Goal: Transaction & Acquisition: Book appointment/travel/reservation

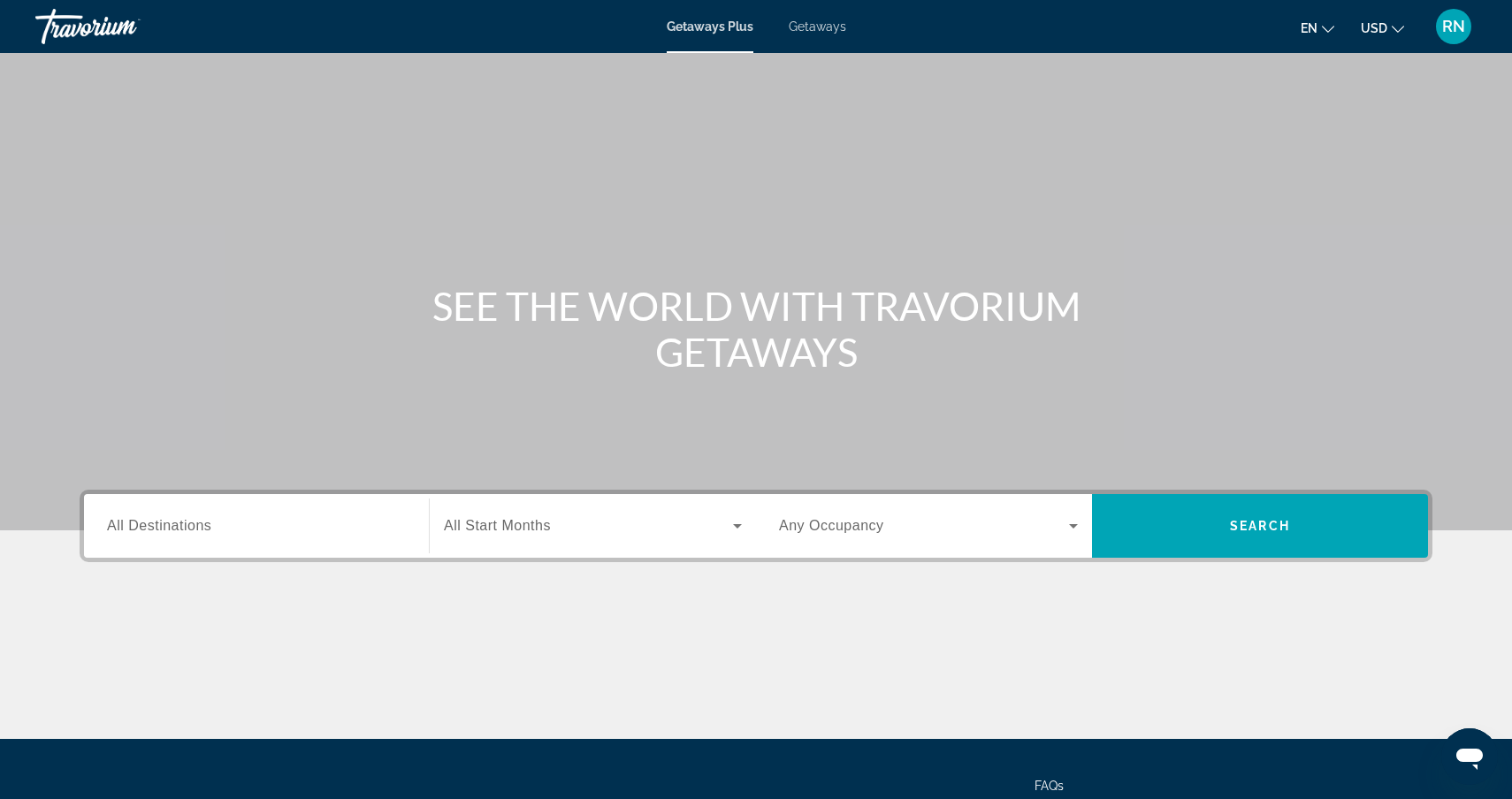
click at [174, 519] on span "All Destinations" at bounding box center [159, 526] width 104 height 15
click at [174, 519] on input "Destination All Destinations" at bounding box center [256, 527] width 298 height 21
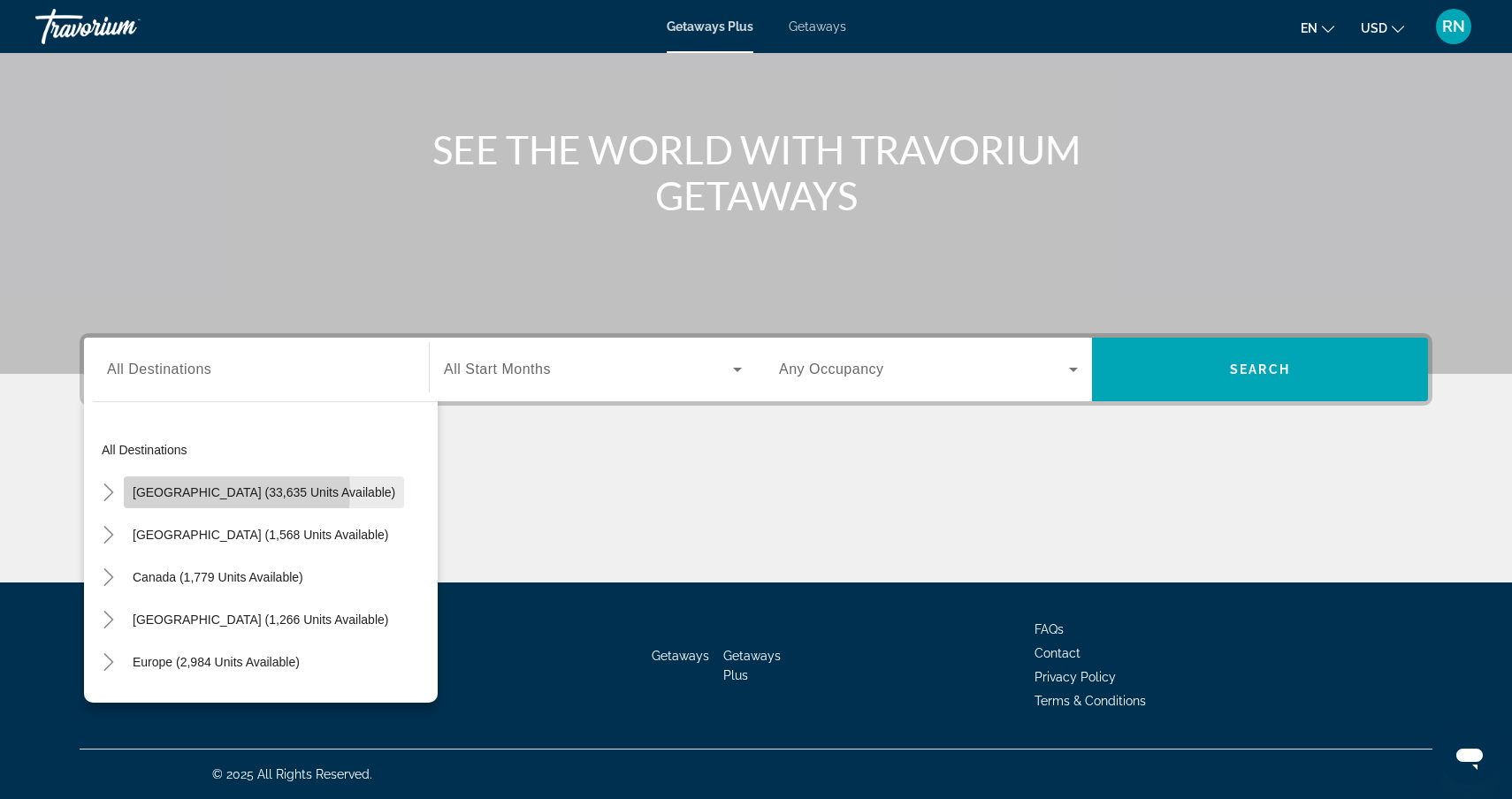
click at [200, 491] on span "[GEOGRAPHIC_DATA] (33,635 units available)" at bounding box center [264, 492] width 263 height 14
type input "**********"
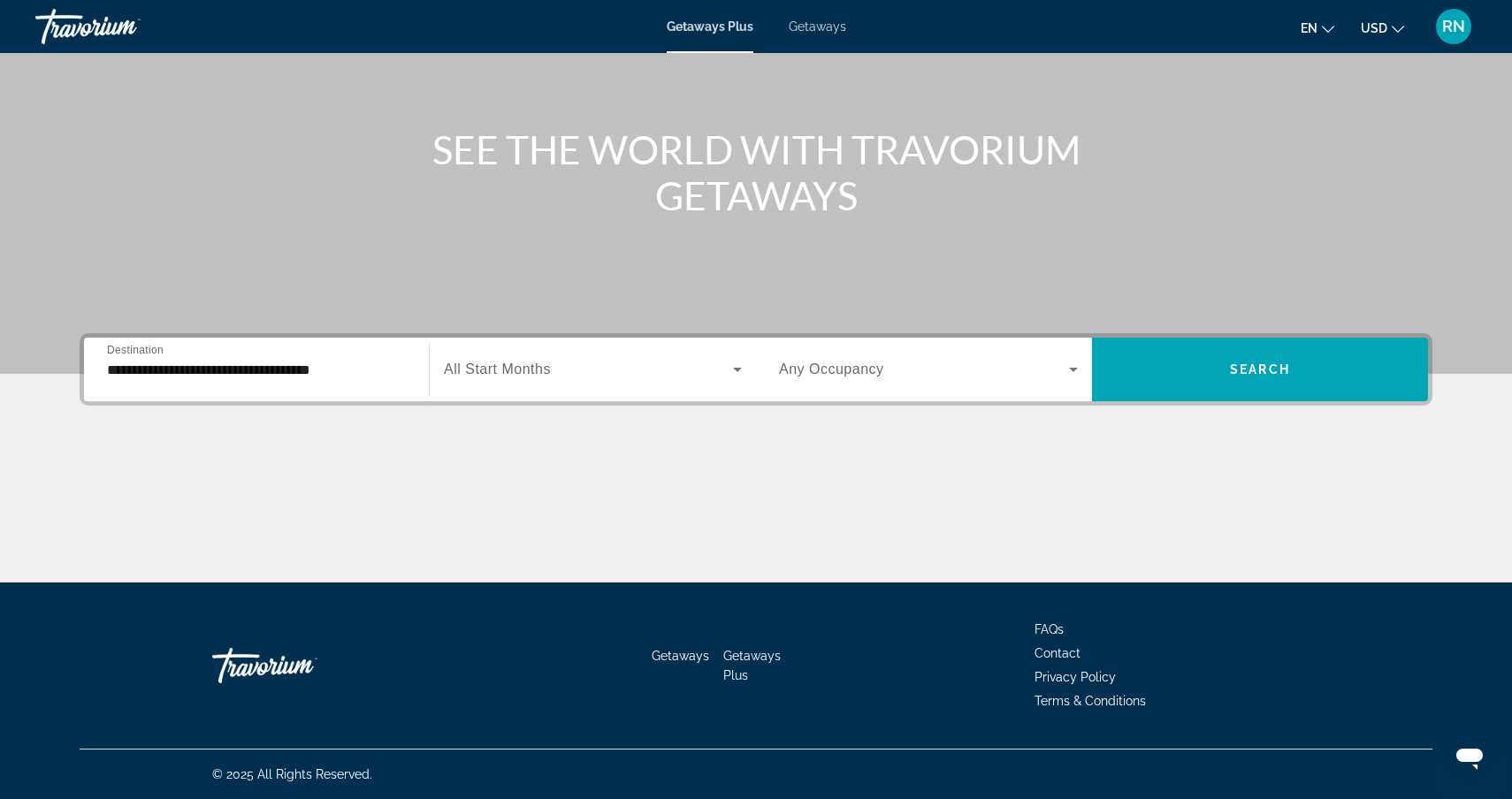
click at [507, 363] on span "All Start Months" at bounding box center [497, 370] width 107 height 15
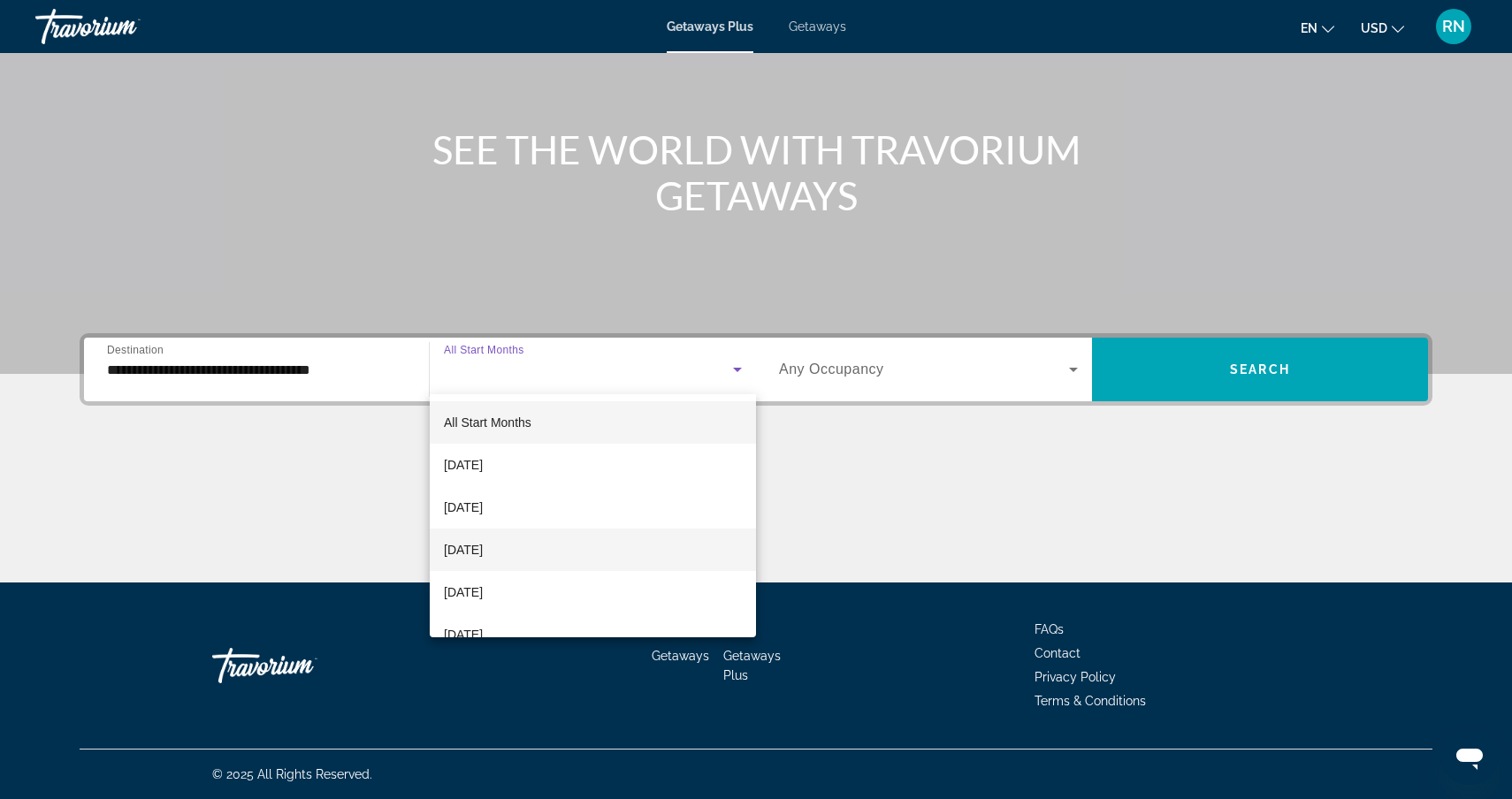
click at [483, 551] on span "[DATE]" at bounding box center [463, 550] width 38 height 21
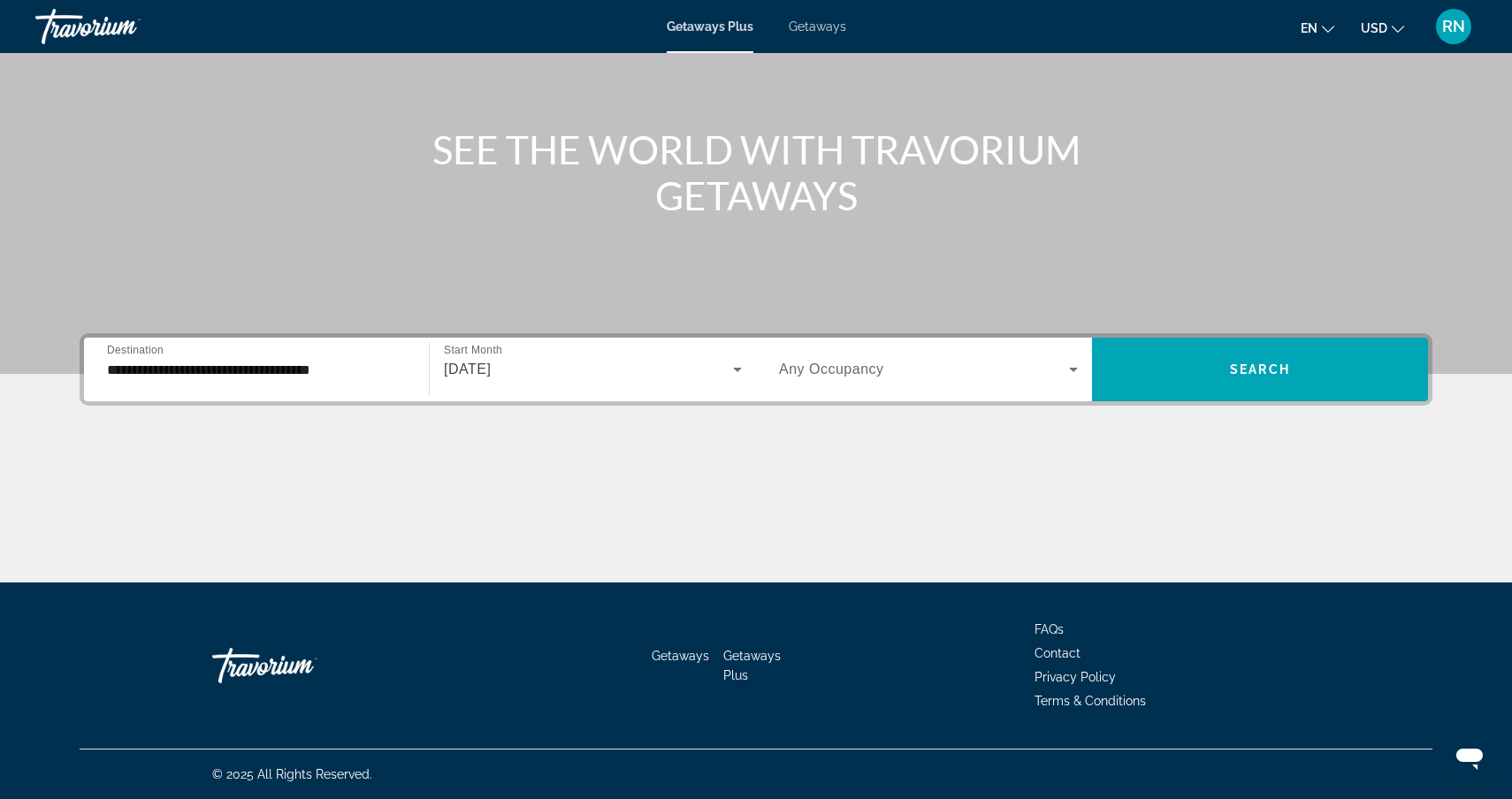
click at [839, 370] on span "Any Occupancy" at bounding box center [831, 370] width 105 height 15
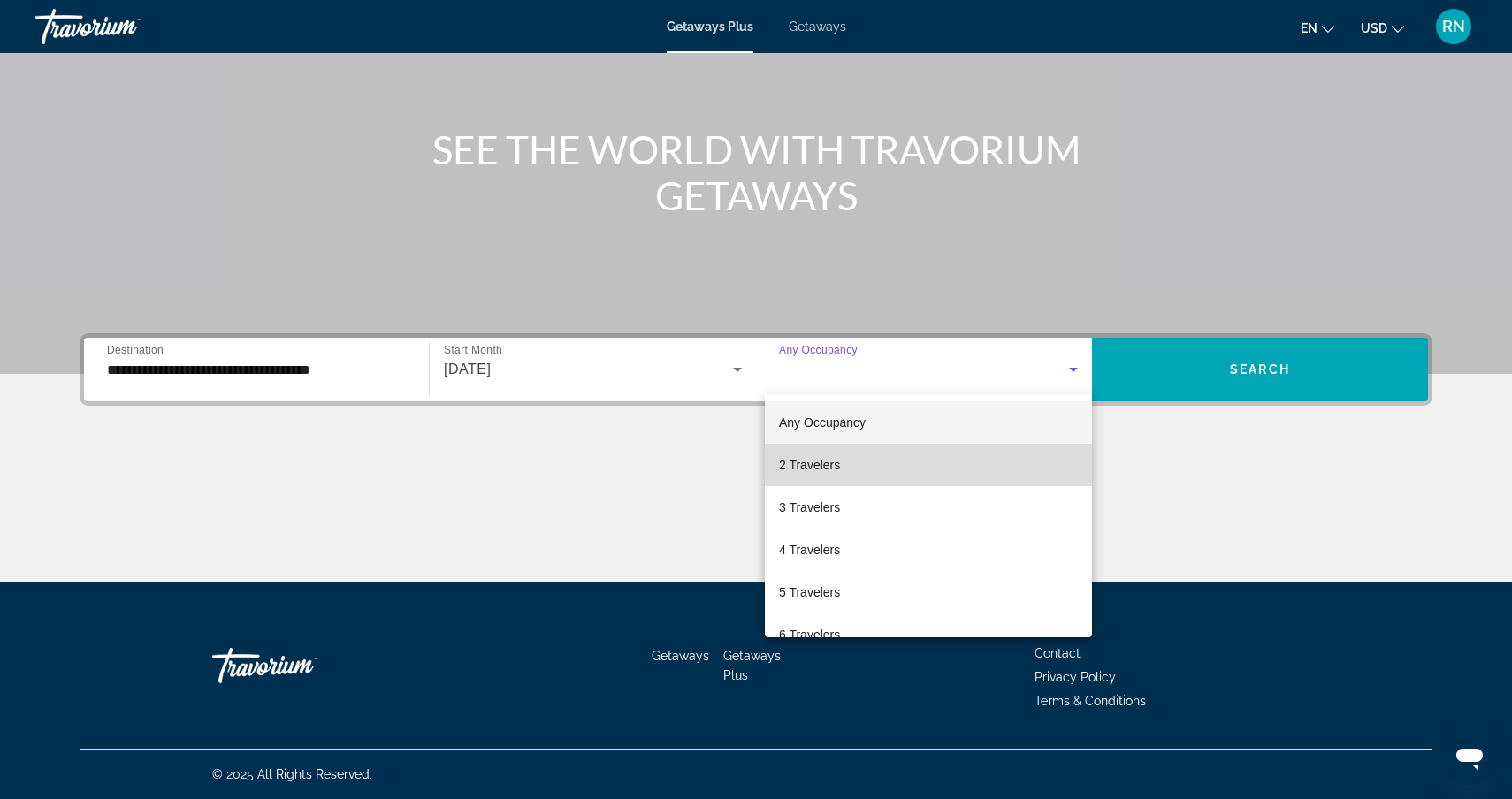
click at [832, 462] on span "2 Travelers" at bounding box center [808, 465] width 61 height 21
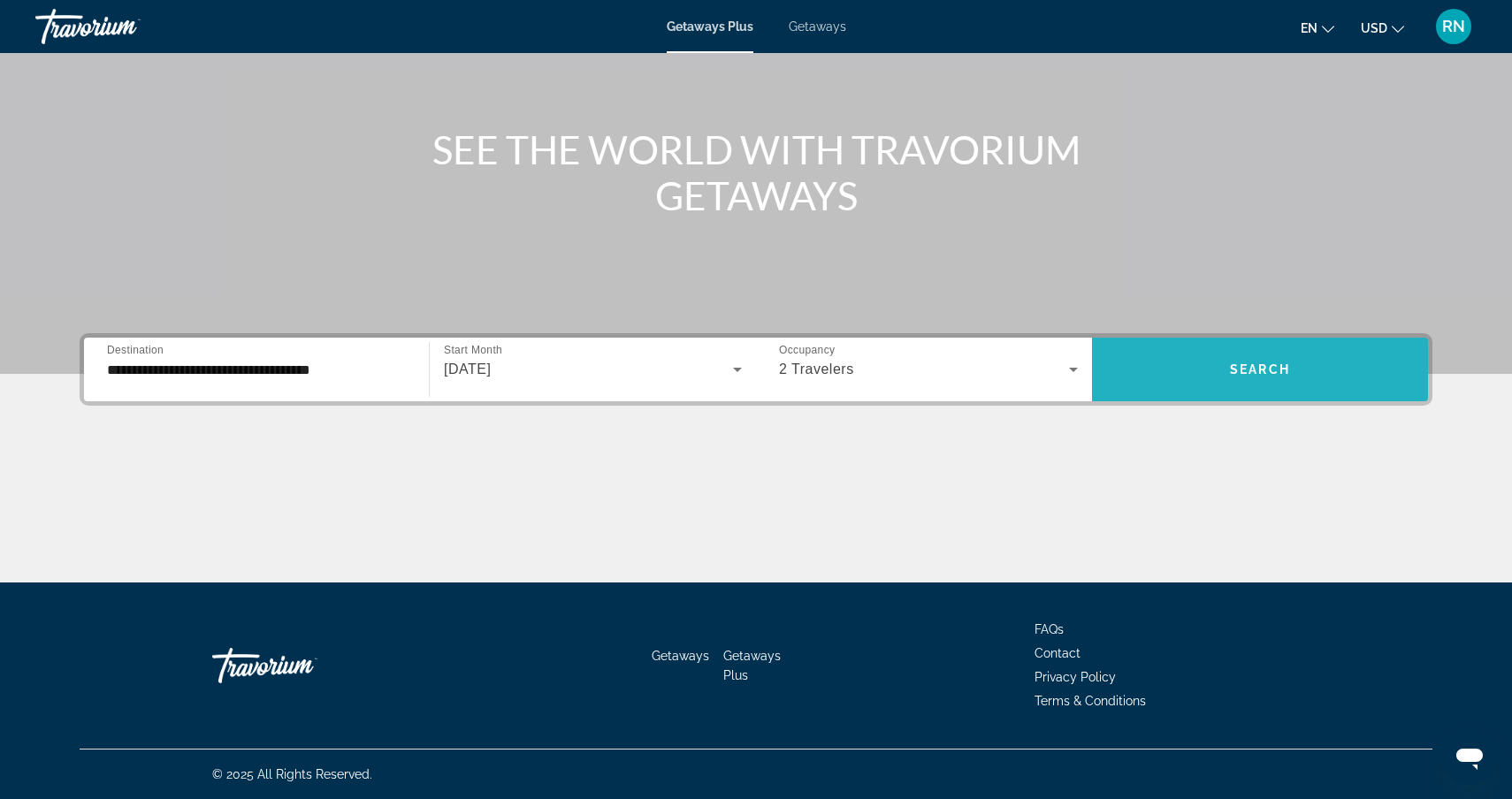
click at [1245, 359] on span "Search widget" at bounding box center [1260, 370] width 336 height 42
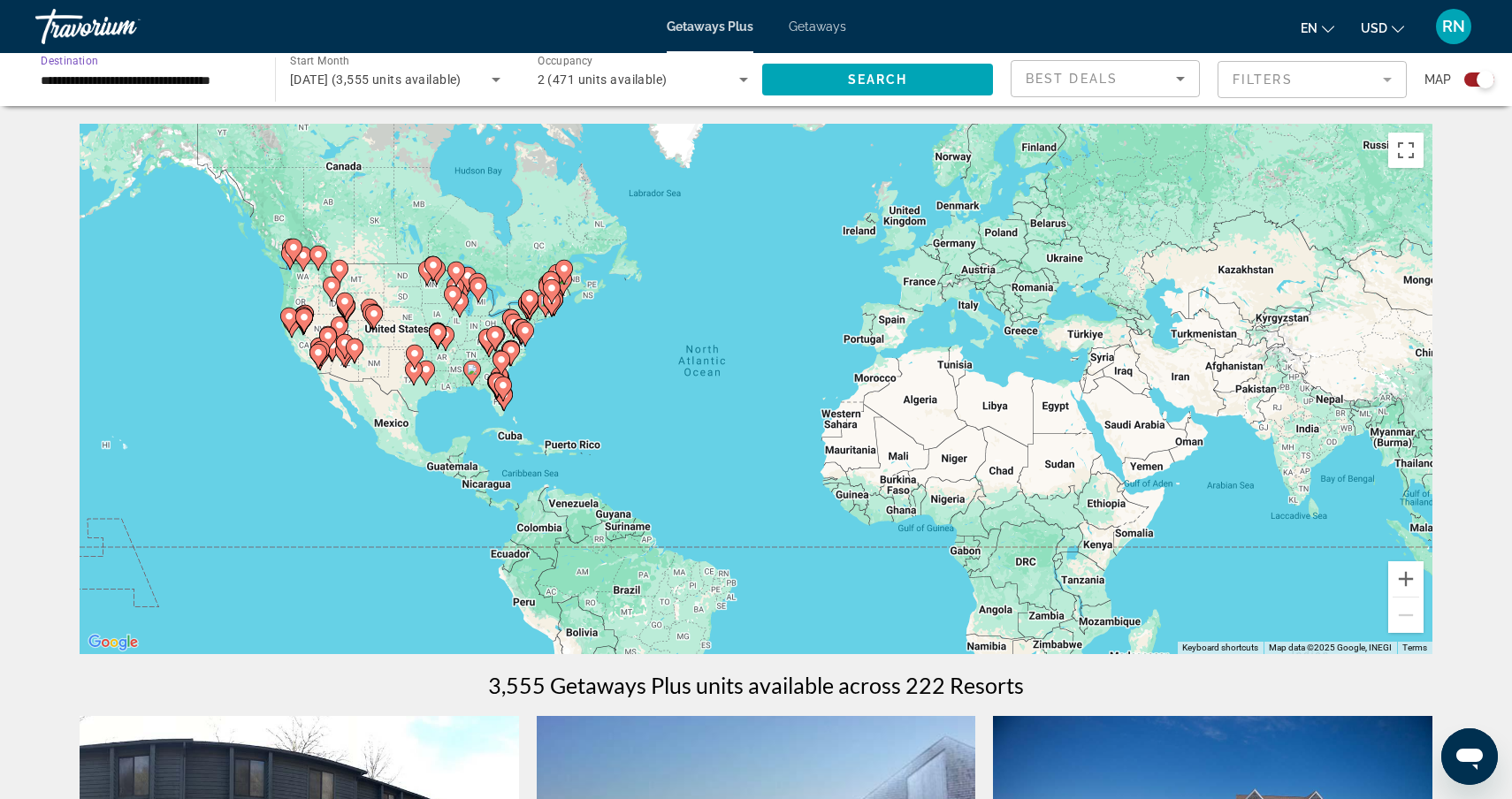
click at [206, 75] on input "**********" at bounding box center [146, 81] width 212 height 21
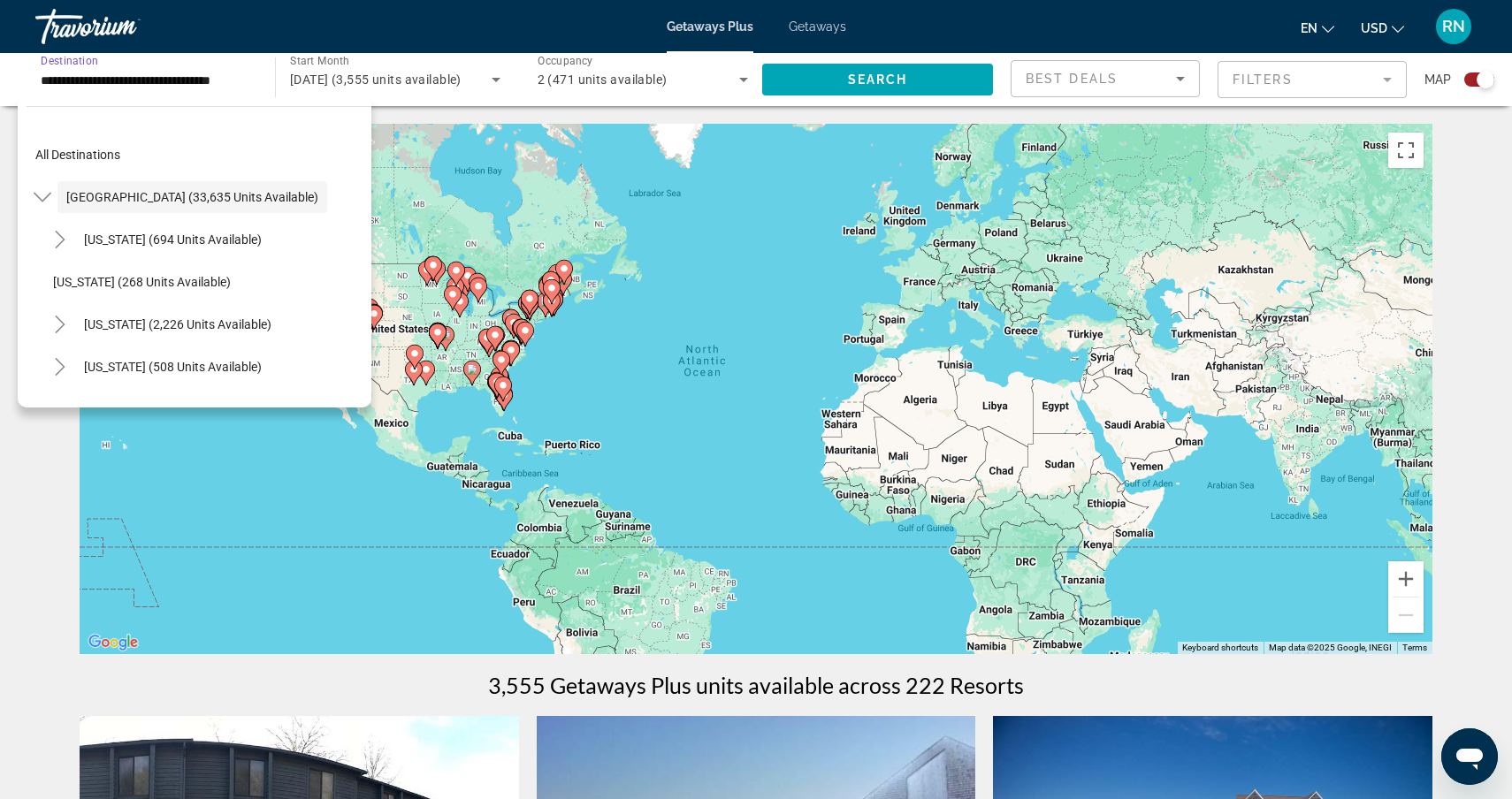
click at [162, 79] on input "**********" at bounding box center [146, 81] width 212 height 21
click at [197, 77] on input "**********" at bounding box center [146, 81] width 212 height 21
click at [92, 87] on input "**********" at bounding box center [146, 81] width 212 height 21
click at [134, 235] on span "[US_STATE] (694 units available)" at bounding box center [172, 240] width 178 height 14
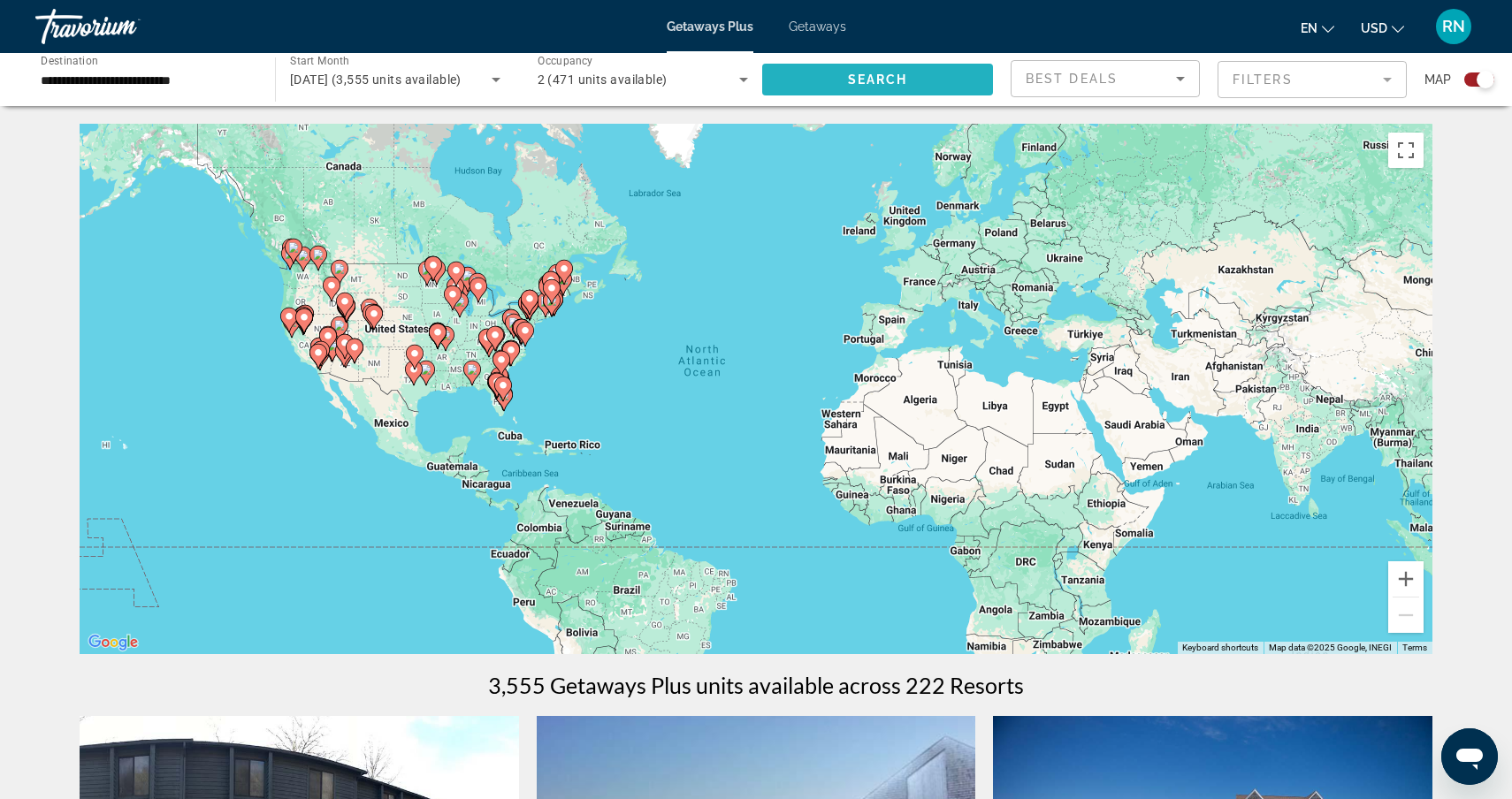
click at [855, 72] on span "Search" at bounding box center [878, 79] width 60 height 14
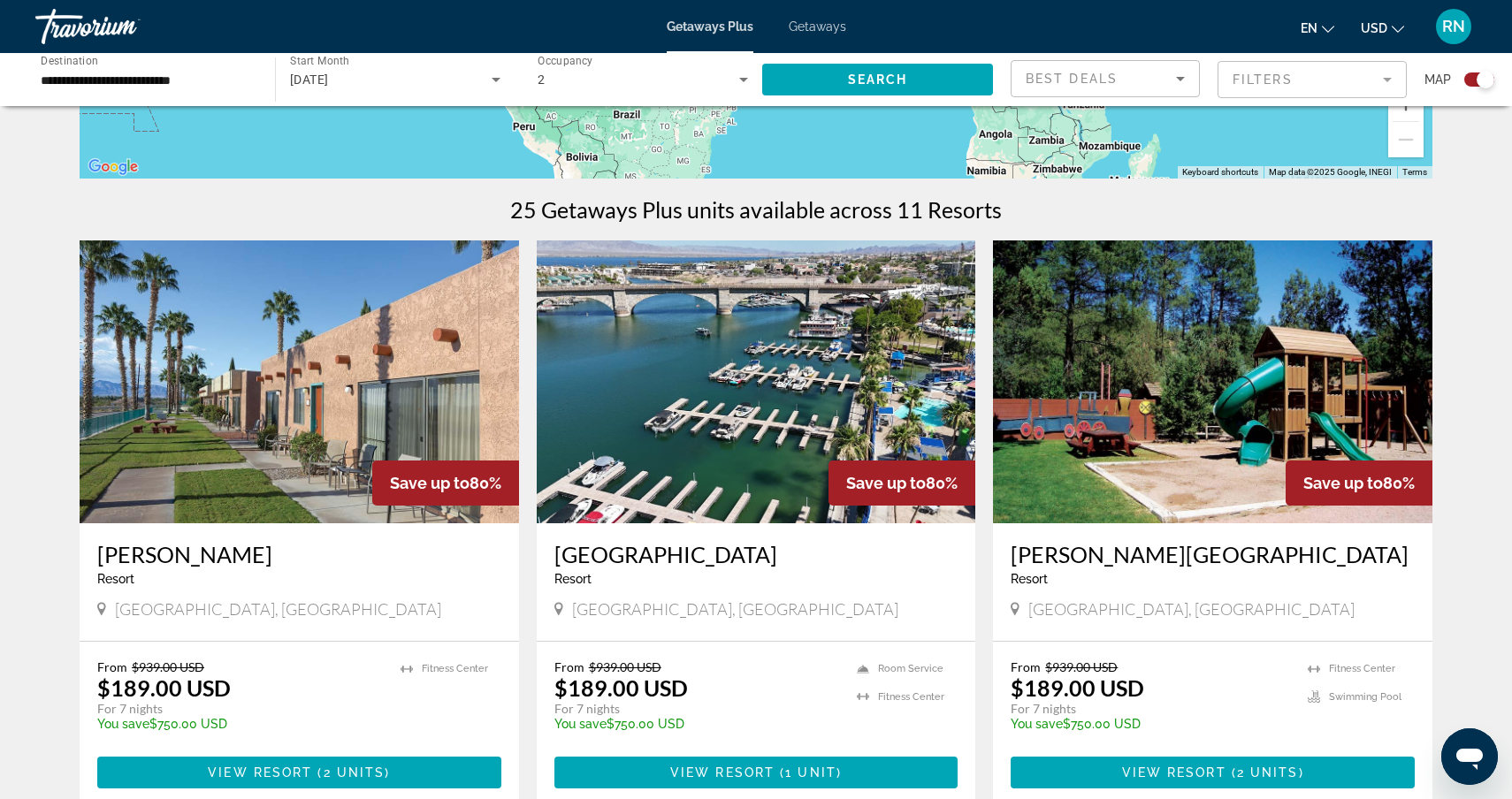
scroll to position [337, 0]
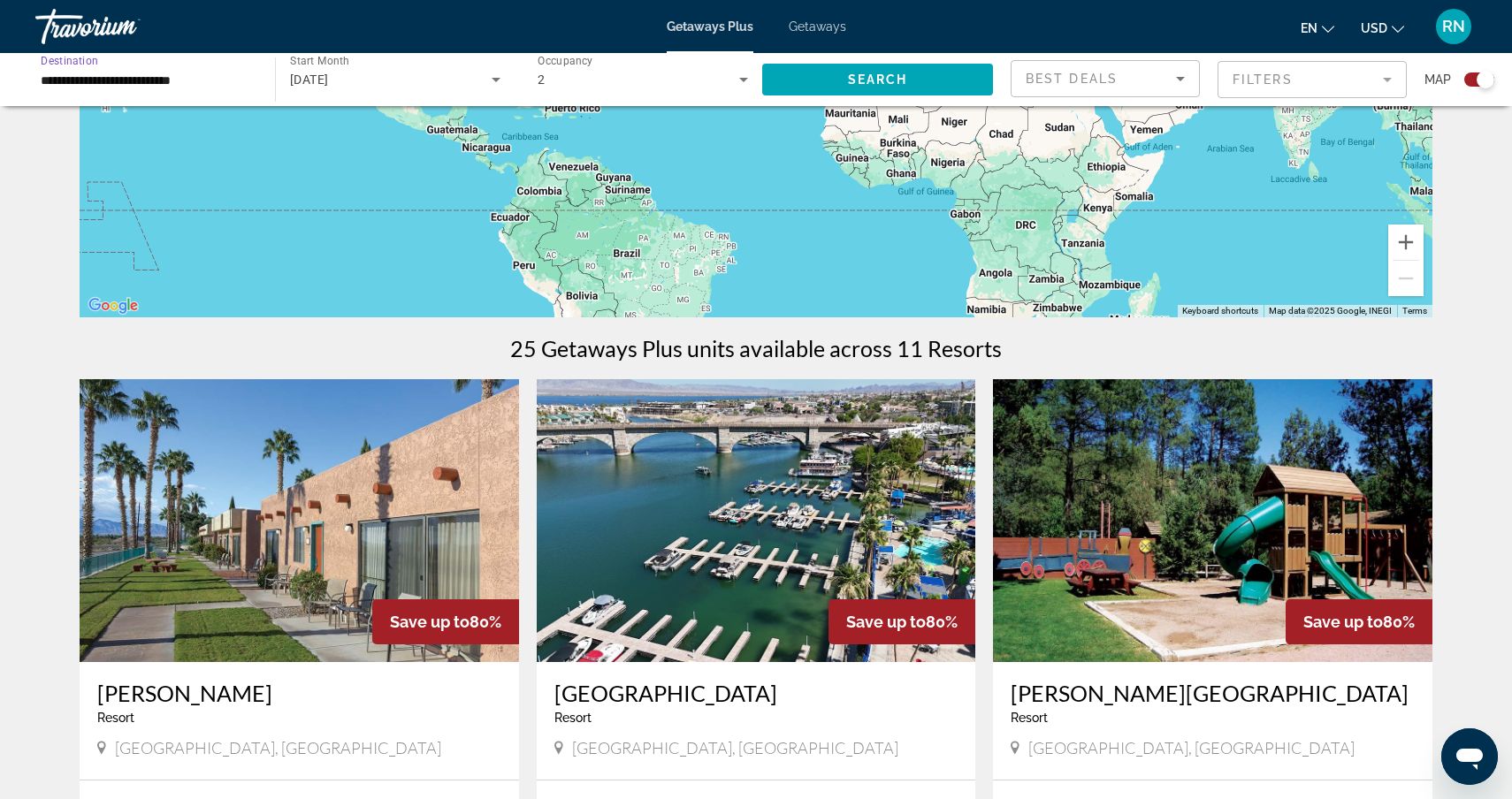
click at [204, 81] on input "**********" at bounding box center [146, 81] width 212 height 21
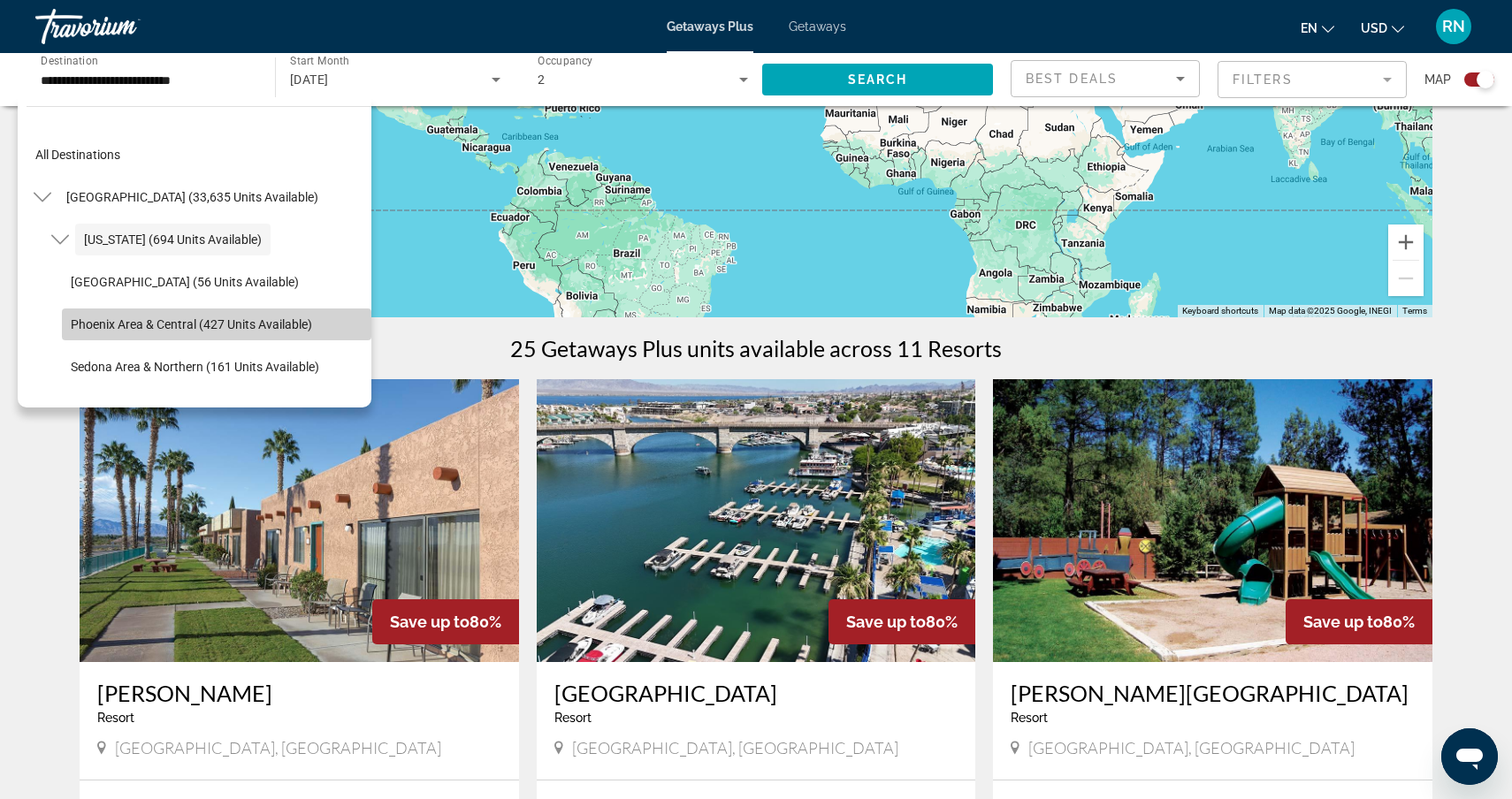
click at [184, 322] on span "Phoenix Area & Central (427 units available)" at bounding box center [191, 324] width 242 height 14
type input "**********"
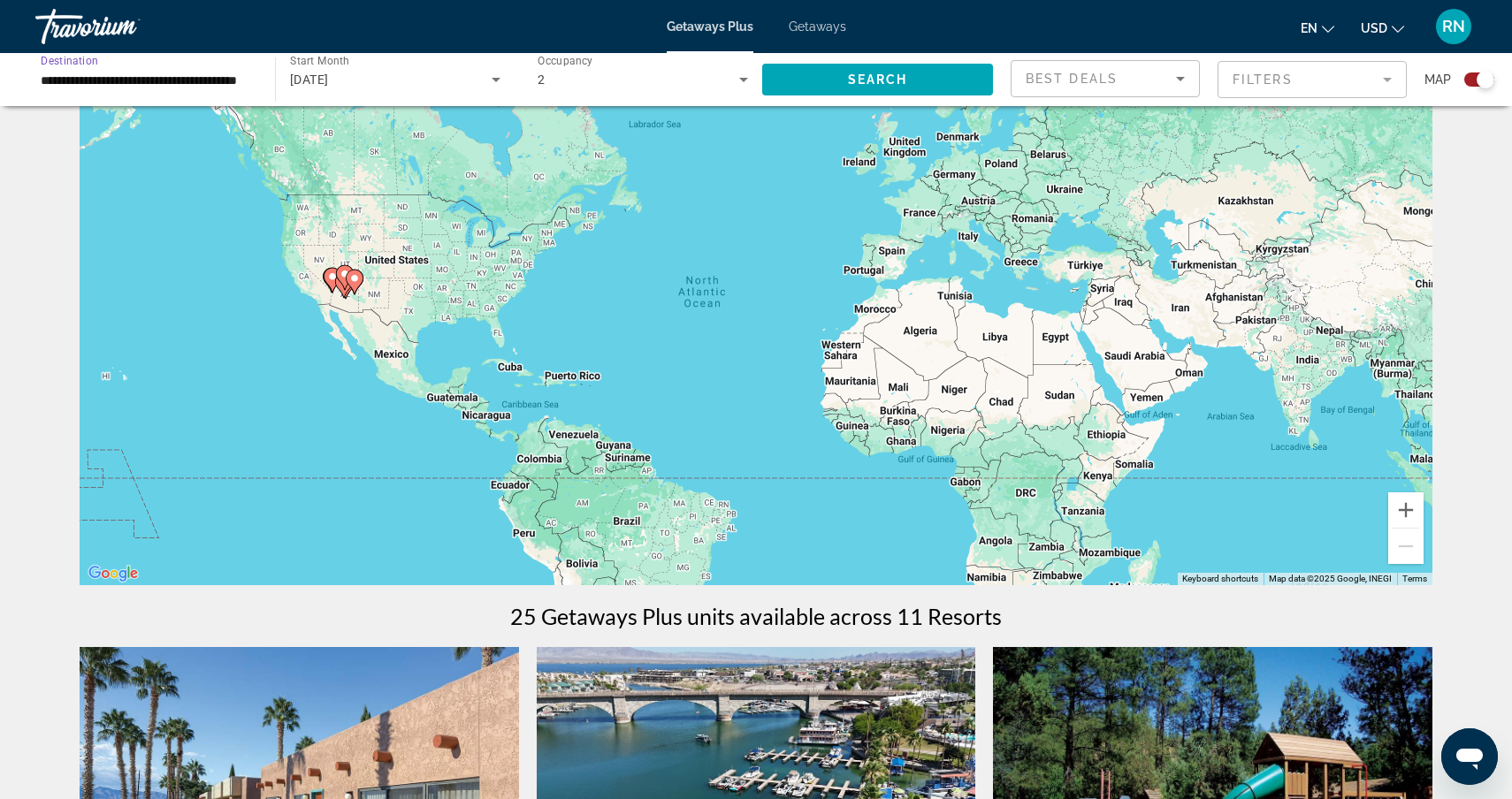
scroll to position [0, 0]
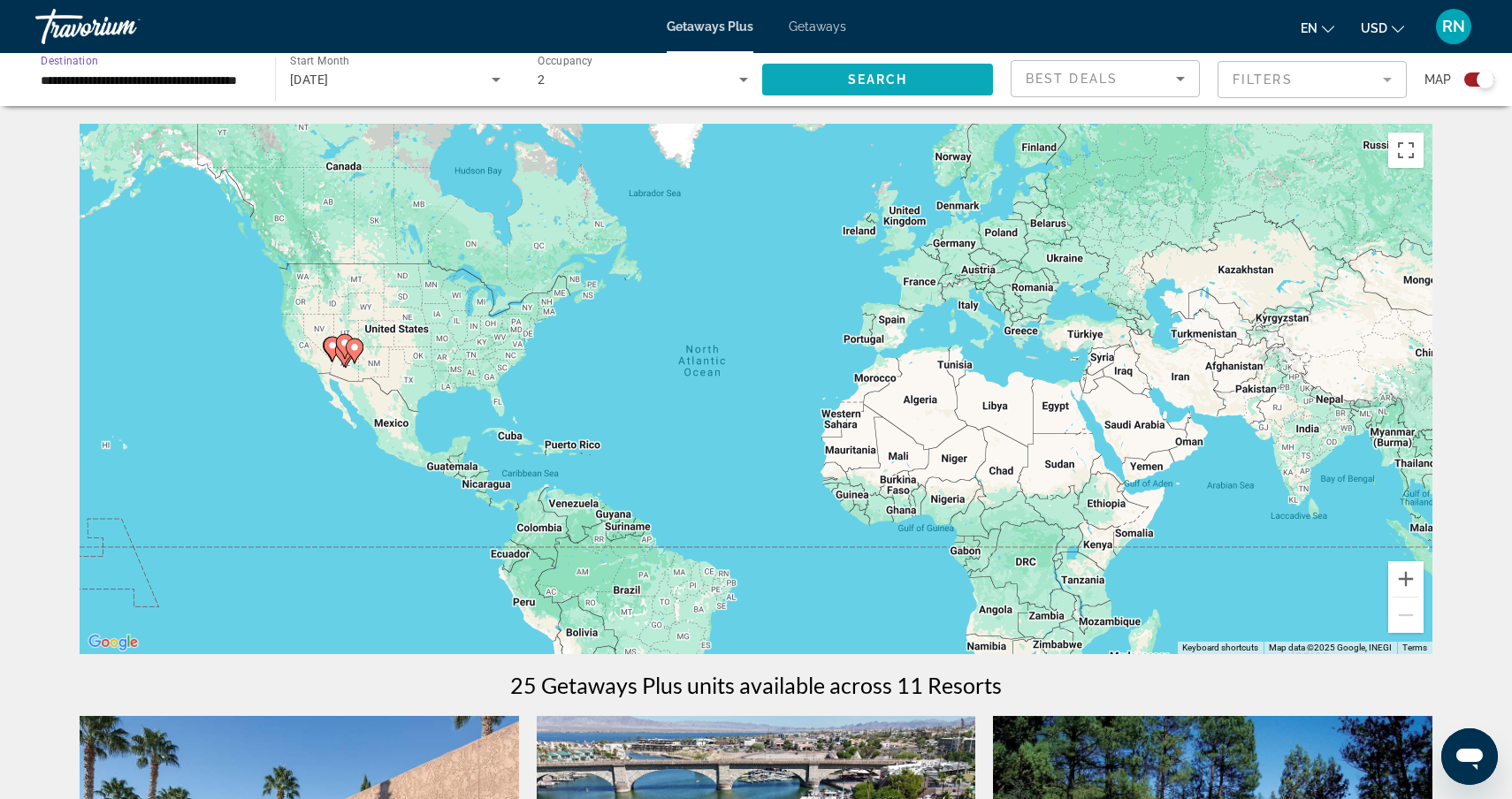
click at [885, 73] on span "Search" at bounding box center [878, 79] width 60 height 14
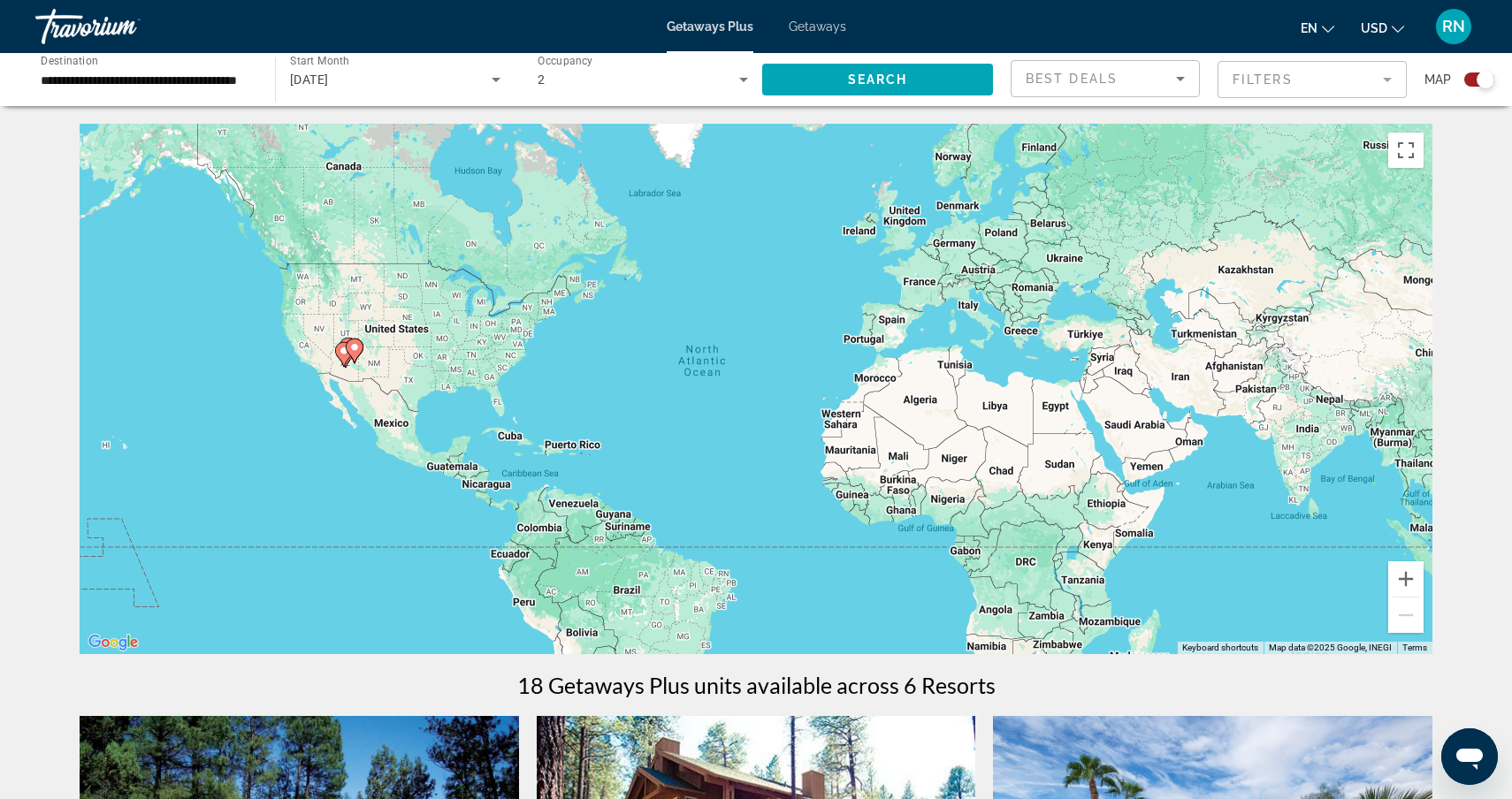
click at [820, 22] on span "Getaways" at bounding box center [817, 26] width 58 height 14
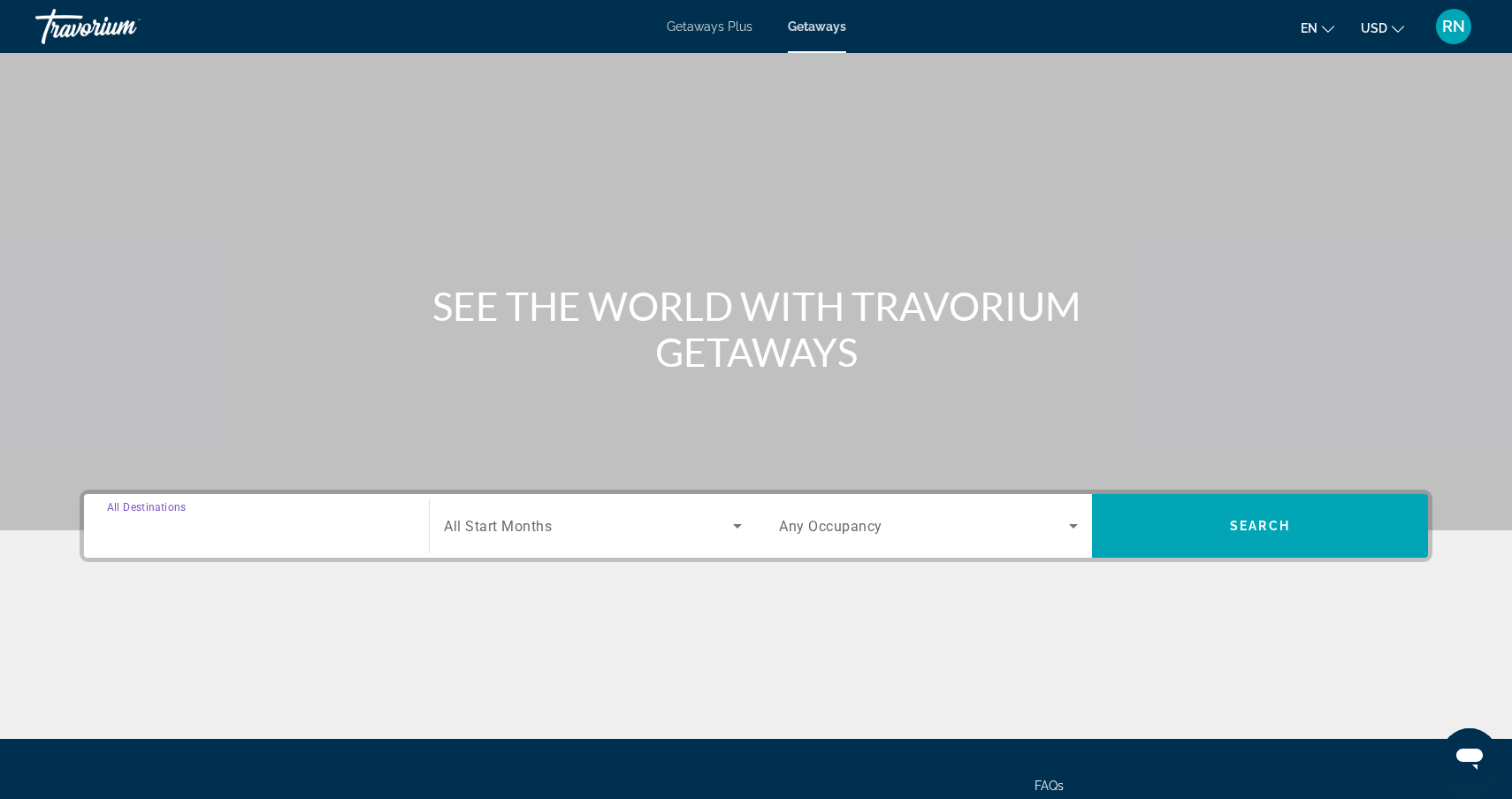
click at [226, 521] on input "Destination All Destinations" at bounding box center [256, 527] width 298 height 21
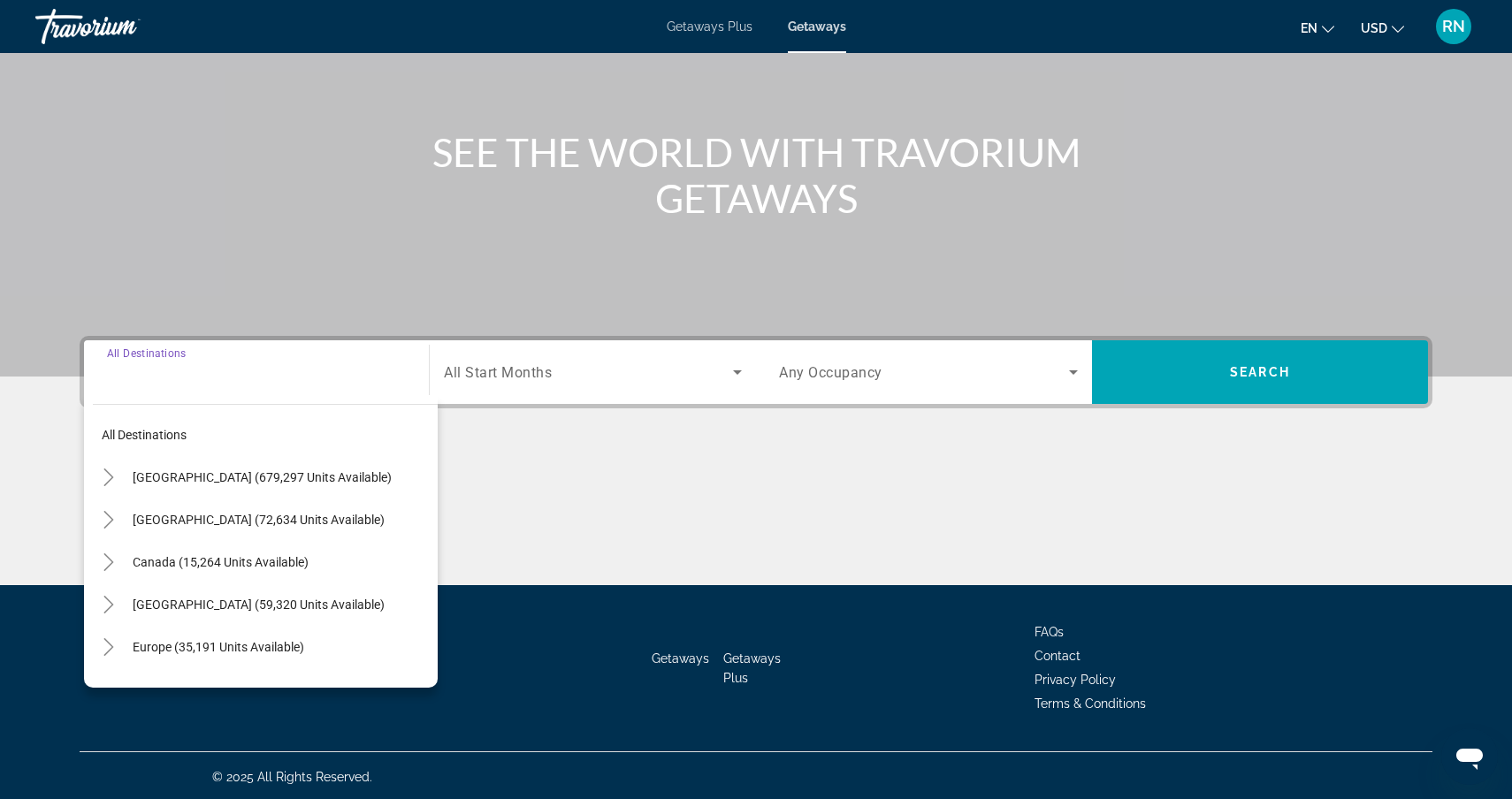
scroll to position [157, 0]
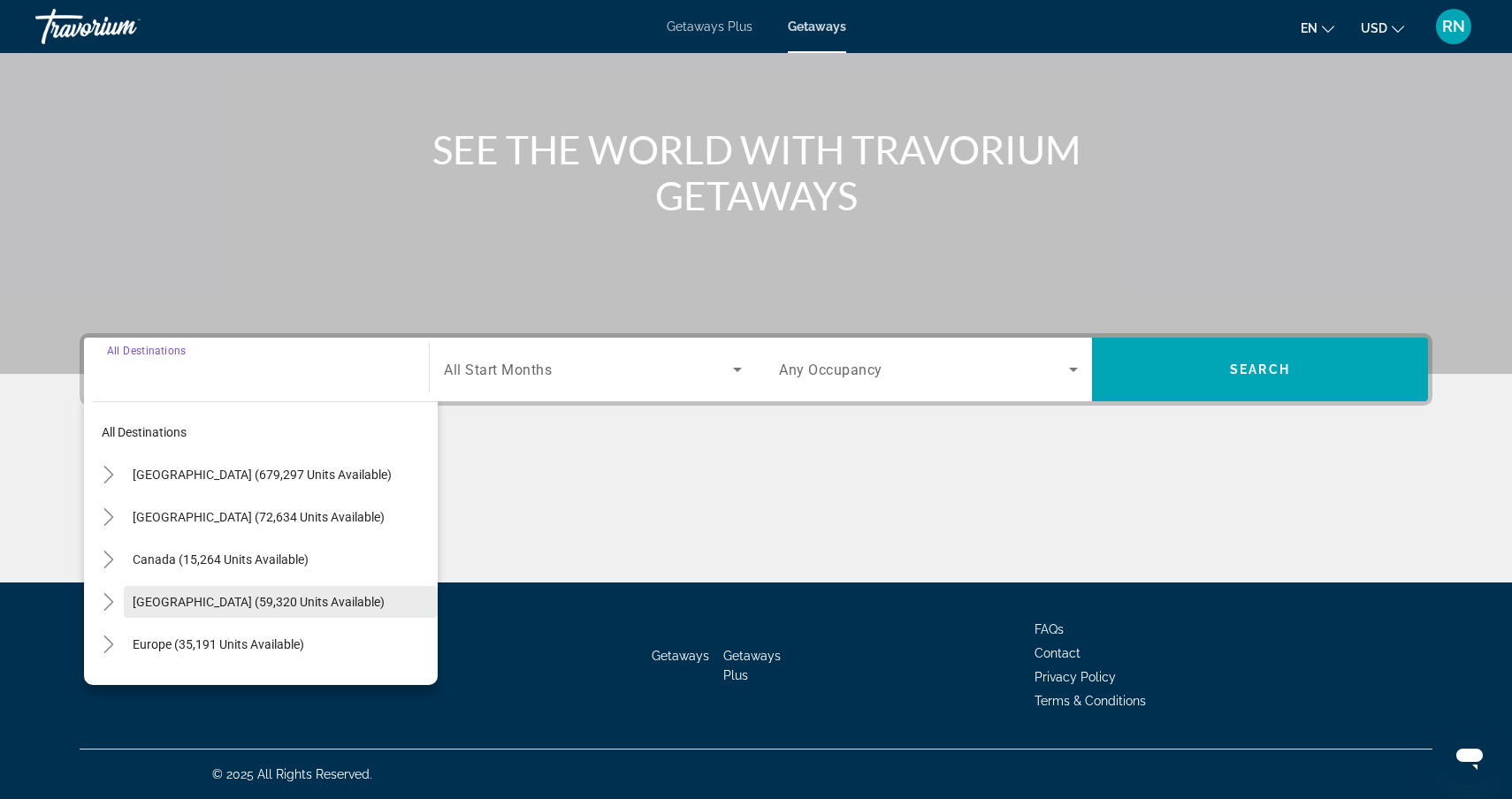
click at [240, 600] on span "[GEOGRAPHIC_DATA] (59,320 units available)" at bounding box center [259, 602] width 252 height 14
type input "**********"
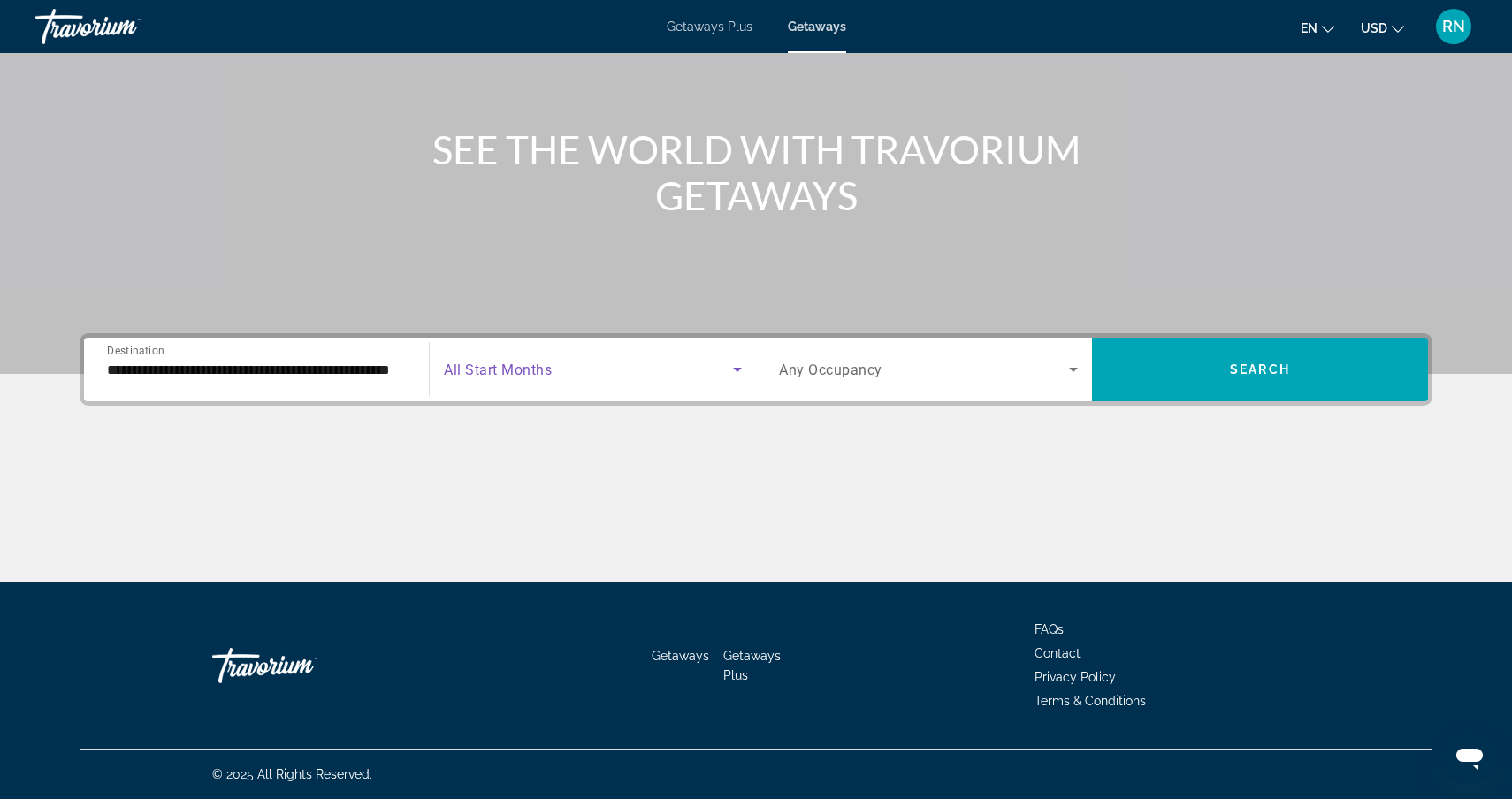
click at [559, 378] on span "Search widget" at bounding box center [588, 370] width 289 height 21
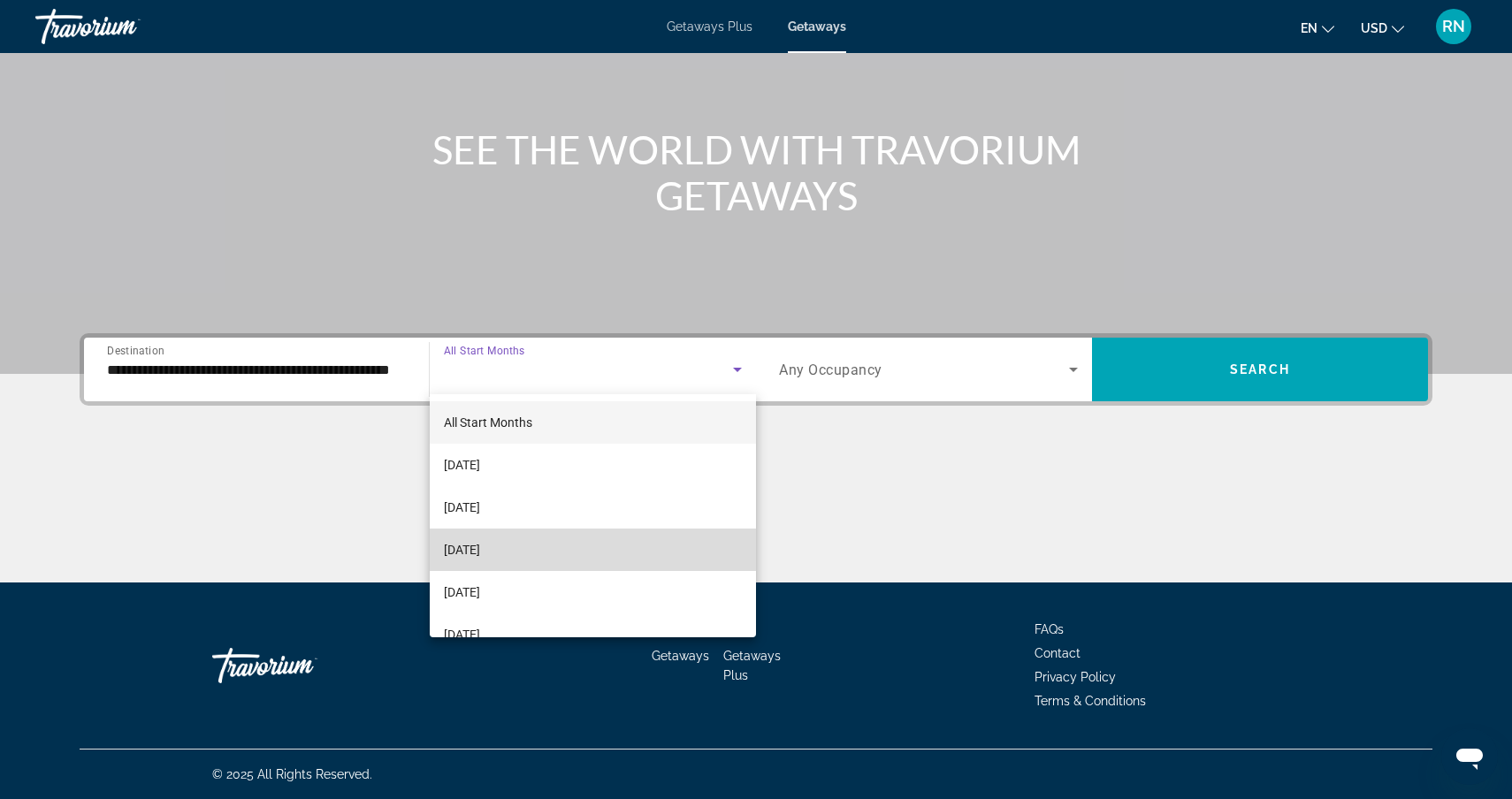
click at [480, 550] on span "[DATE]" at bounding box center [462, 550] width 37 height 21
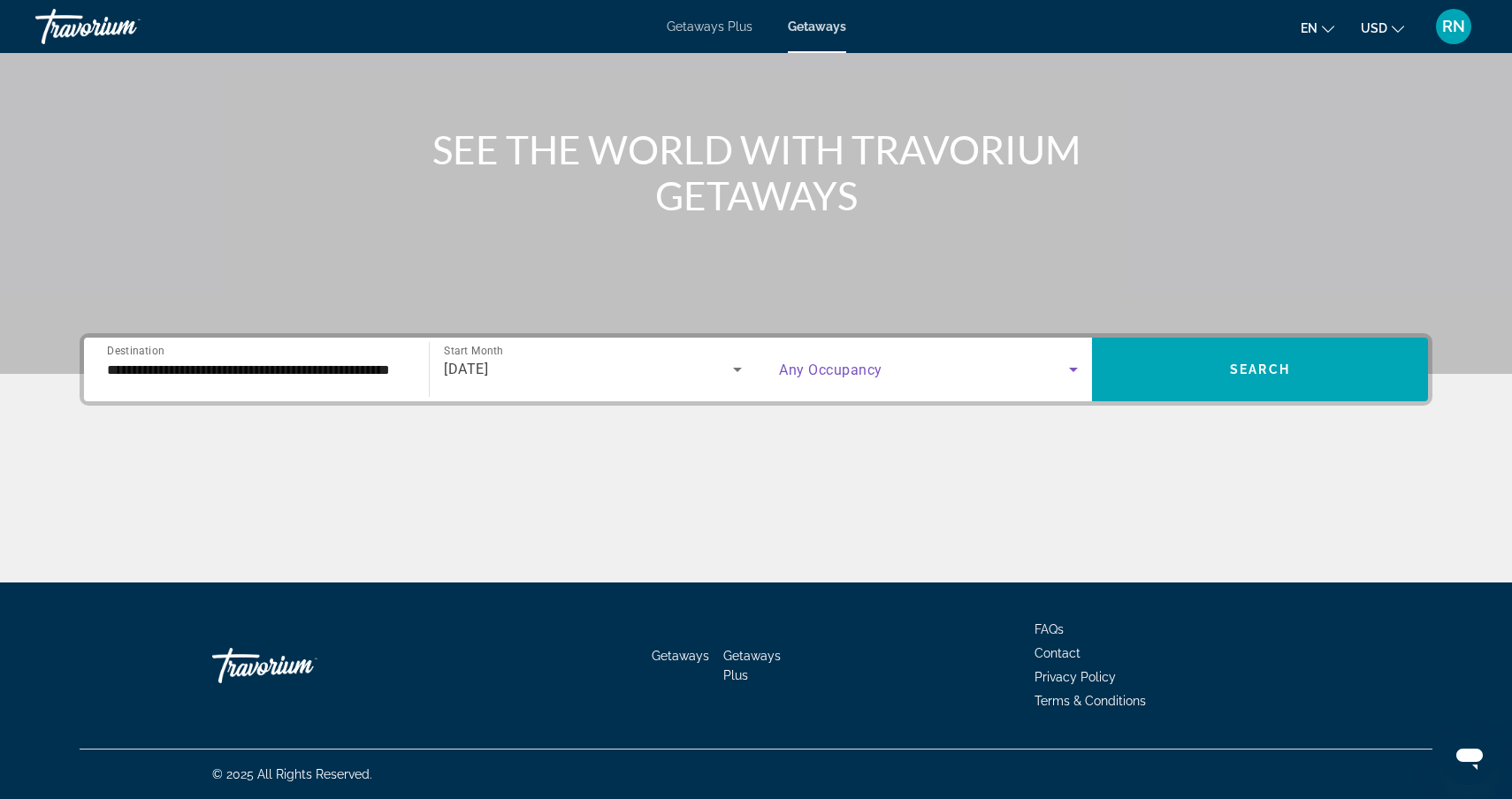
click at [866, 378] on span "Search widget" at bounding box center [923, 370] width 290 height 21
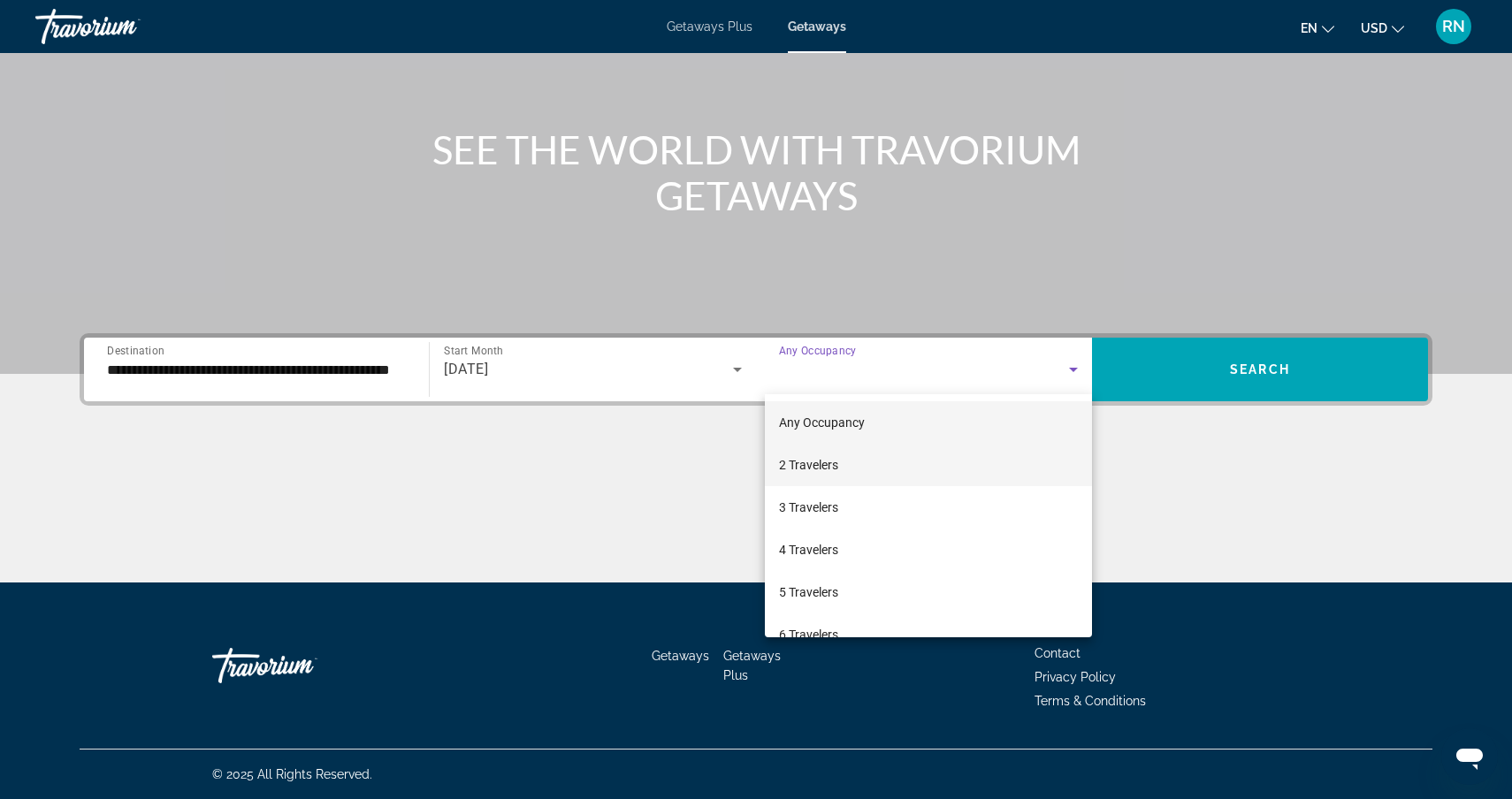
click at [842, 465] on mat-option "2 Travelers" at bounding box center [929, 465] width 327 height 42
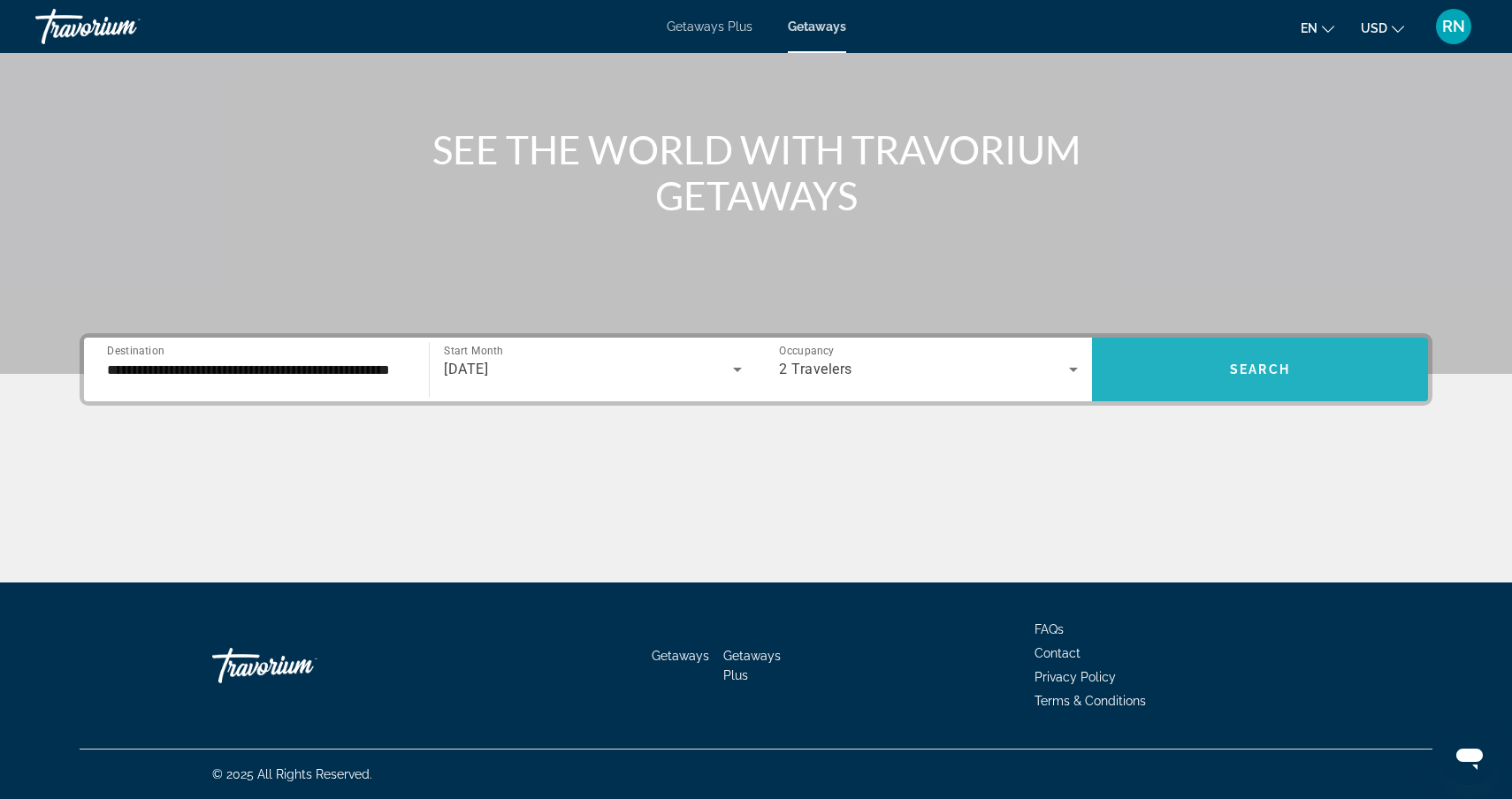
click at [1247, 368] on span "Search" at bounding box center [1260, 370] width 60 height 14
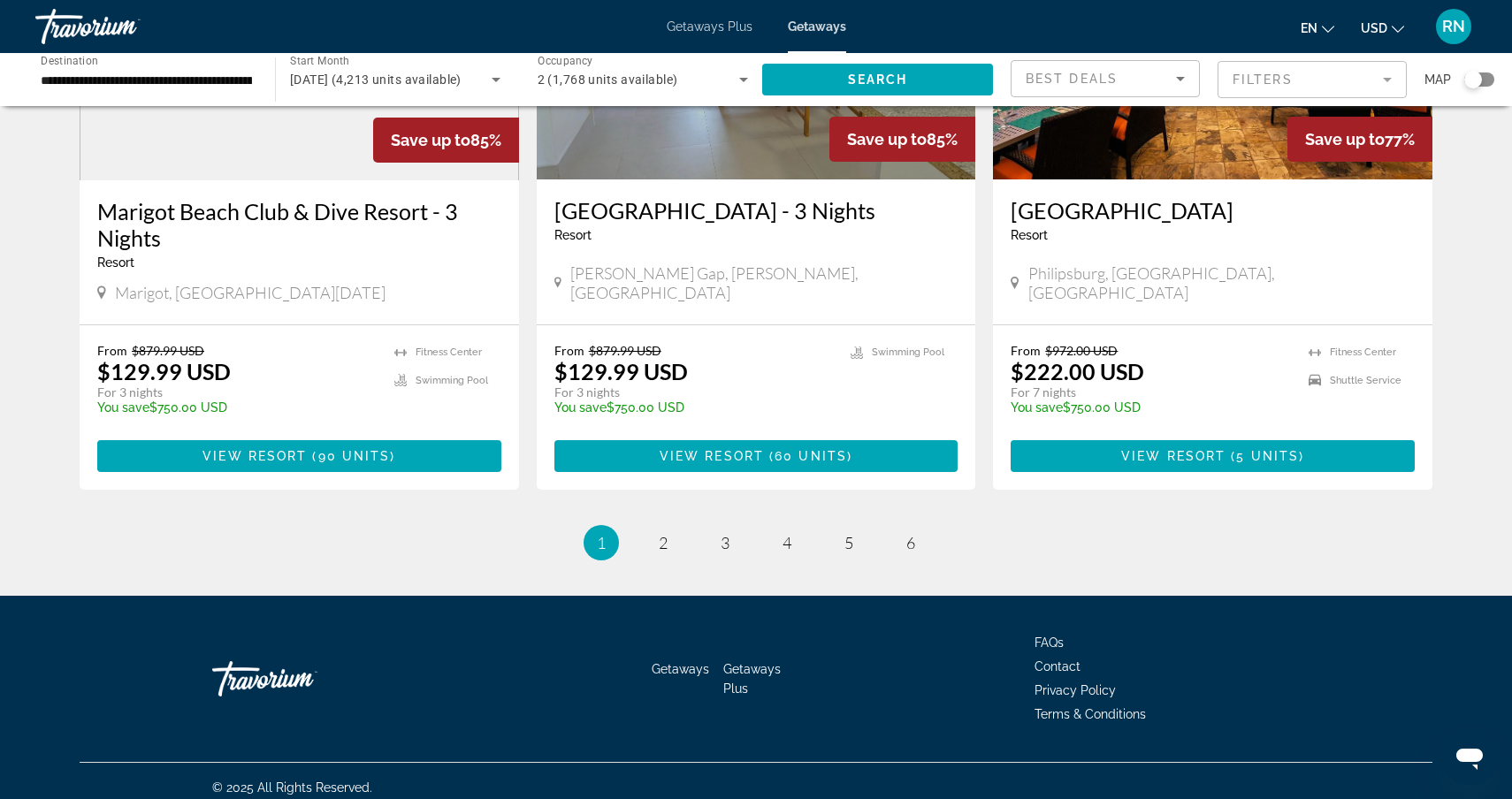
scroll to position [2142, 0]
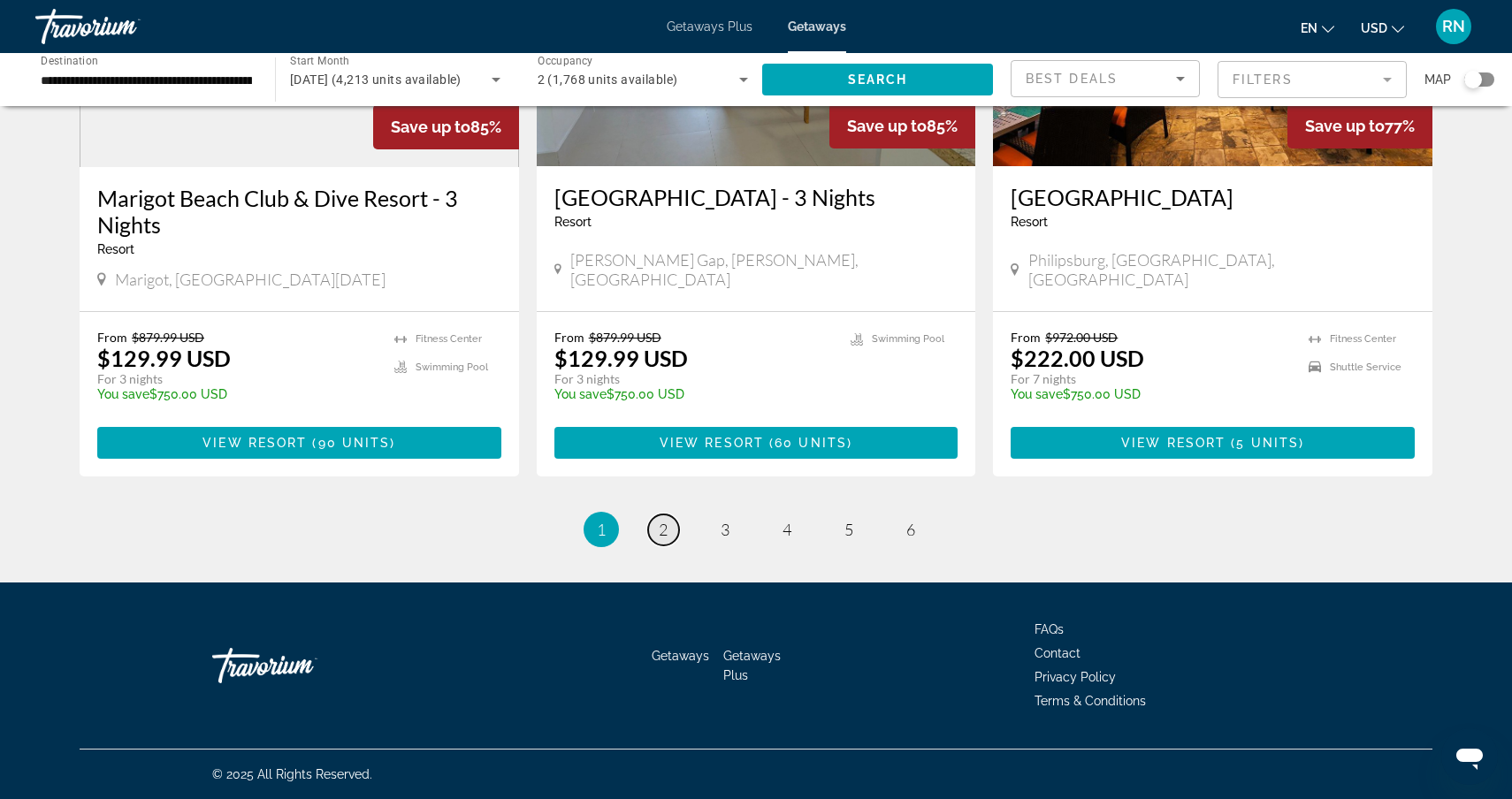
click at [668, 528] on link "page 2" at bounding box center [663, 530] width 31 height 31
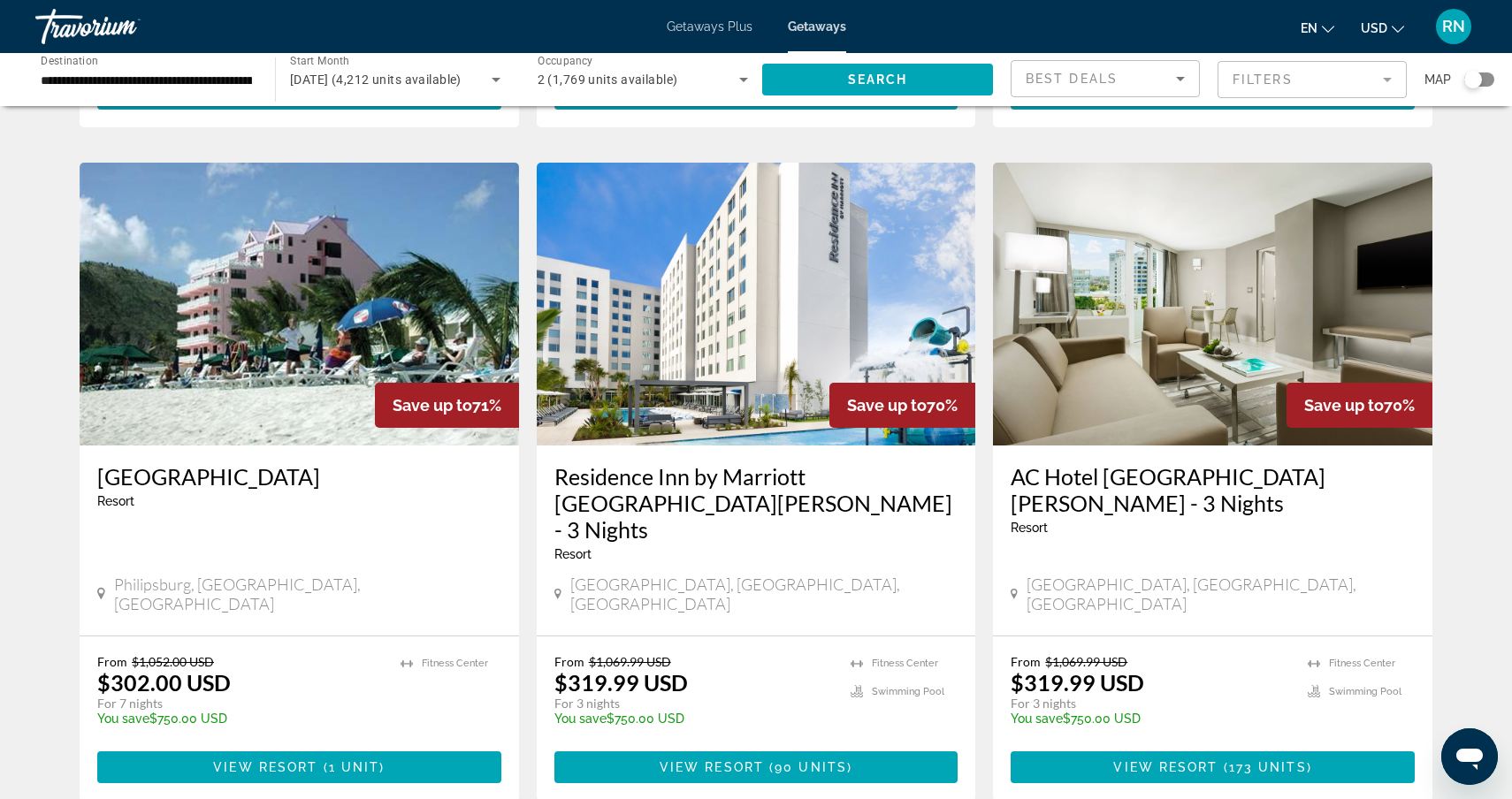
scroll to position [1286, 0]
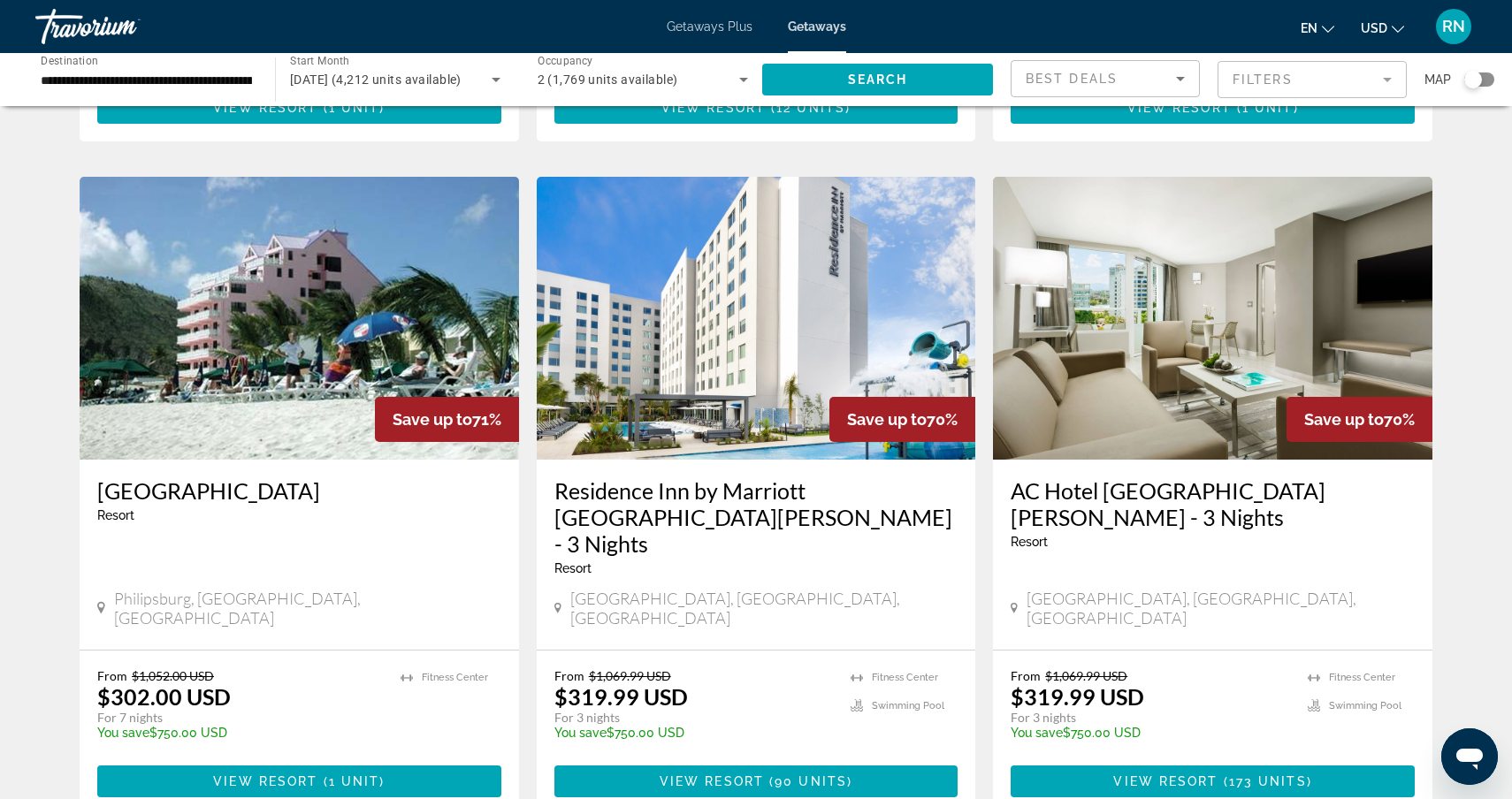
click at [789, 319] on img "Main content" at bounding box center [756, 319] width 440 height 283
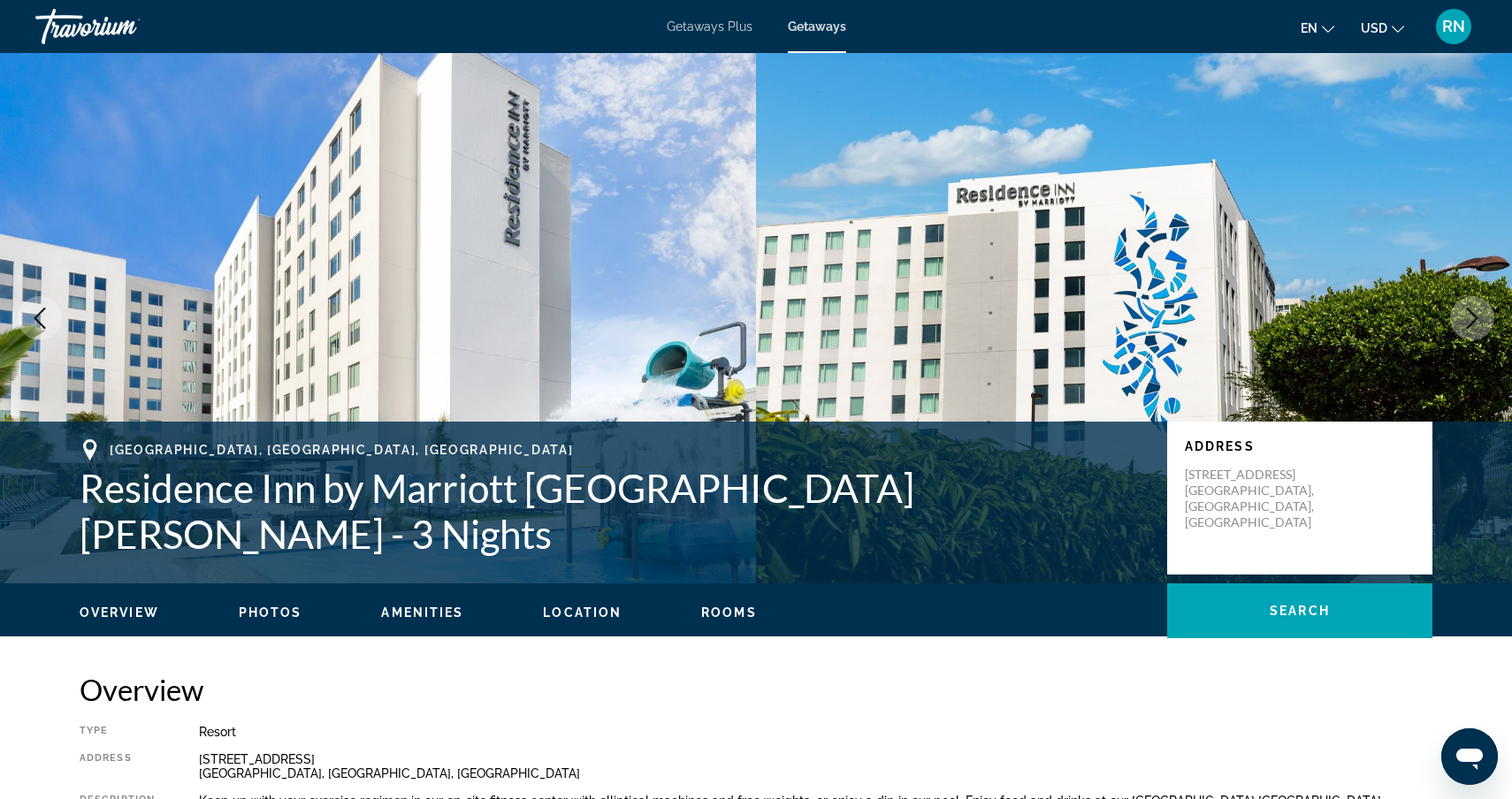
click at [269, 606] on span "Photos" at bounding box center [270, 612] width 64 height 14
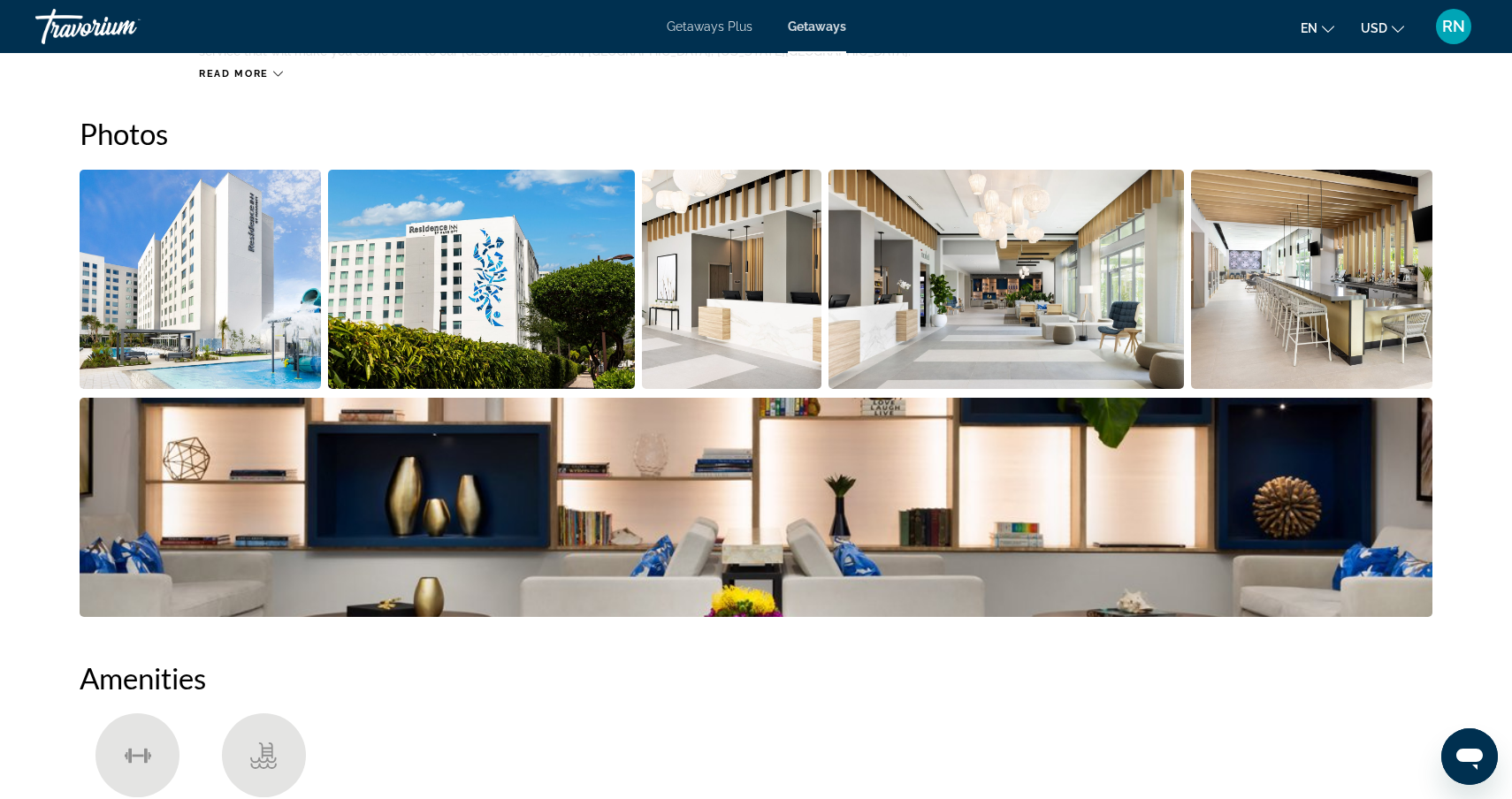
scroll to position [802, 0]
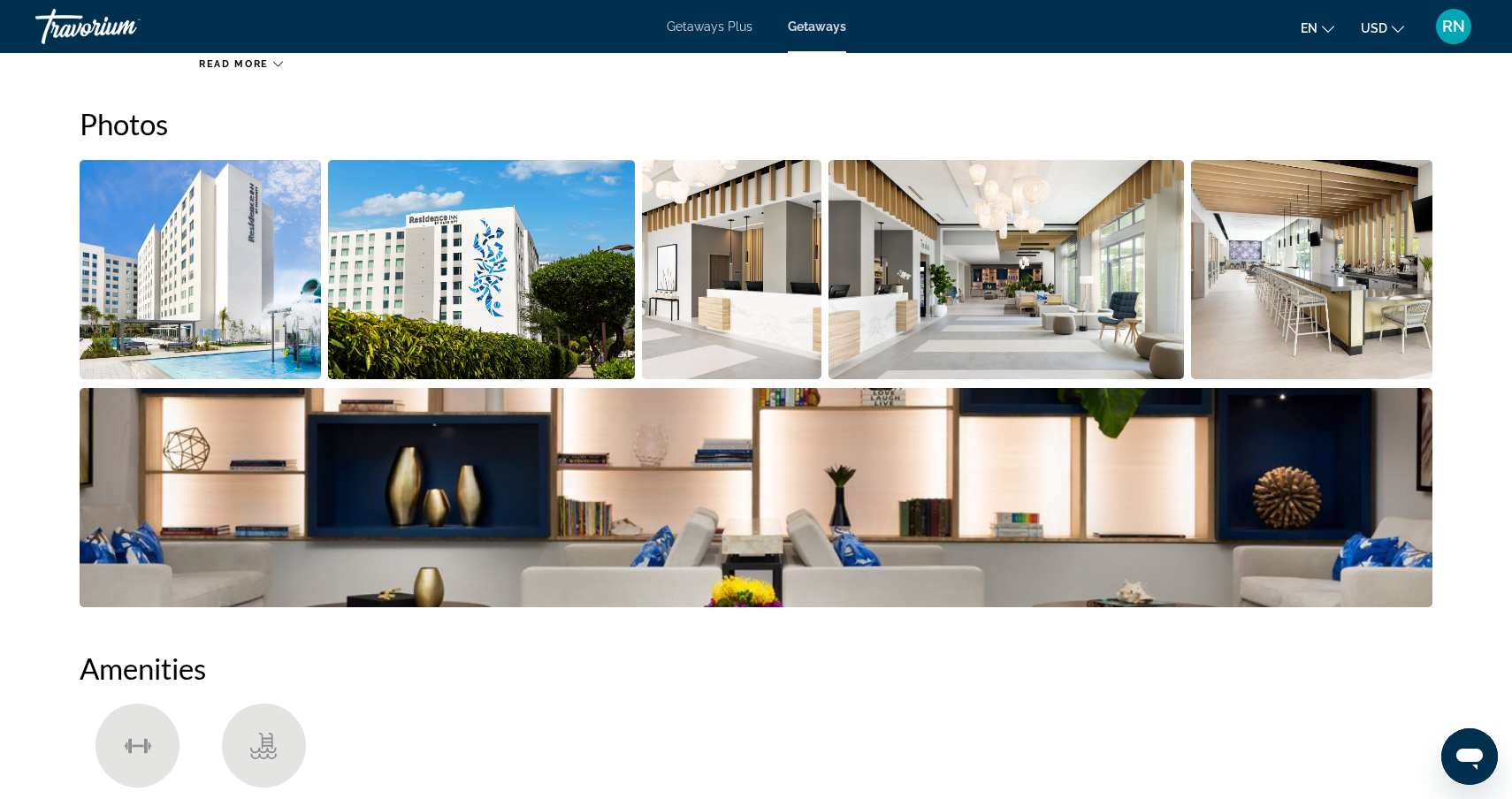
click at [857, 290] on img "Open full-screen image slider" at bounding box center [1007, 270] width 356 height 219
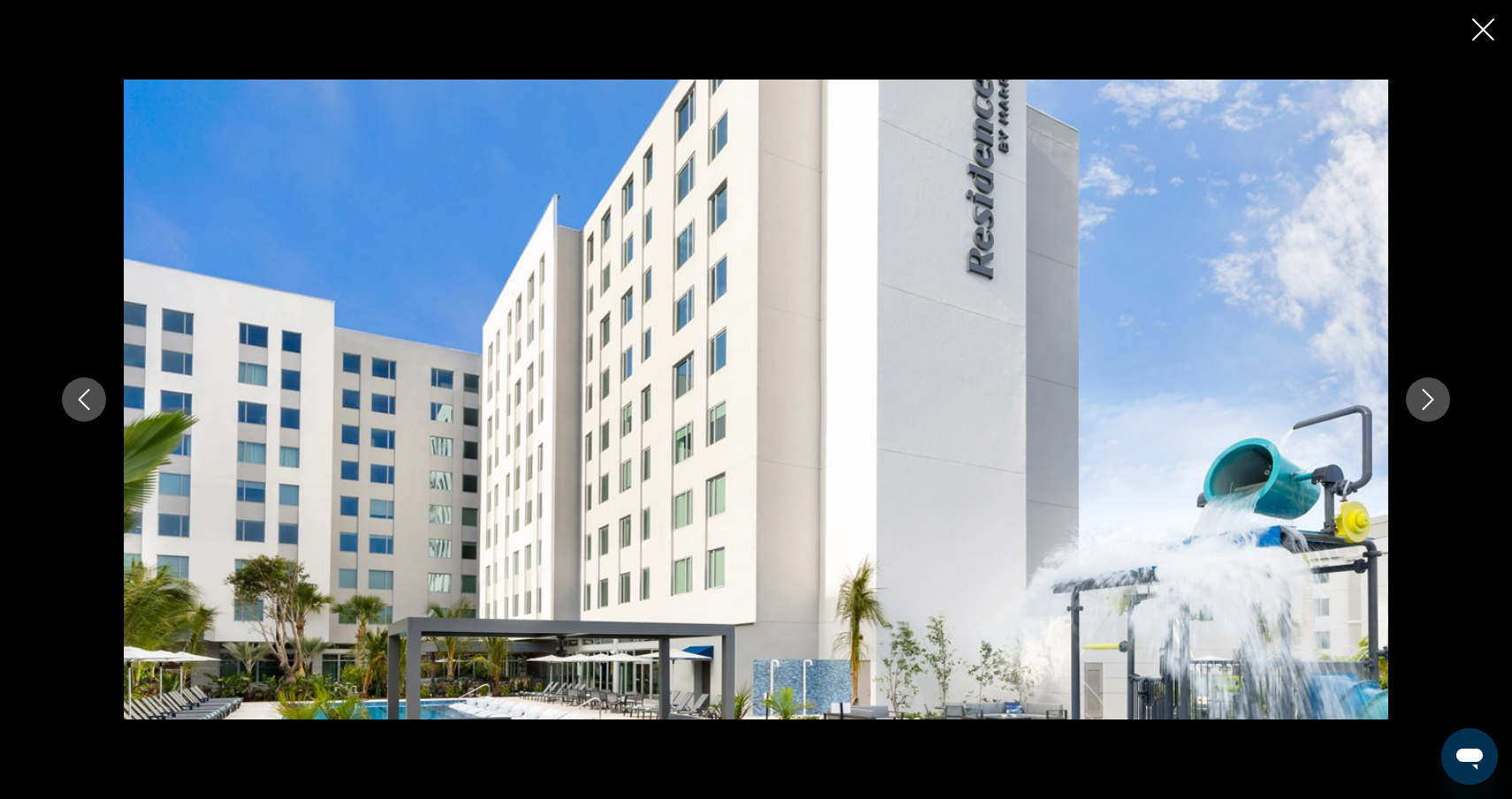
scroll to position [947, 0]
click at [1437, 395] on icon "Next image" at bounding box center [1428, 400] width 21 height 21
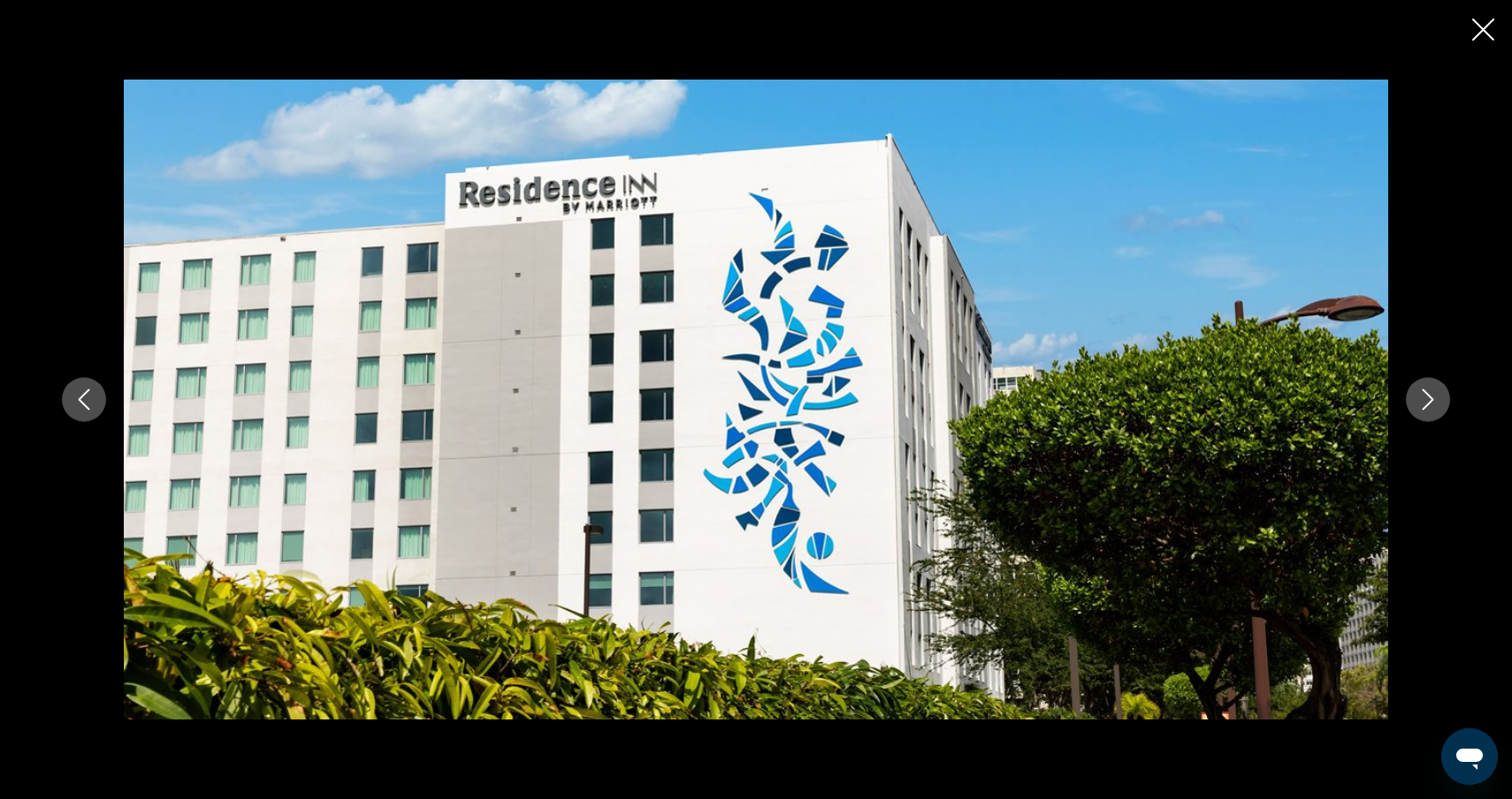
click at [1436, 396] on icon "Next image" at bounding box center [1428, 400] width 21 height 21
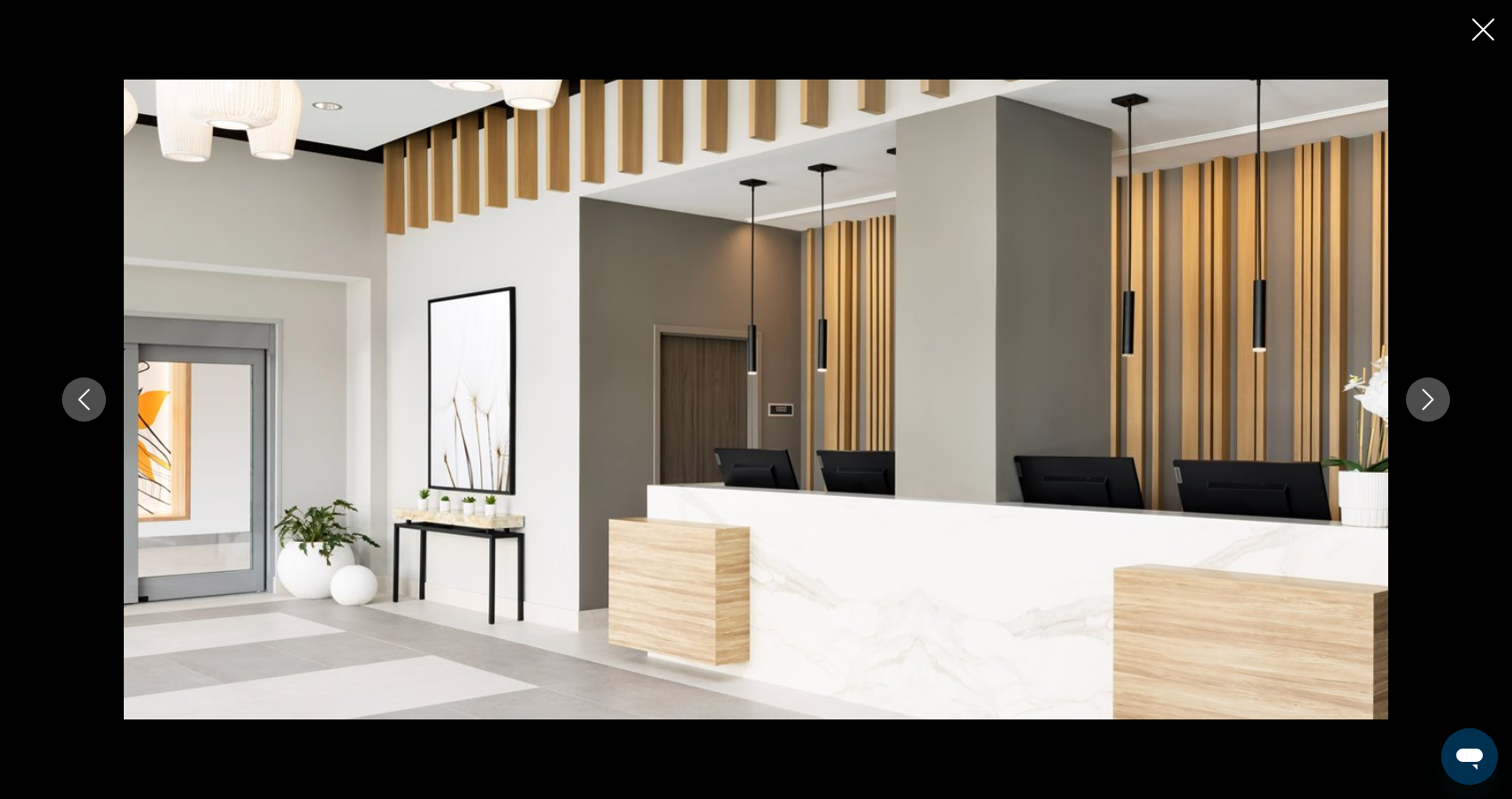
click at [1436, 397] on icon "Next image" at bounding box center [1428, 400] width 21 height 21
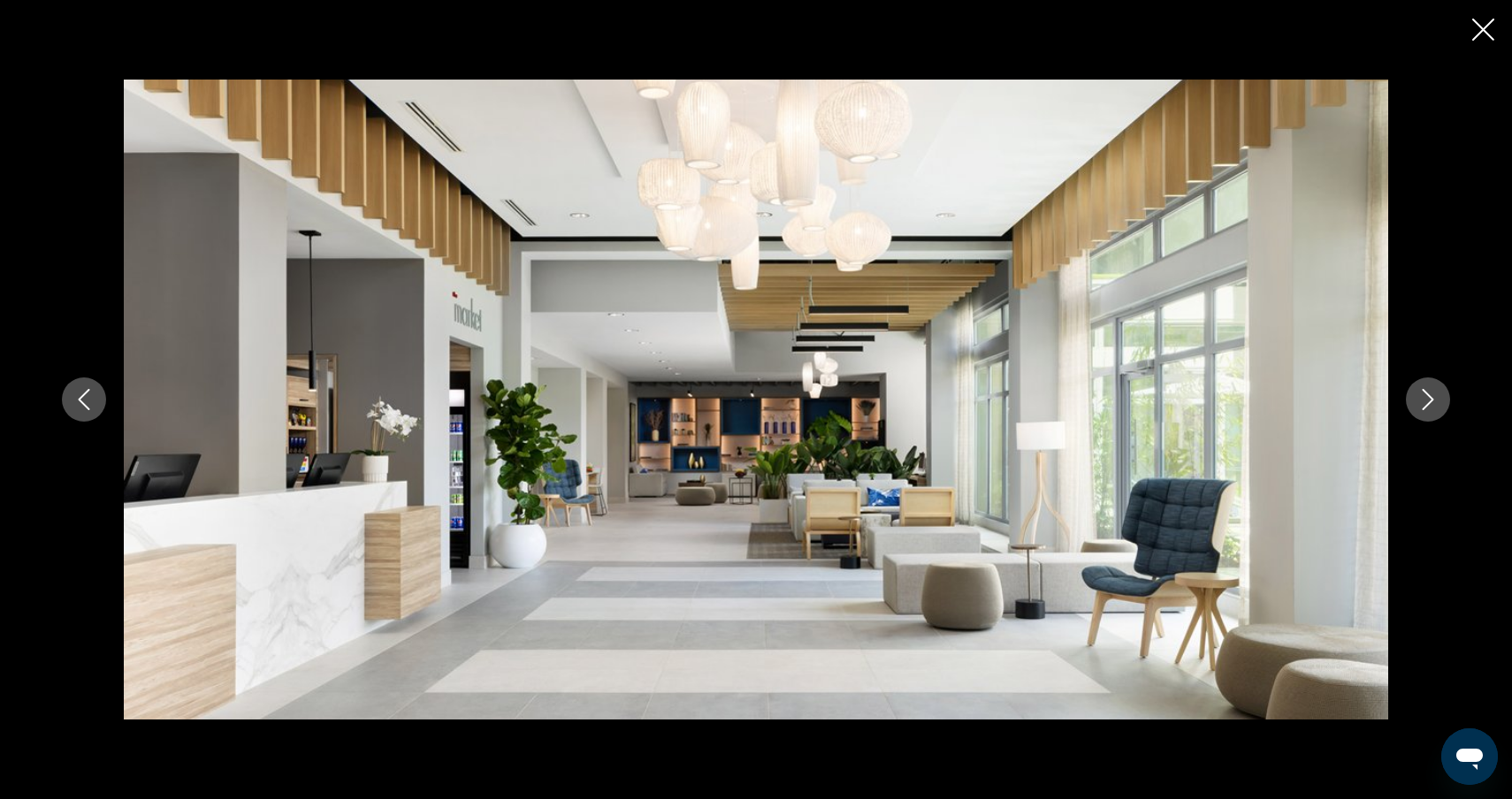
click at [1437, 397] on icon "Next image" at bounding box center [1428, 400] width 21 height 21
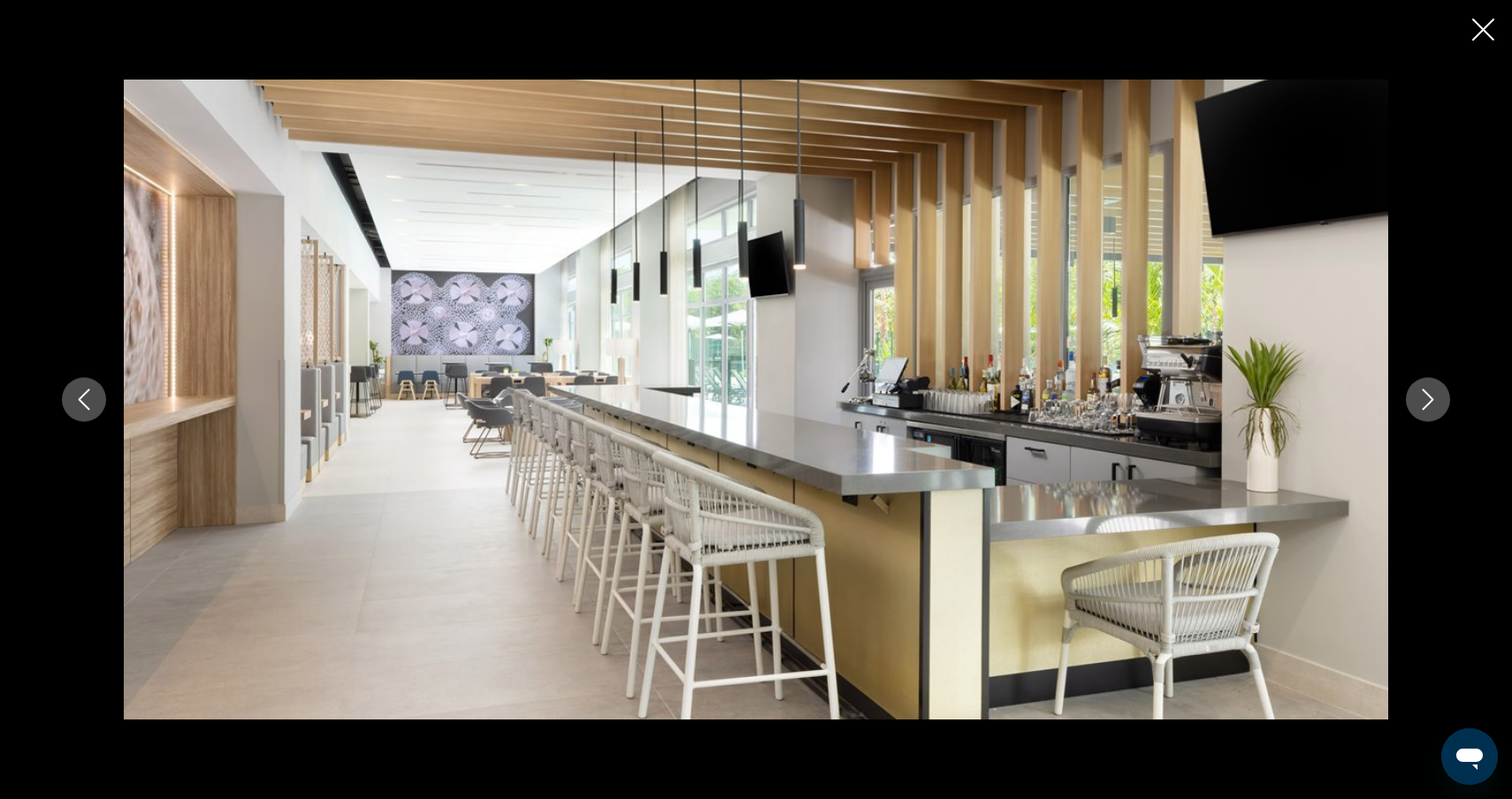
click at [1437, 397] on icon "Next image" at bounding box center [1428, 400] width 21 height 21
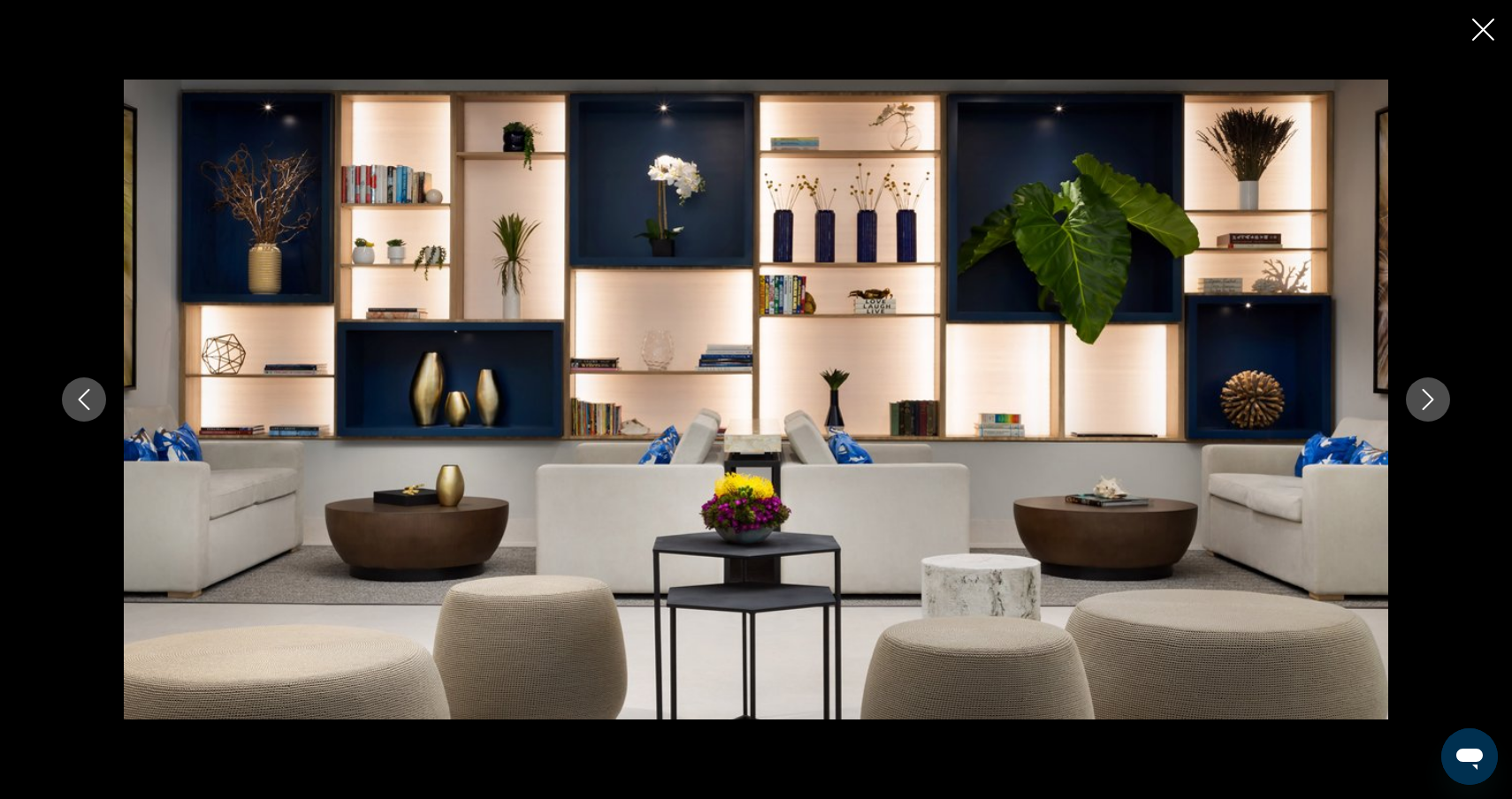
click at [1437, 397] on icon "Next image" at bounding box center [1428, 400] width 21 height 21
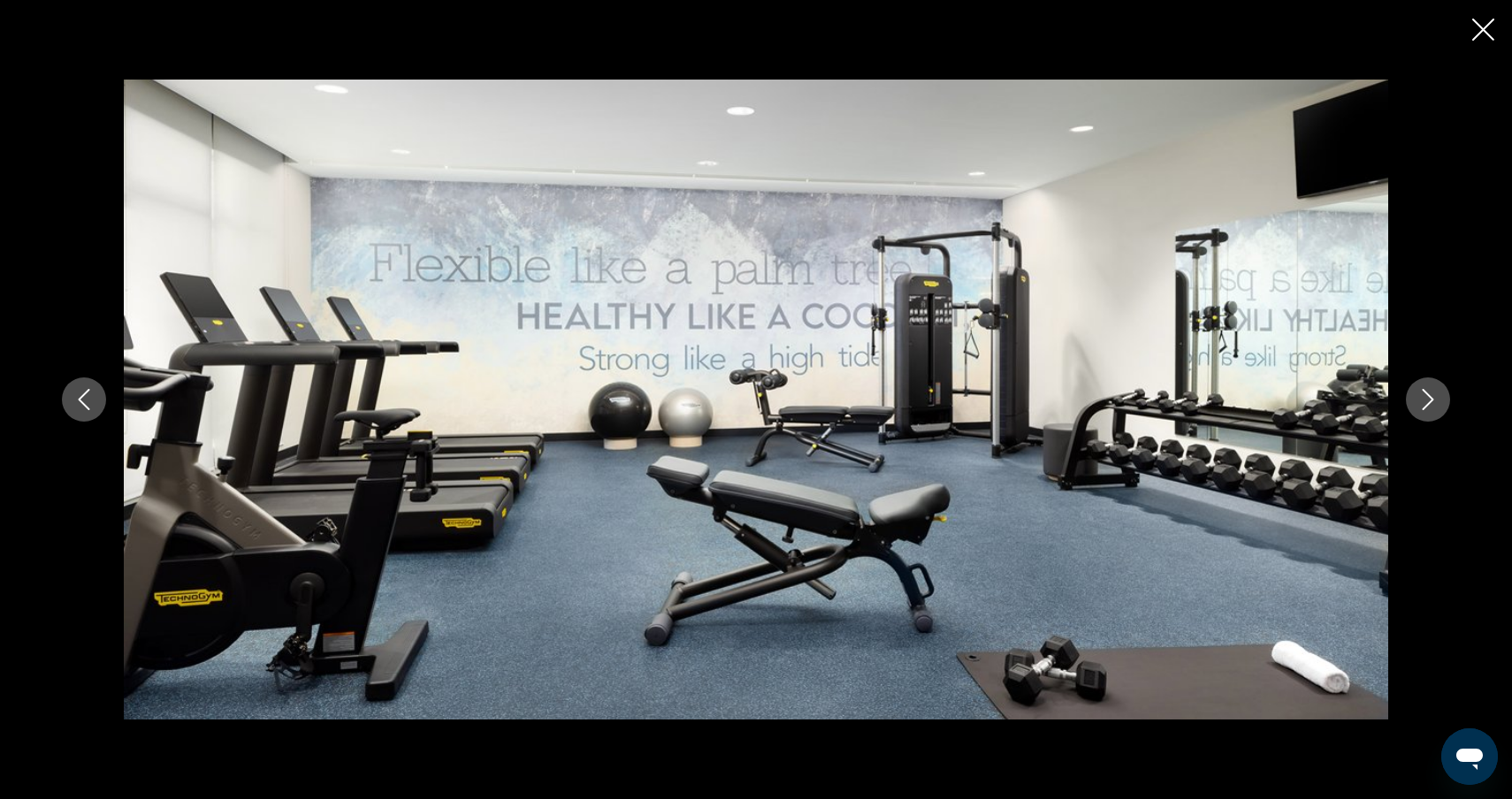
click at [1437, 397] on icon "Next image" at bounding box center [1428, 400] width 21 height 21
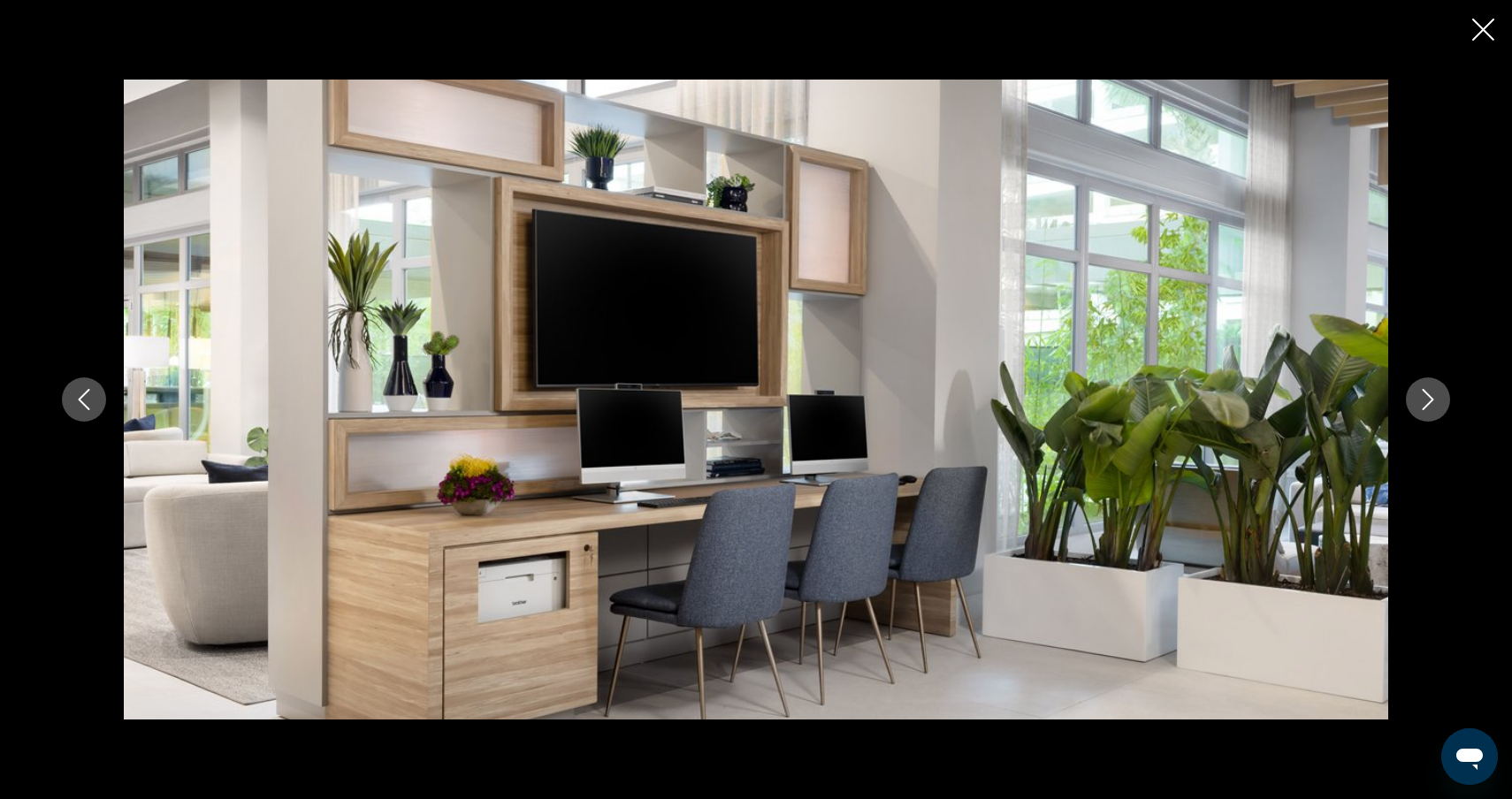
click at [1437, 397] on icon "Next image" at bounding box center [1428, 400] width 21 height 21
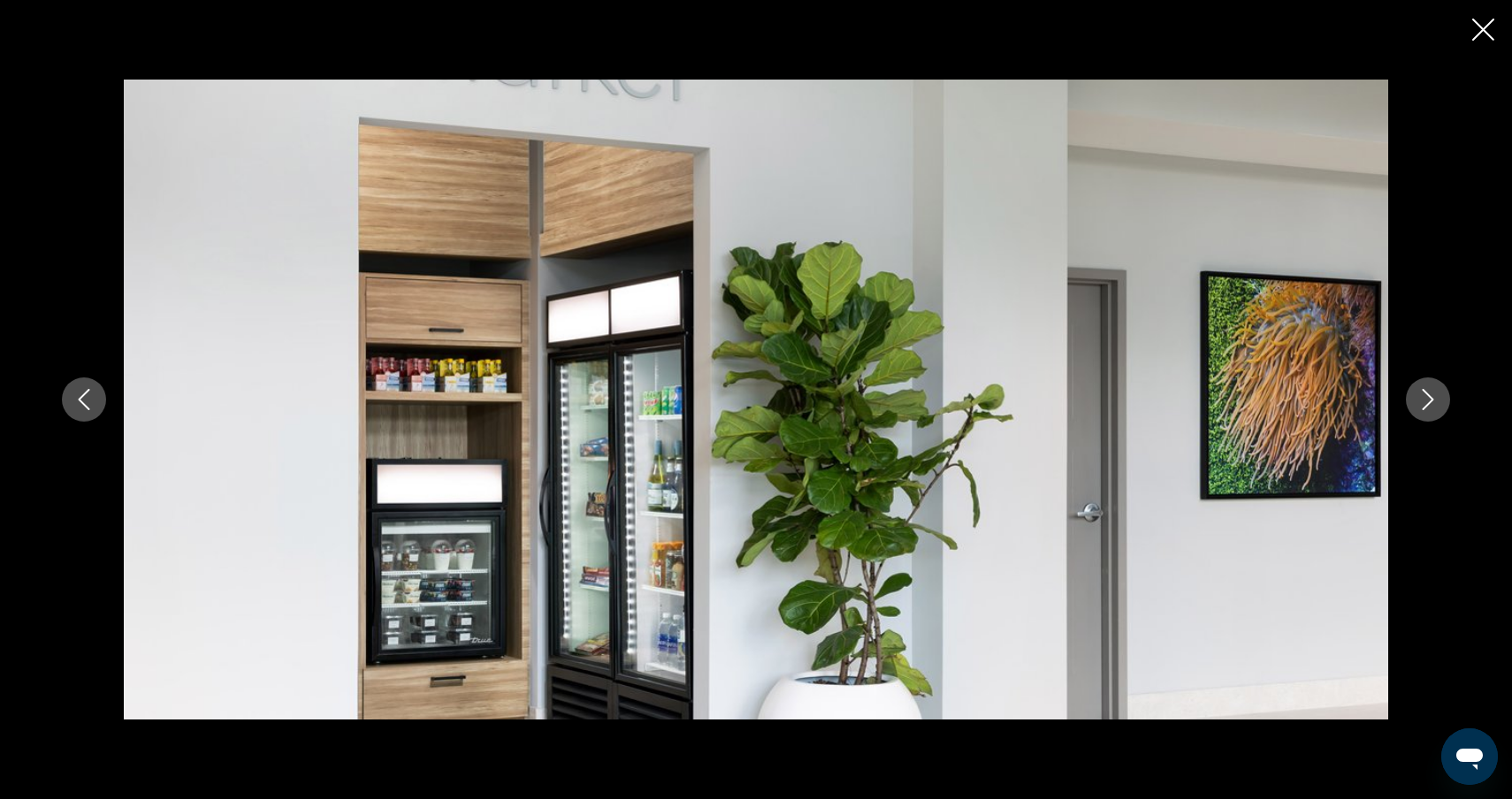
click at [1437, 397] on icon "Next image" at bounding box center [1428, 400] width 21 height 21
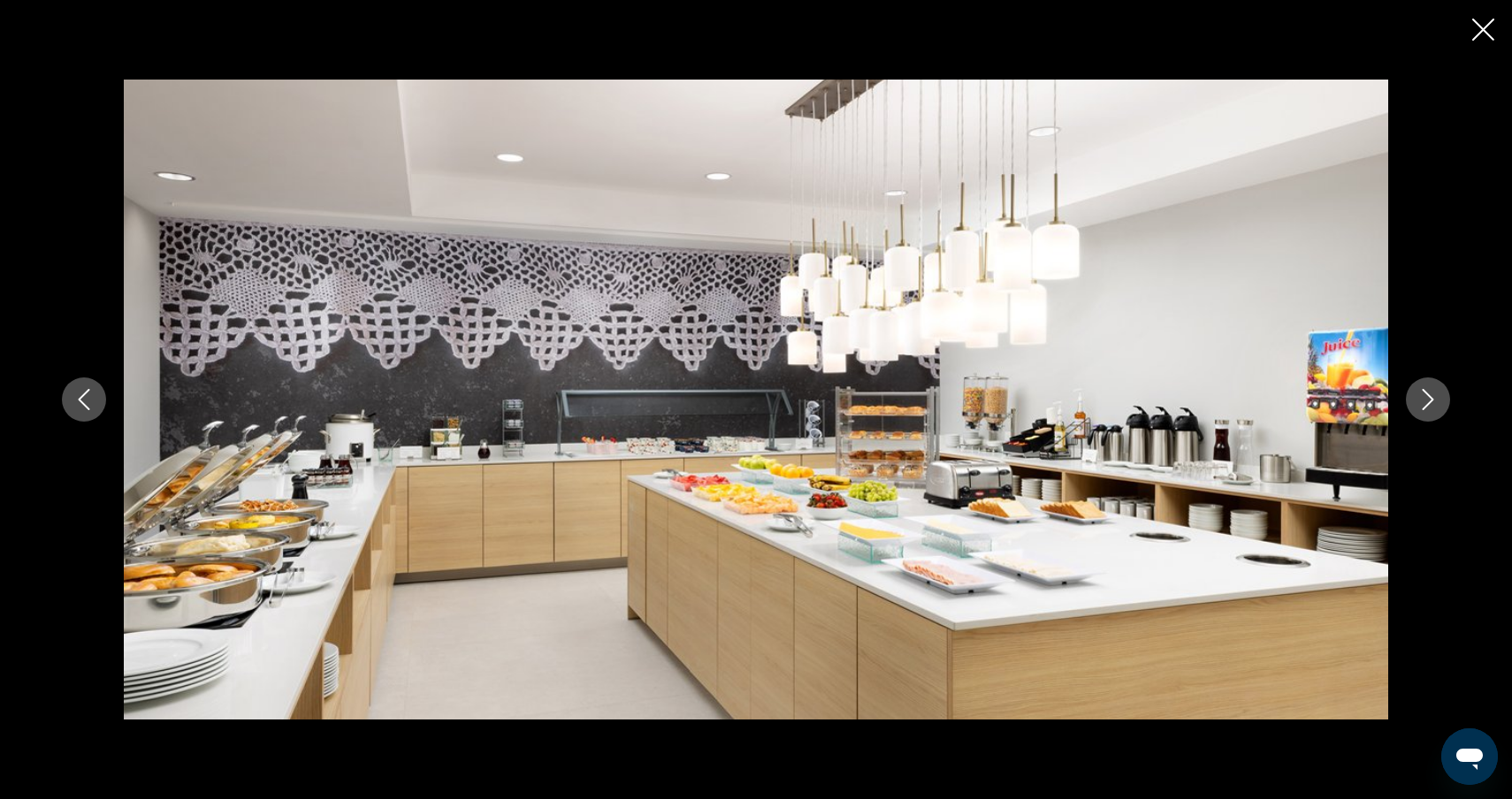
click at [1437, 397] on icon "Next image" at bounding box center [1428, 400] width 21 height 21
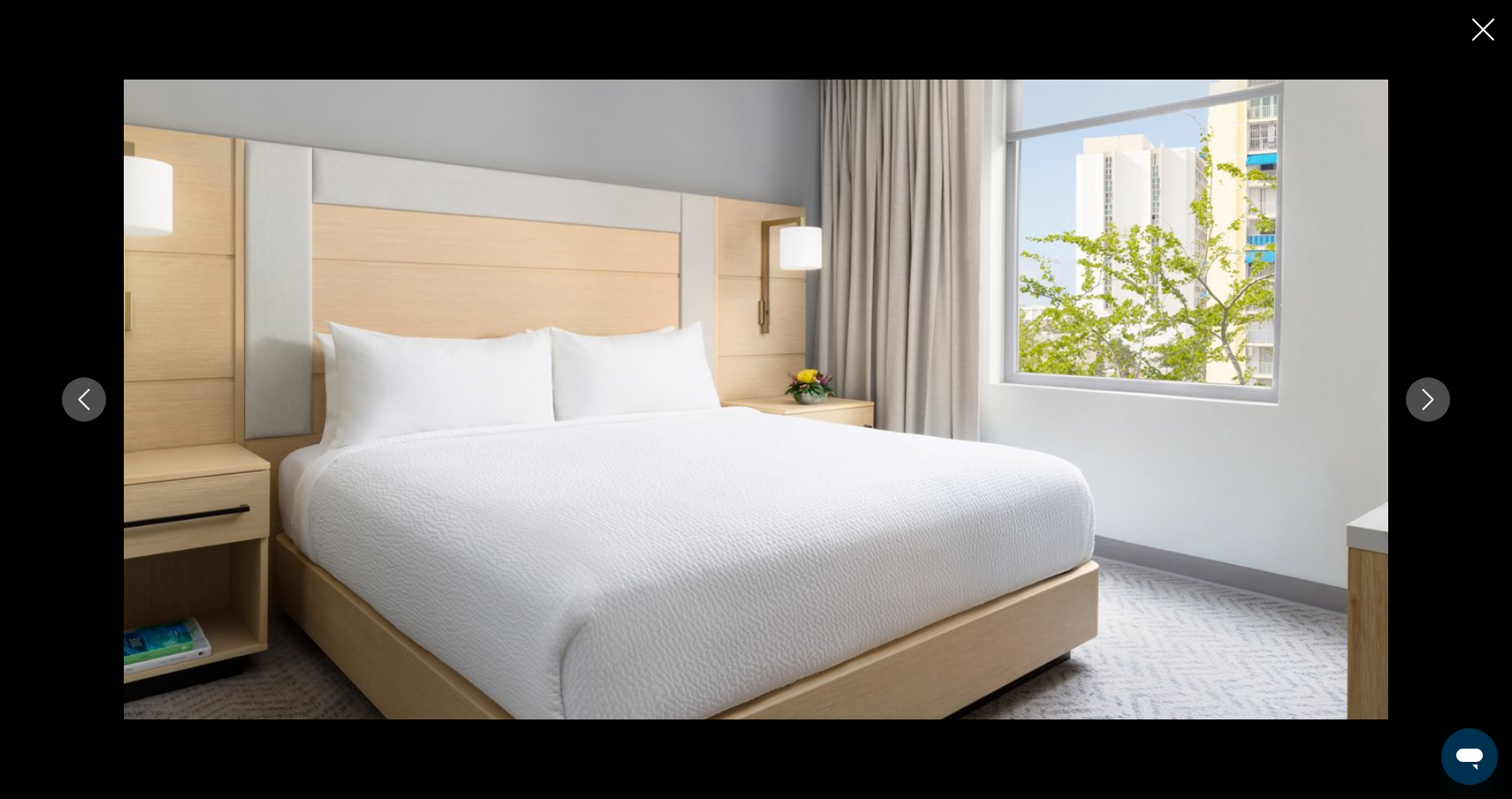
click at [1437, 397] on icon "Next image" at bounding box center [1428, 400] width 21 height 21
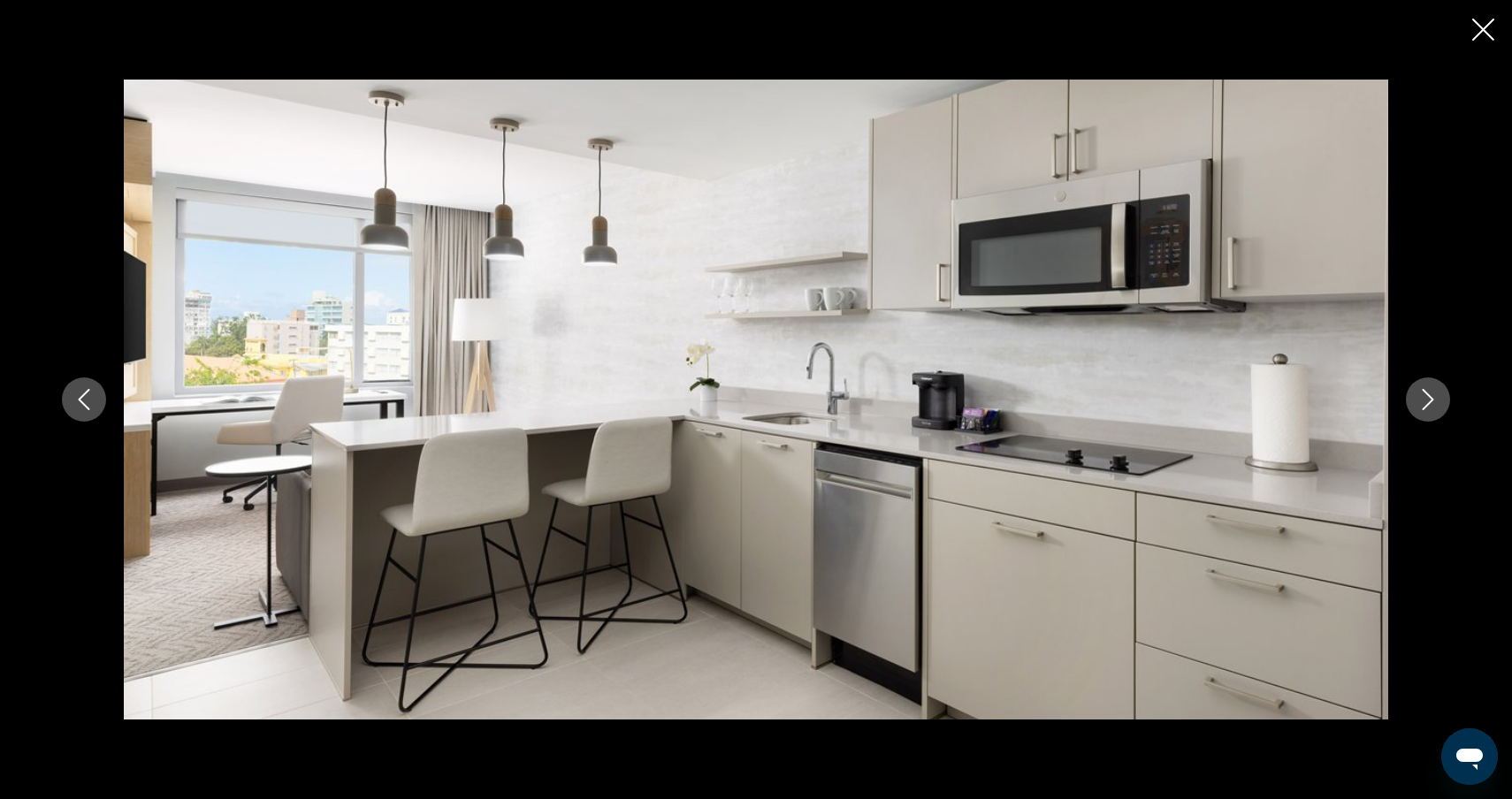
click at [1437, 397] on icon "Next image" at bounding box center [1428, 400] width 21 height 21
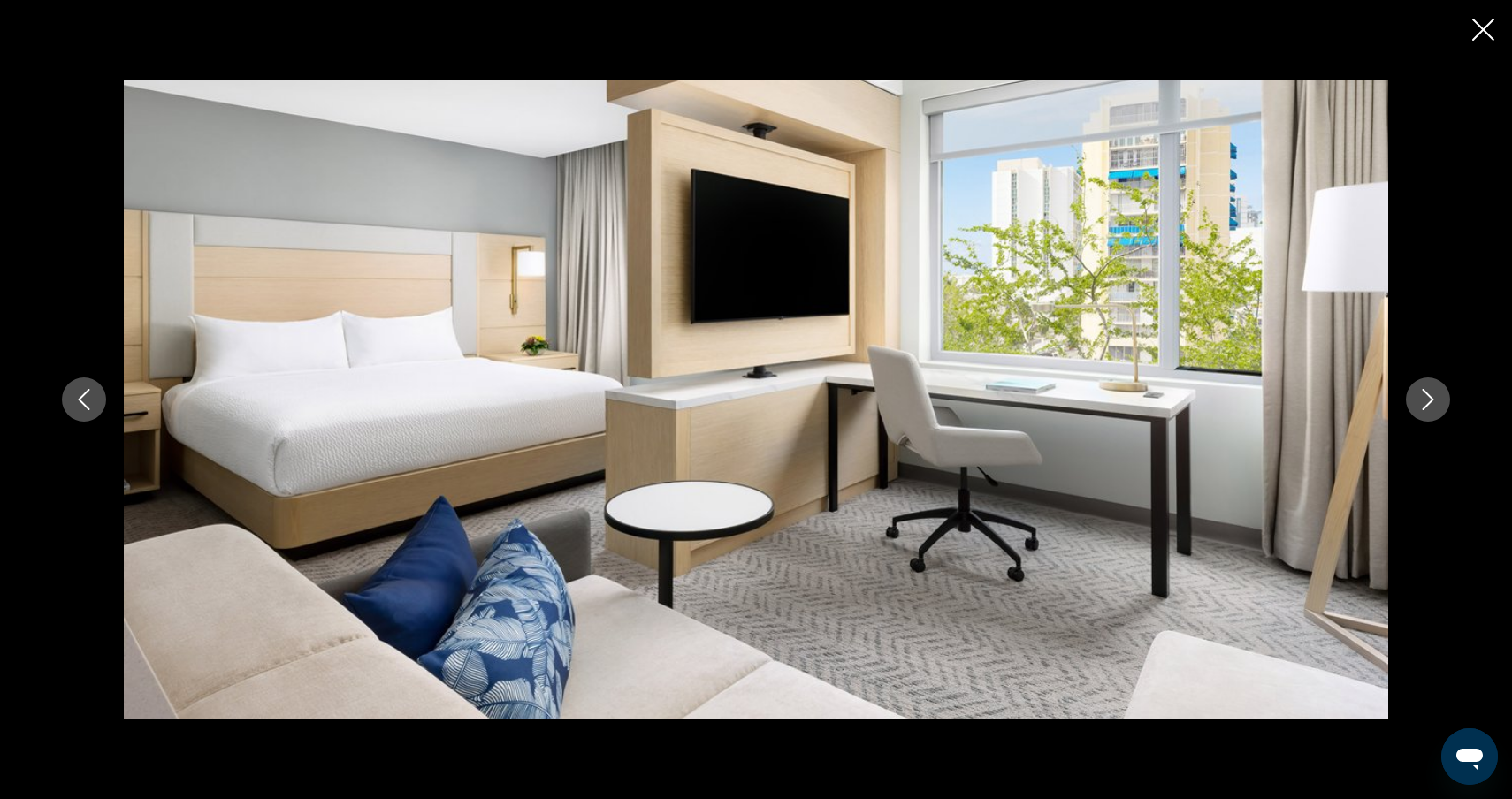
click at [1437, 397] on icon "Next image" at bounding box center [1428, 400] width 21 height 21
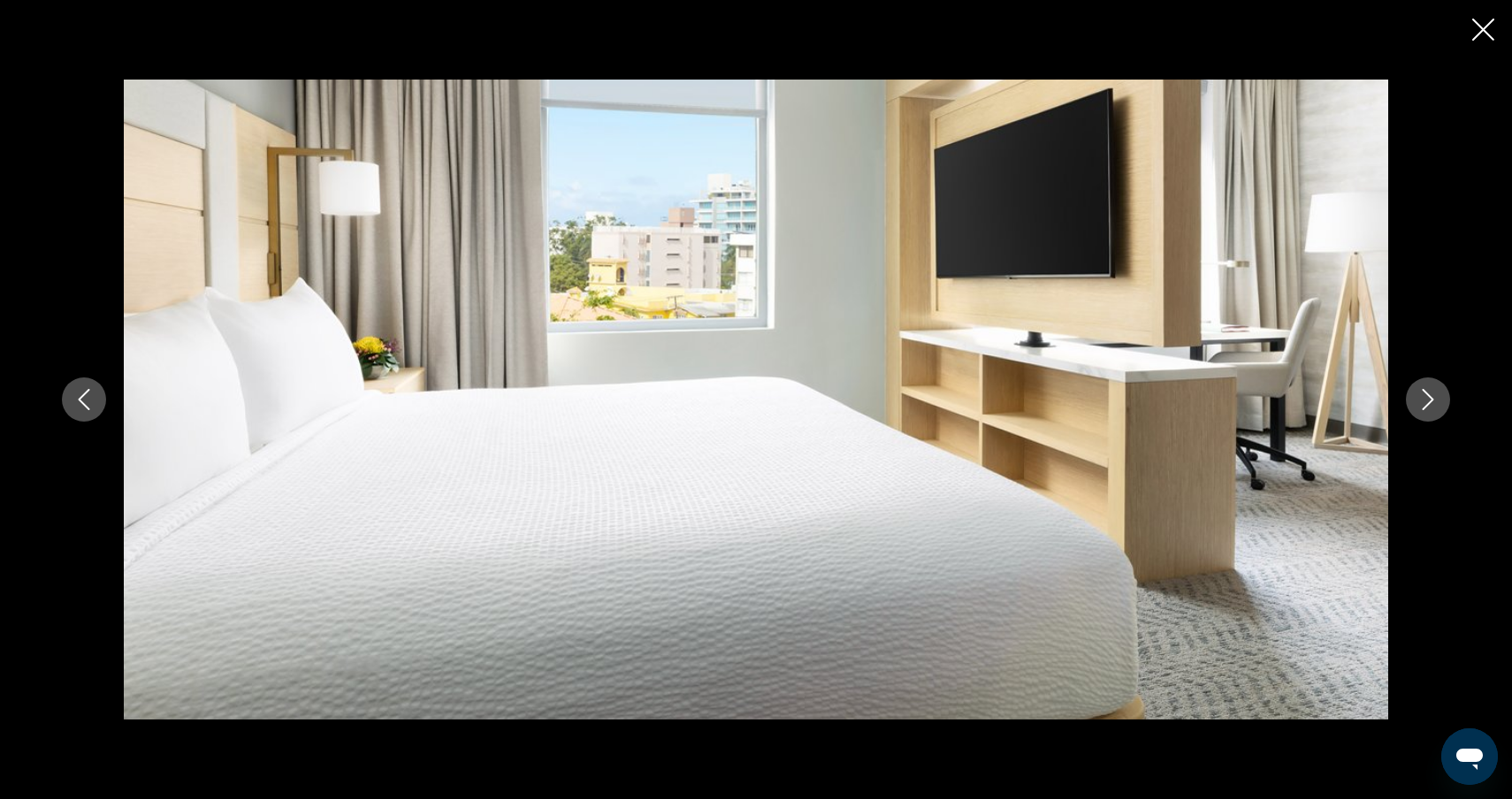
click at [1437, 397] on icon "Next image" at bounding box center [1428, 400] width 21 height 21
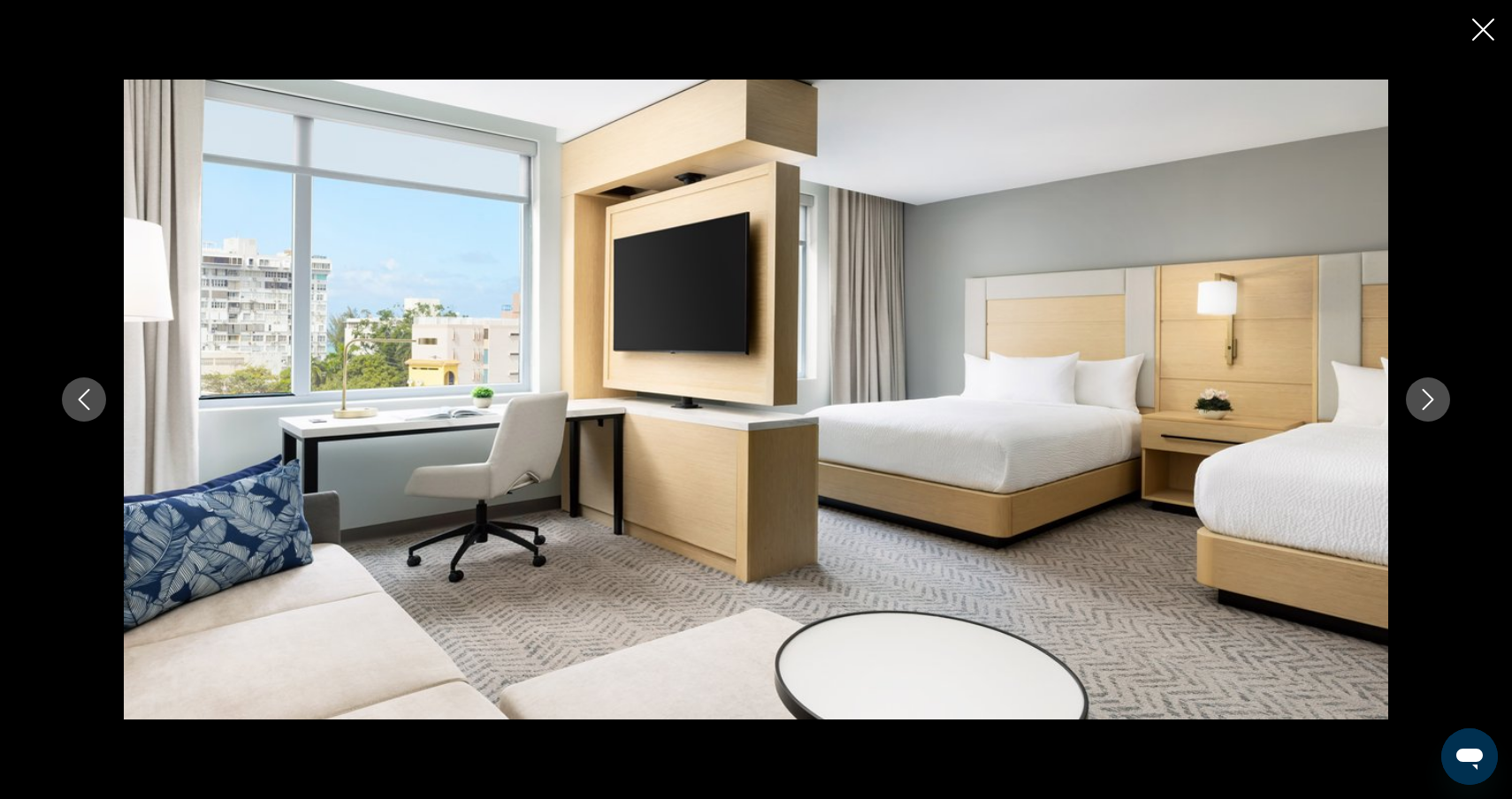
click at [1437, 398] on icon "Next image" at bounding box center [1428, 400] width 21 height 21
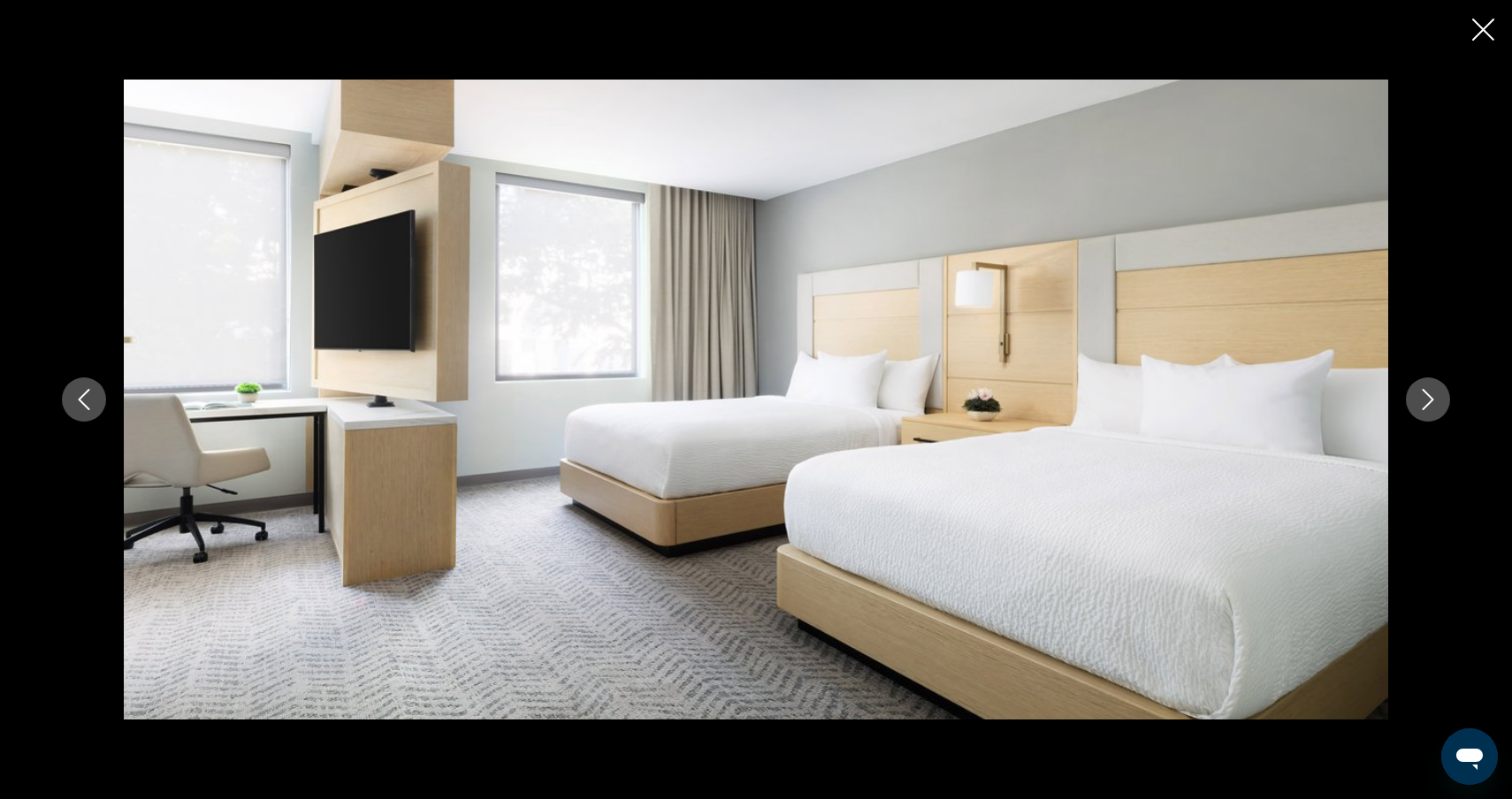
click at [1476, 27] on icon "Close slideshow" at bounding box center [1483, 29] width 22 height 22
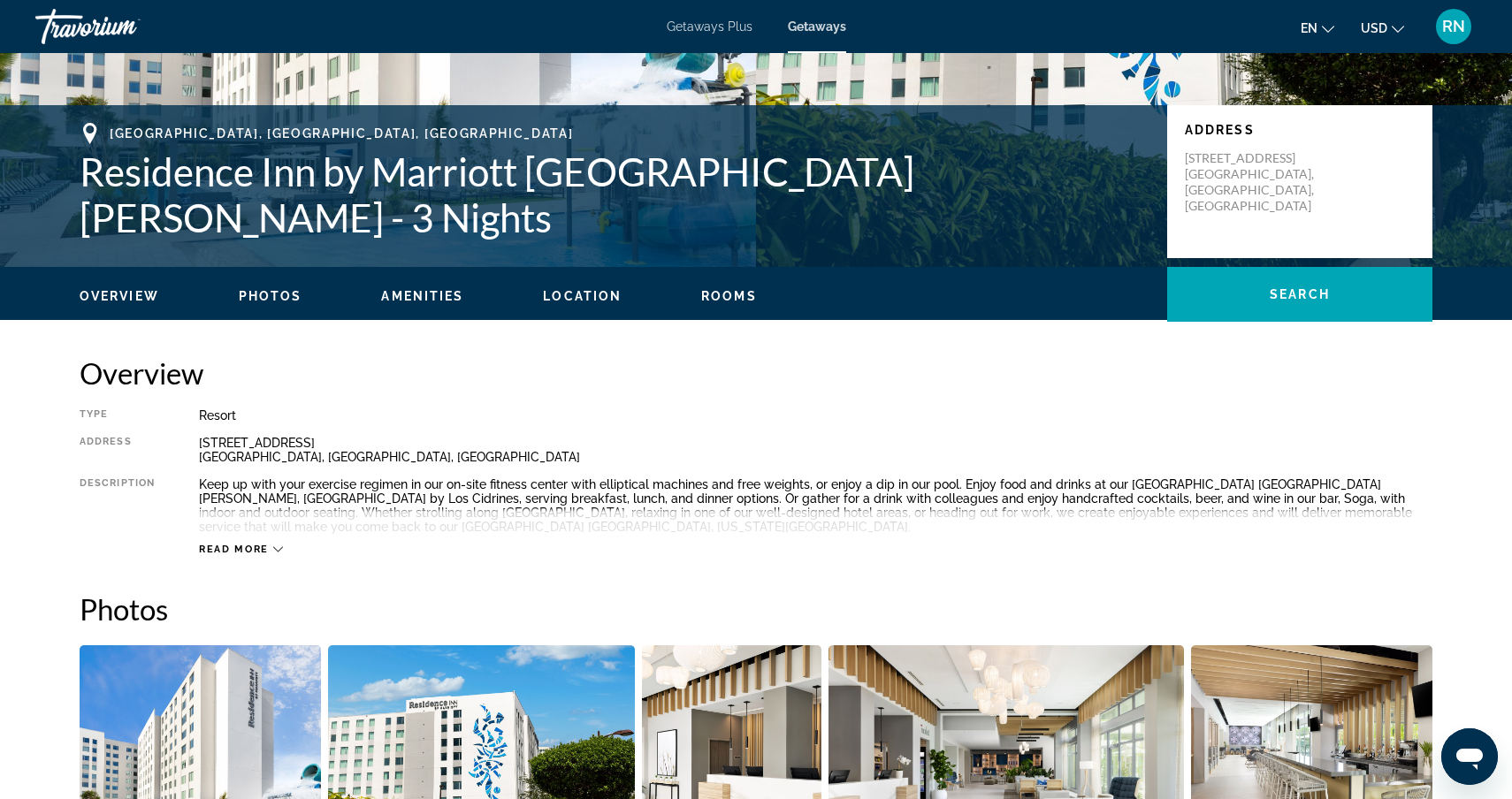
scroll to position [310, 0]
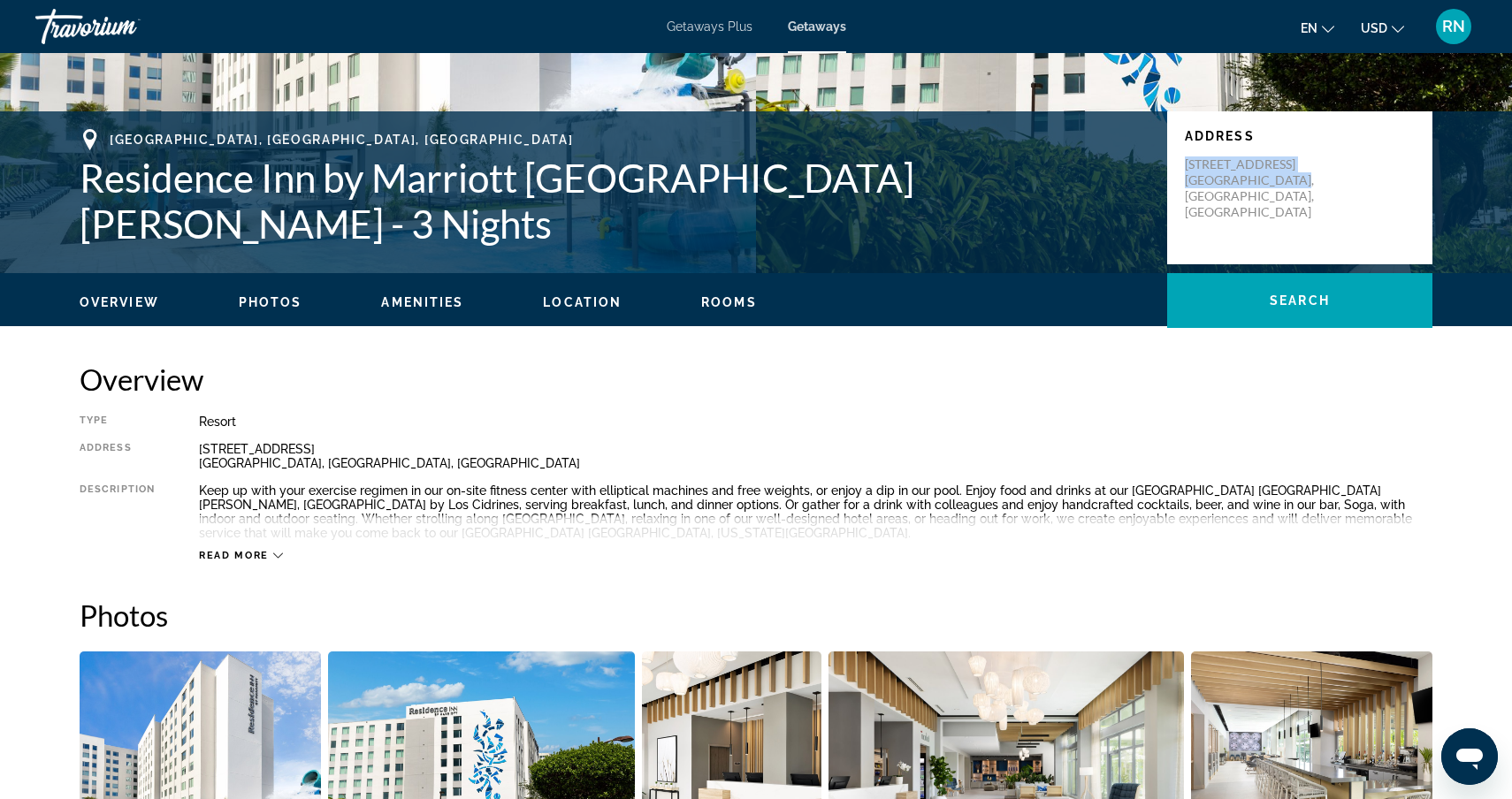
drag, startPoint x: 1311, startPoint y: 202, endPoint x: 1175, endPoint y: 187, distance: 136.8
click at [1175, 187] on div "Address [STREET_ADDRESS]" at bounding box center [1300, 188] width 266 height 153
copy p "[STREET_ADDRESS]"
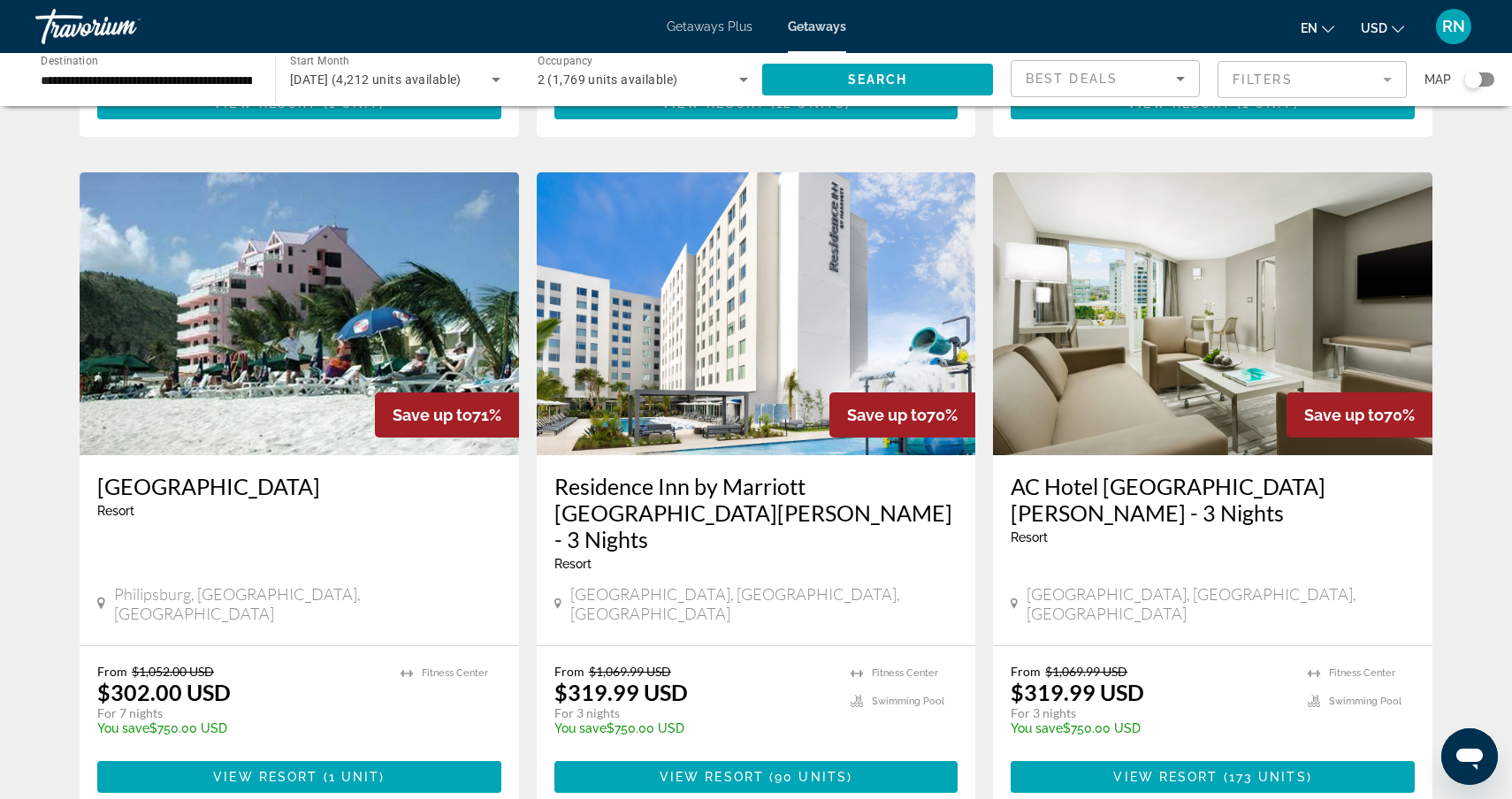
scroll to position [1288, 0]
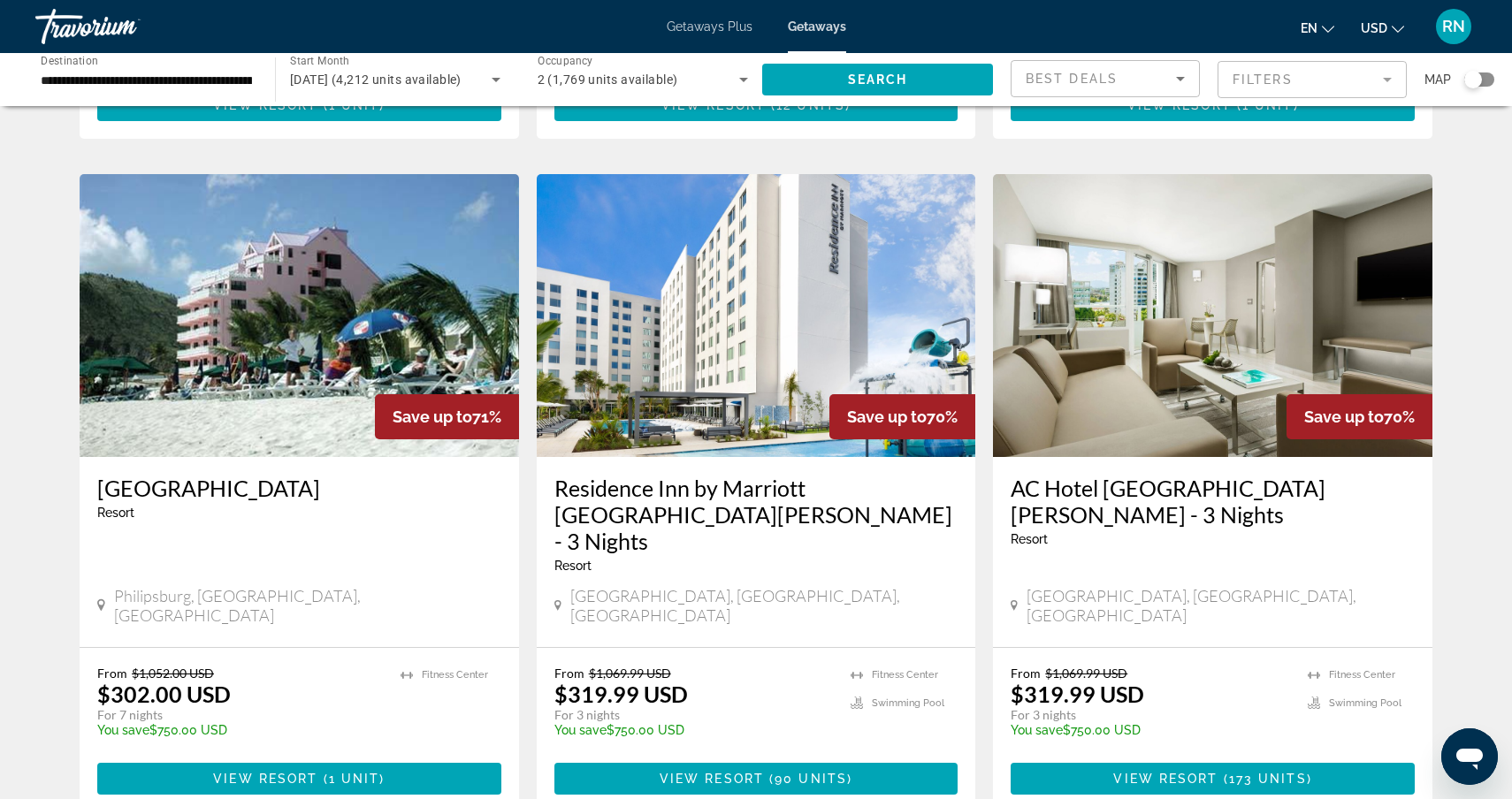
click at [1187, 330] on img "Main content" at bounding box center [1213, 316] width 440 height 283
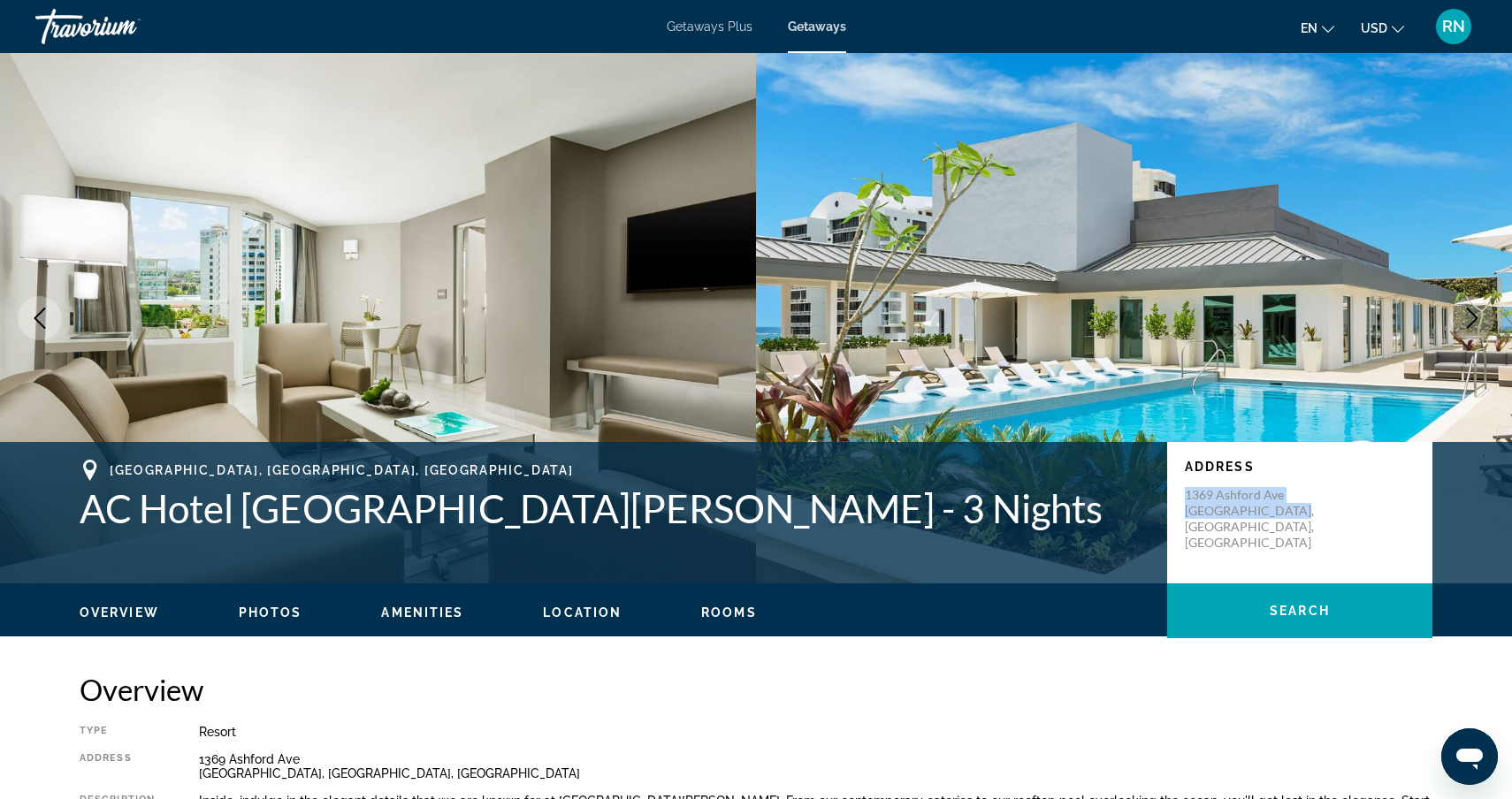
drag, startPoint x: 1294, startPoint y: 517, endPoint x: 1178, endPoint y: 501, distance: 117.1
click at [1177, 501] on div "Address [STREET_ADDRESS]" at bounding box center [1300, 512] width 266 height 142
copy p "[STREET_ADDRESS]"
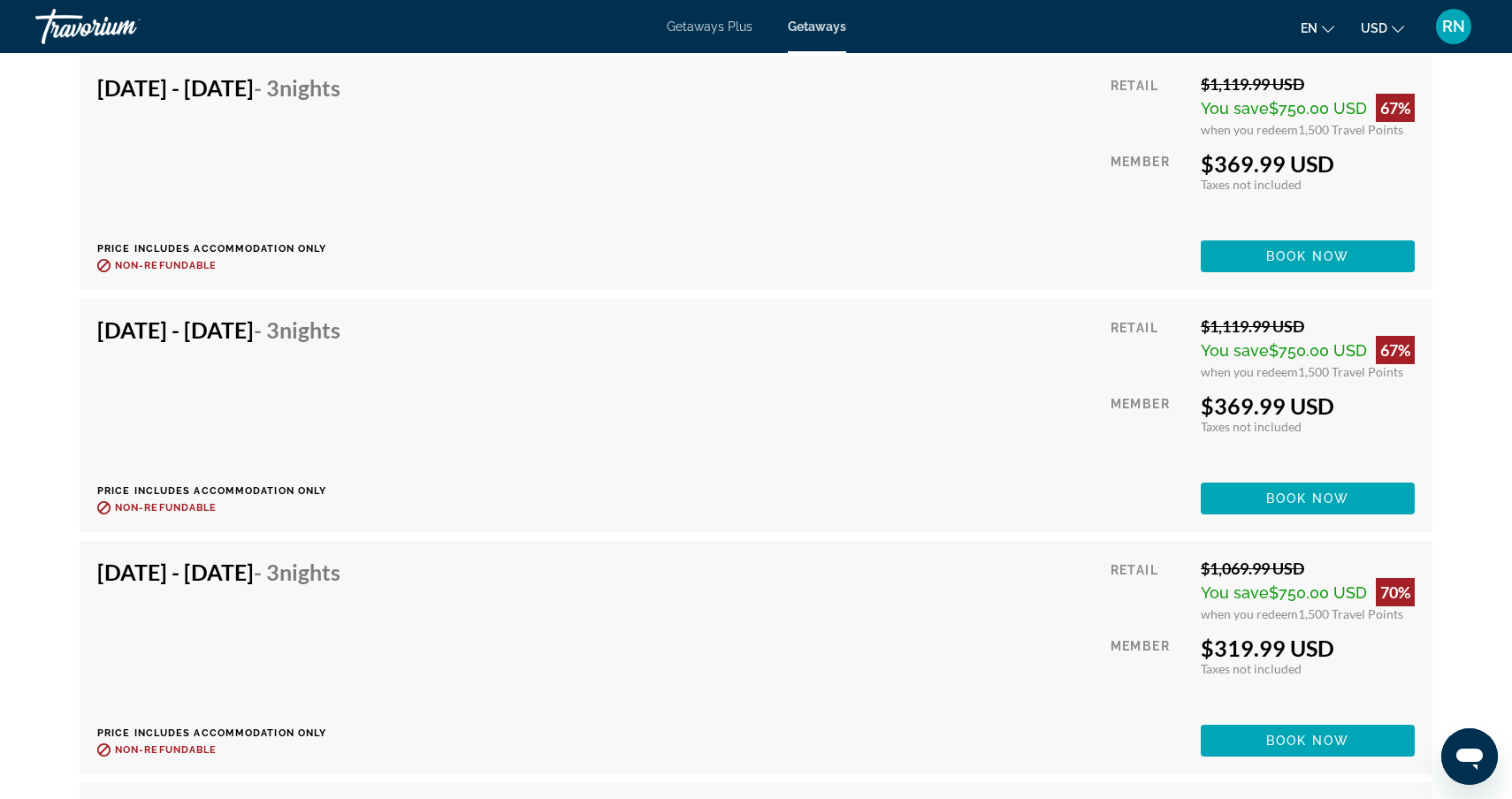
scroll to position [4153, 0]
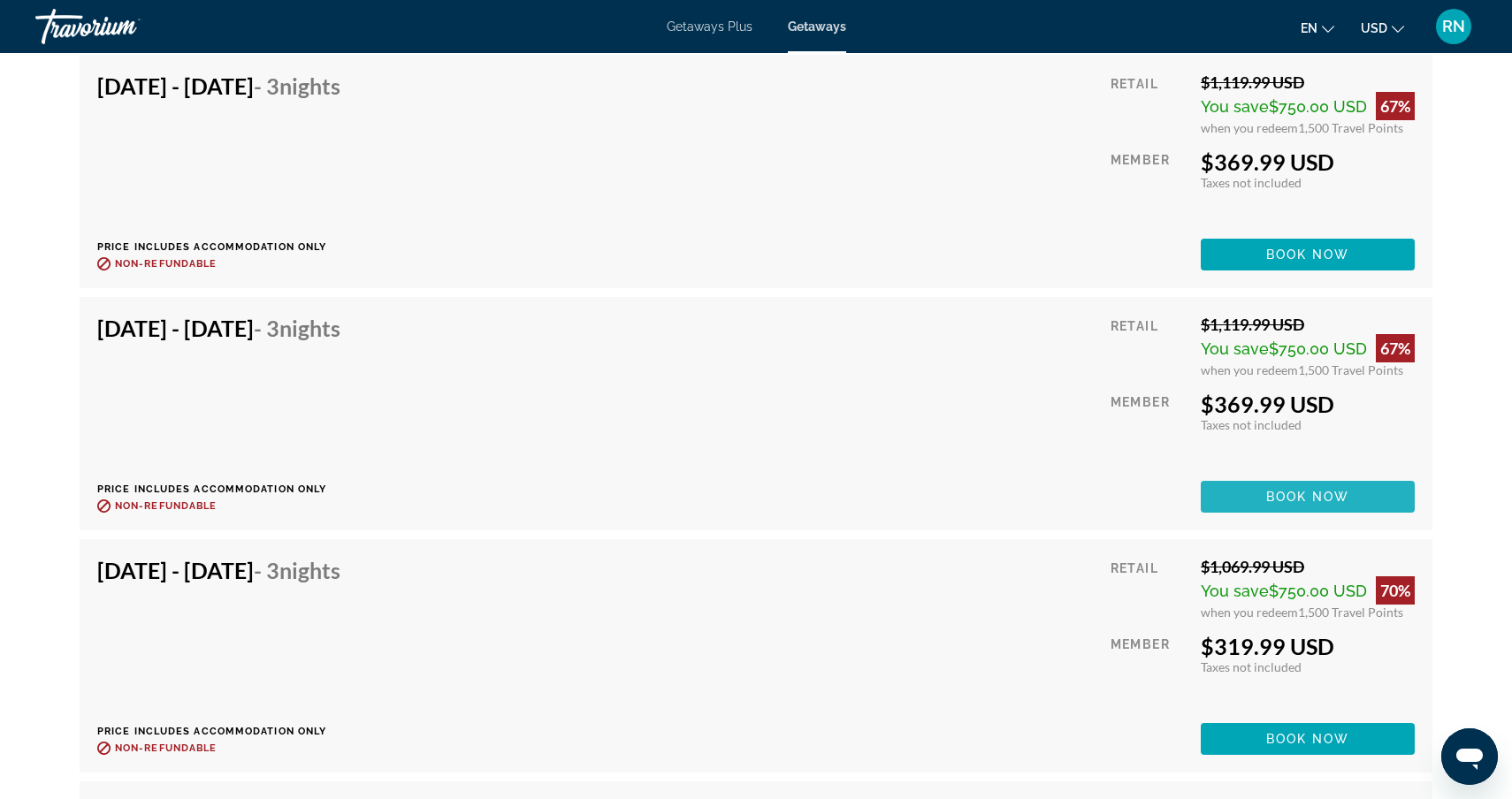
click at [1303, 495] on span "Book now" at bounding box center [1307, 497] width 84 height 14
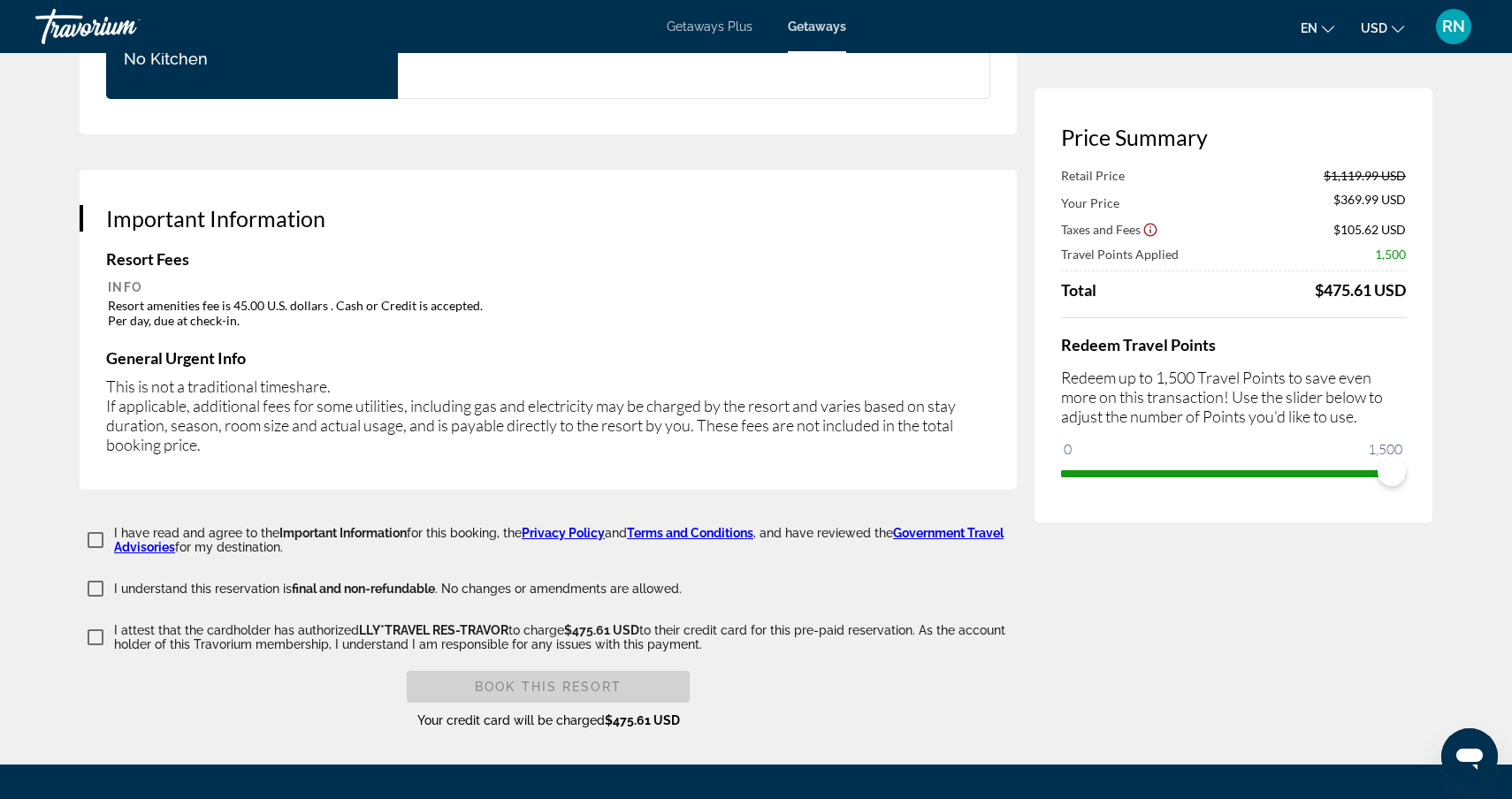
scroll to position [2626, 0]
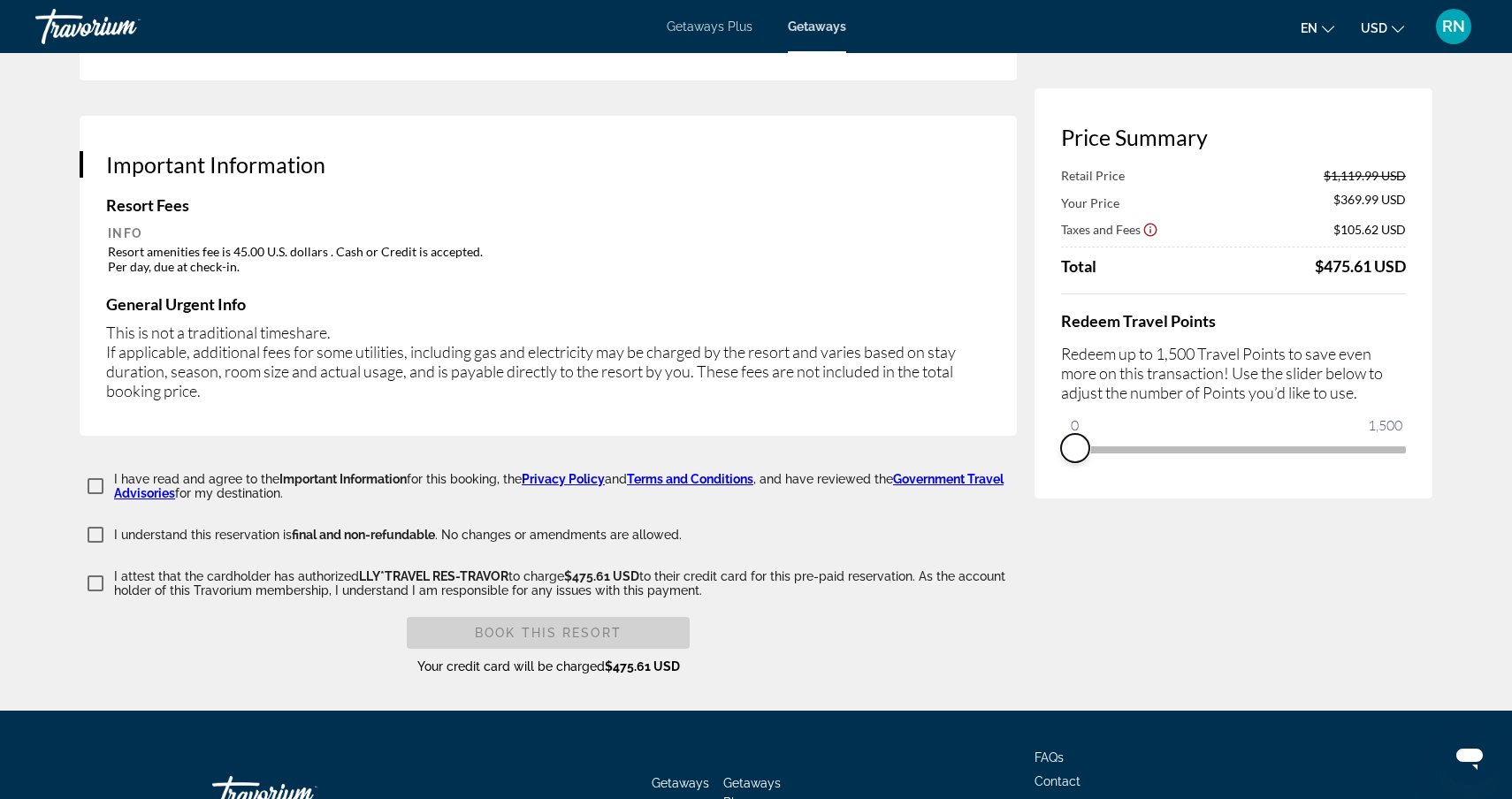
drag, startPoint x: 1395, startPoint y: 472, endPoint x: 1039, endPoint y: 457, distance: 356.3
click at [1039, 457] on div "Price Summary Retail Price $1,119.99 USD Your Price $369.99 USD Taxes and Fees …" at bounding box center [1233, 294] width 397 height 410
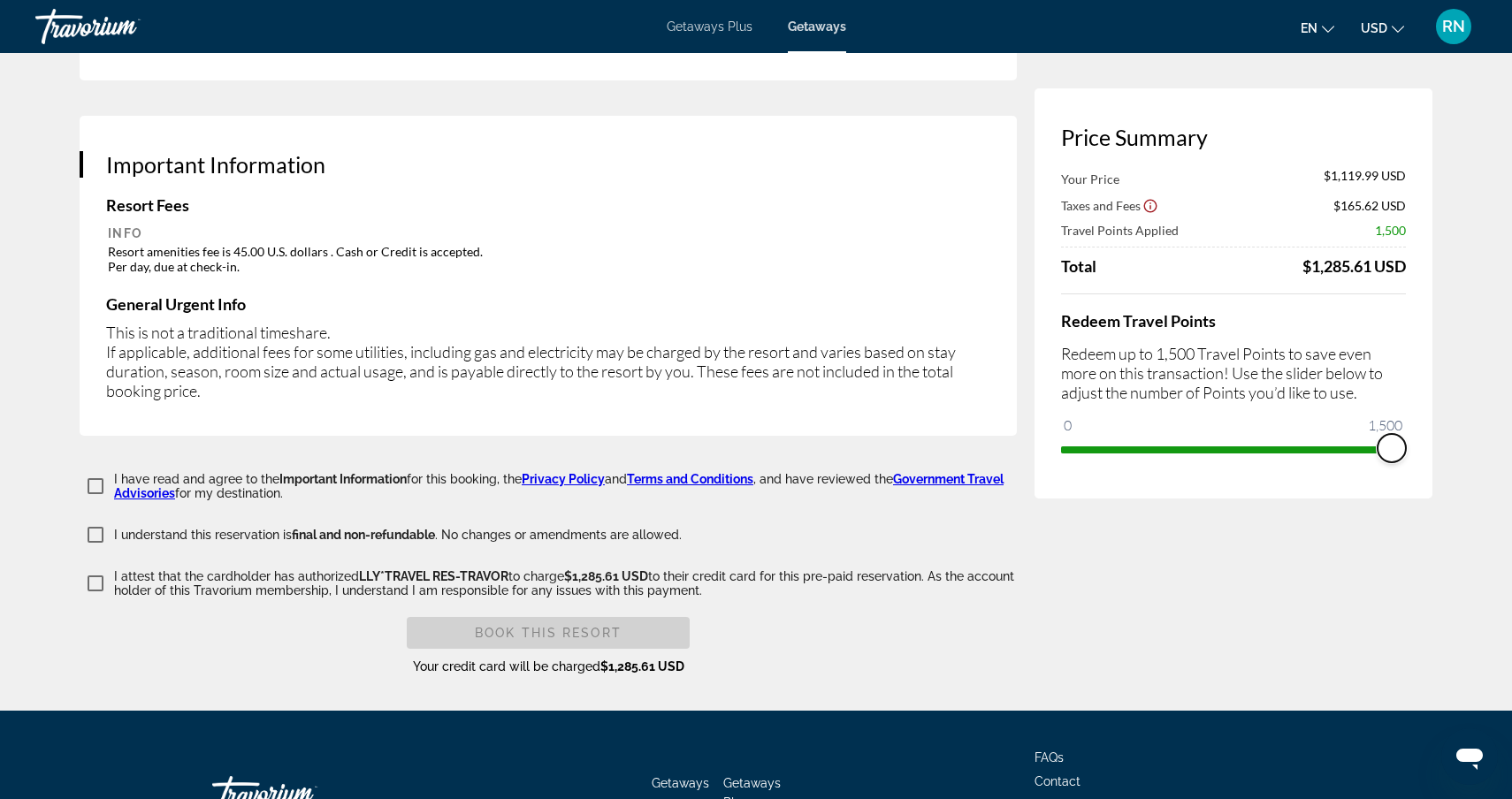
drag, startPoint x: 1071, startPoint y: 419, endPoint x: 1445, endPoint y: 402, distance: 374.4
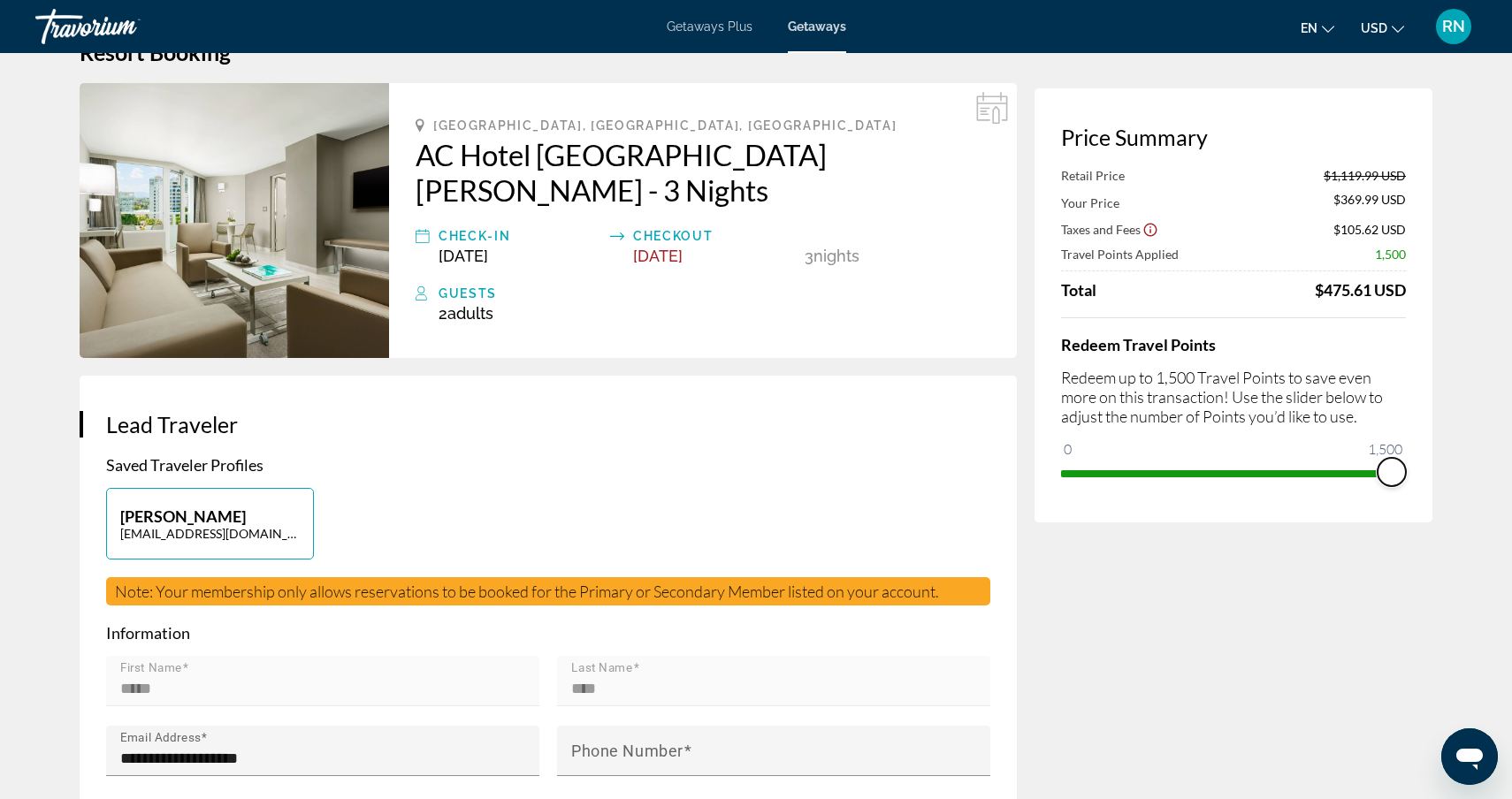
scroll to position [43, 0]
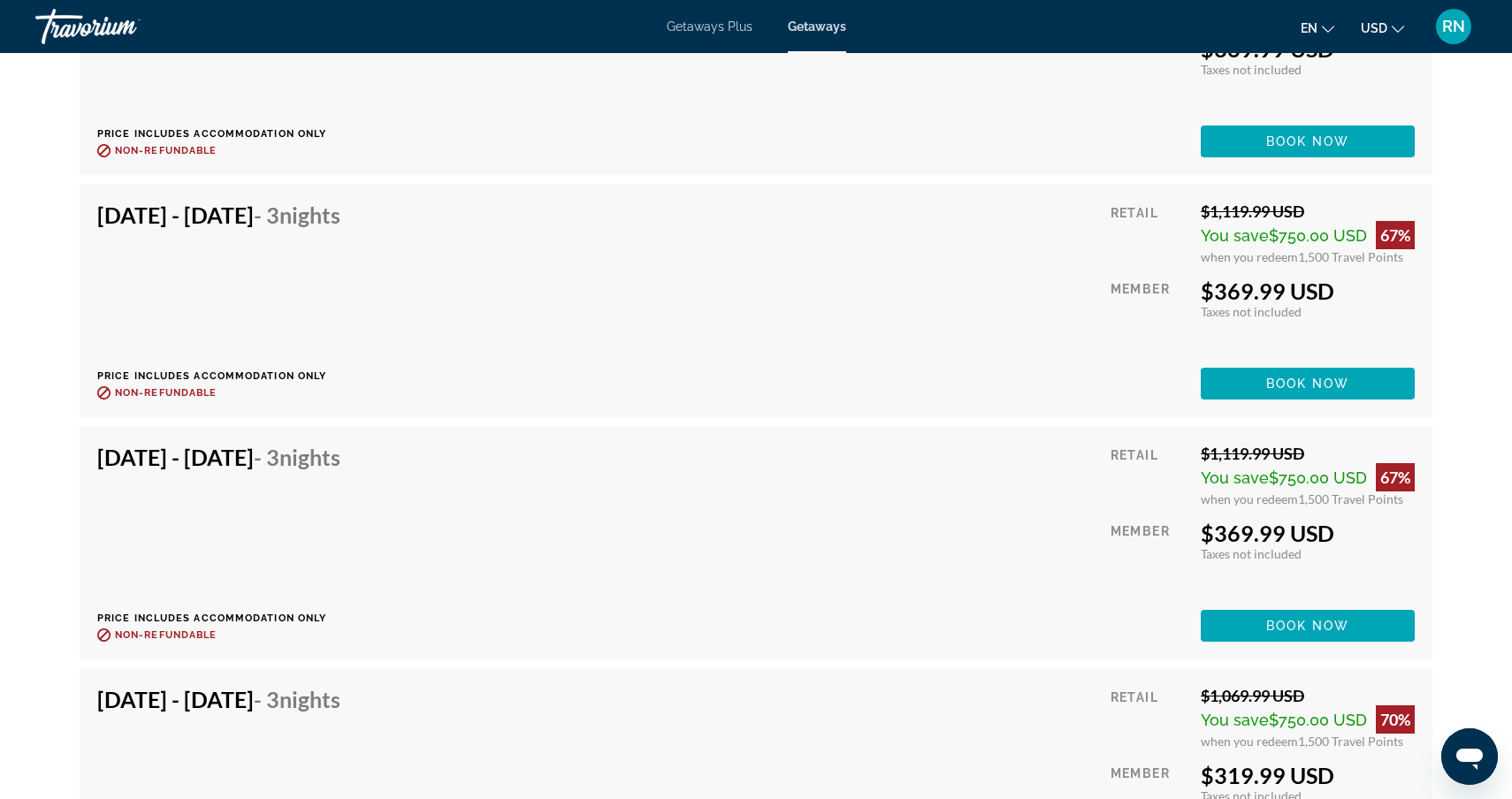
scroll to position [3785, 0]
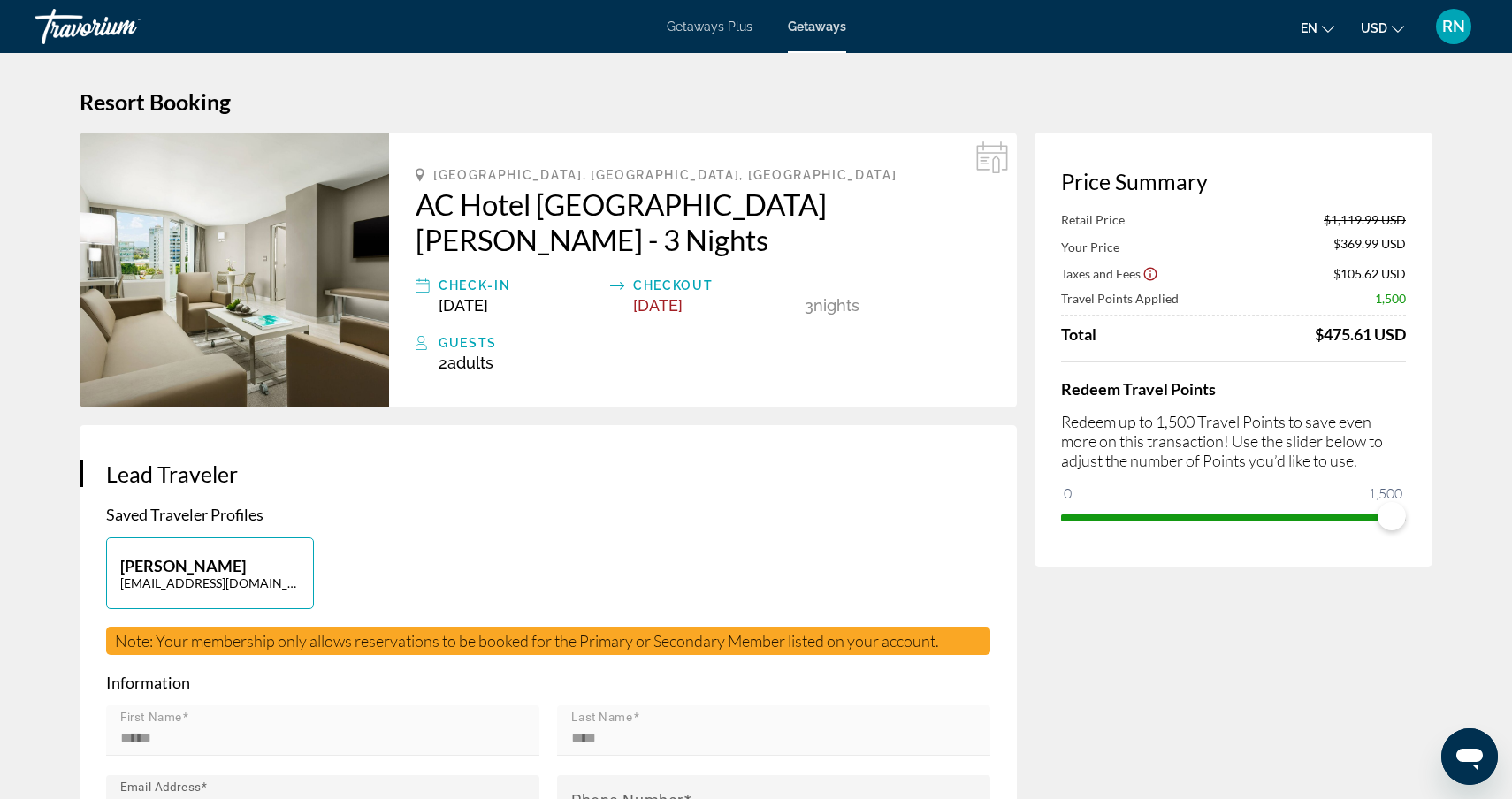
click at [419, 173] on icon "Main content" at bounding box center [420, 175] width 9 height 14
click at [988, 160] on icon "Main content" at bounding box center [991, 157] width 32 height 32
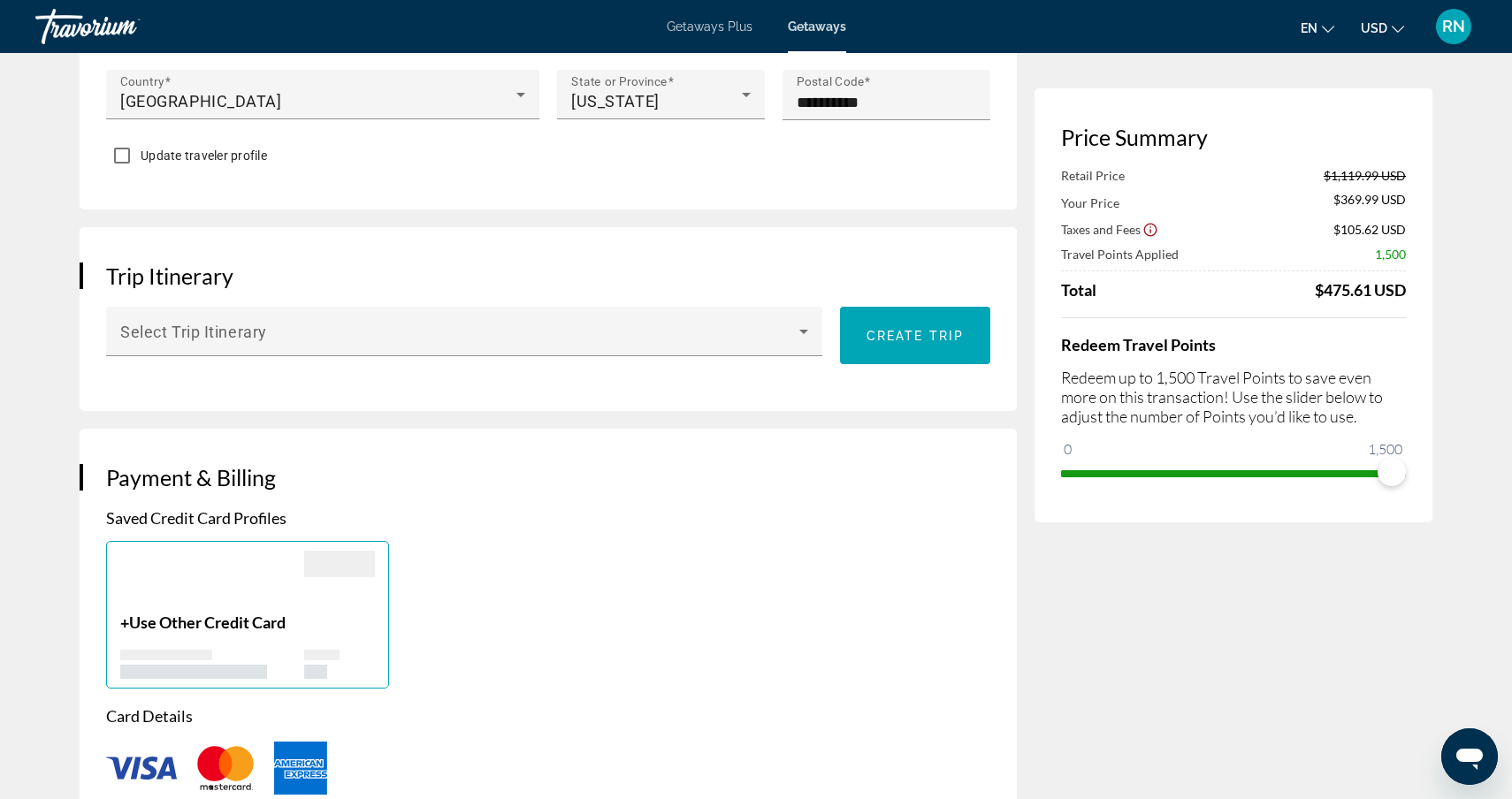
scroll to position [879, 0]
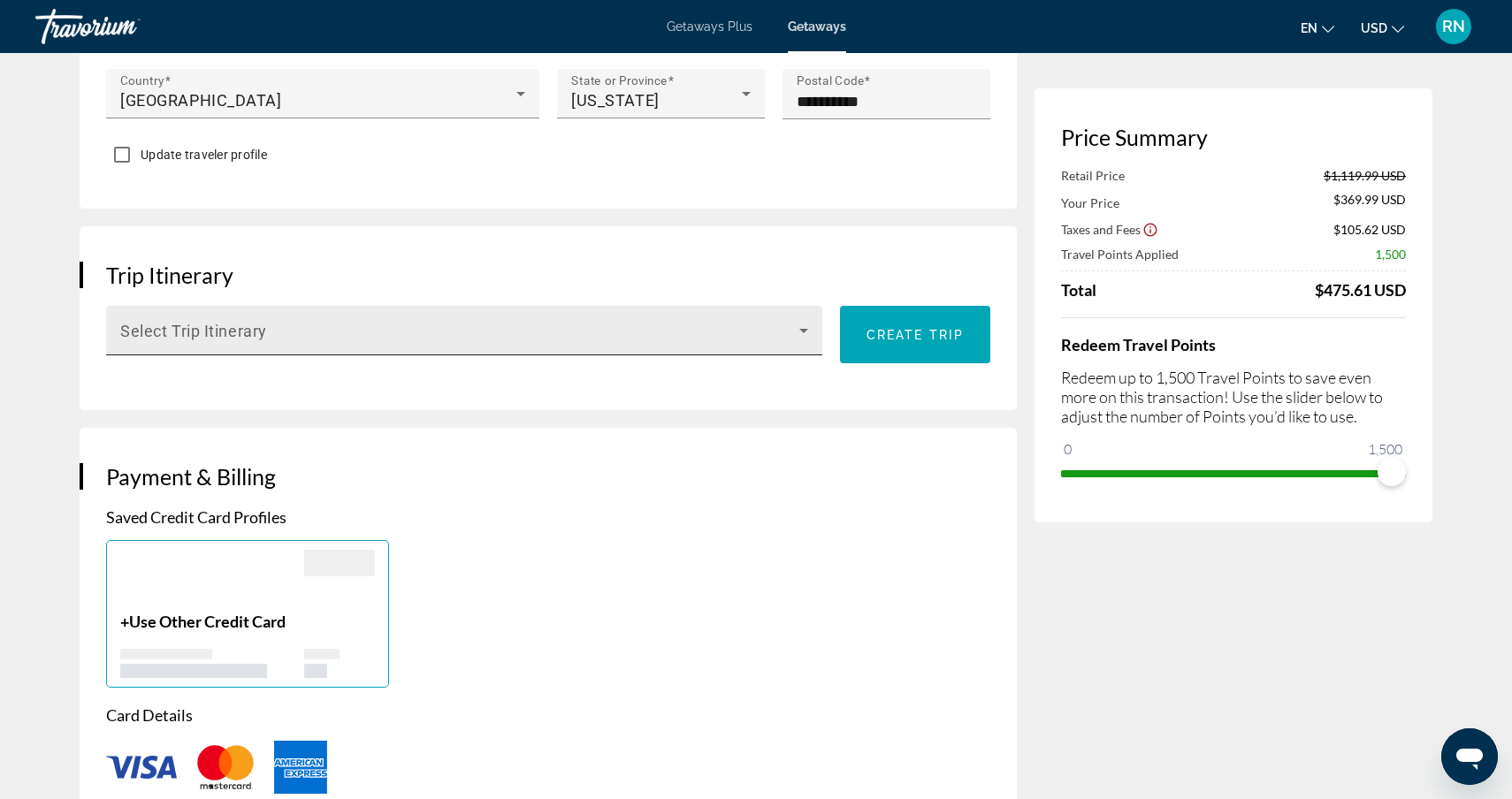
click at [808, 321] on icon "Main content" at bounding box center [804, 331] width 21 height 21
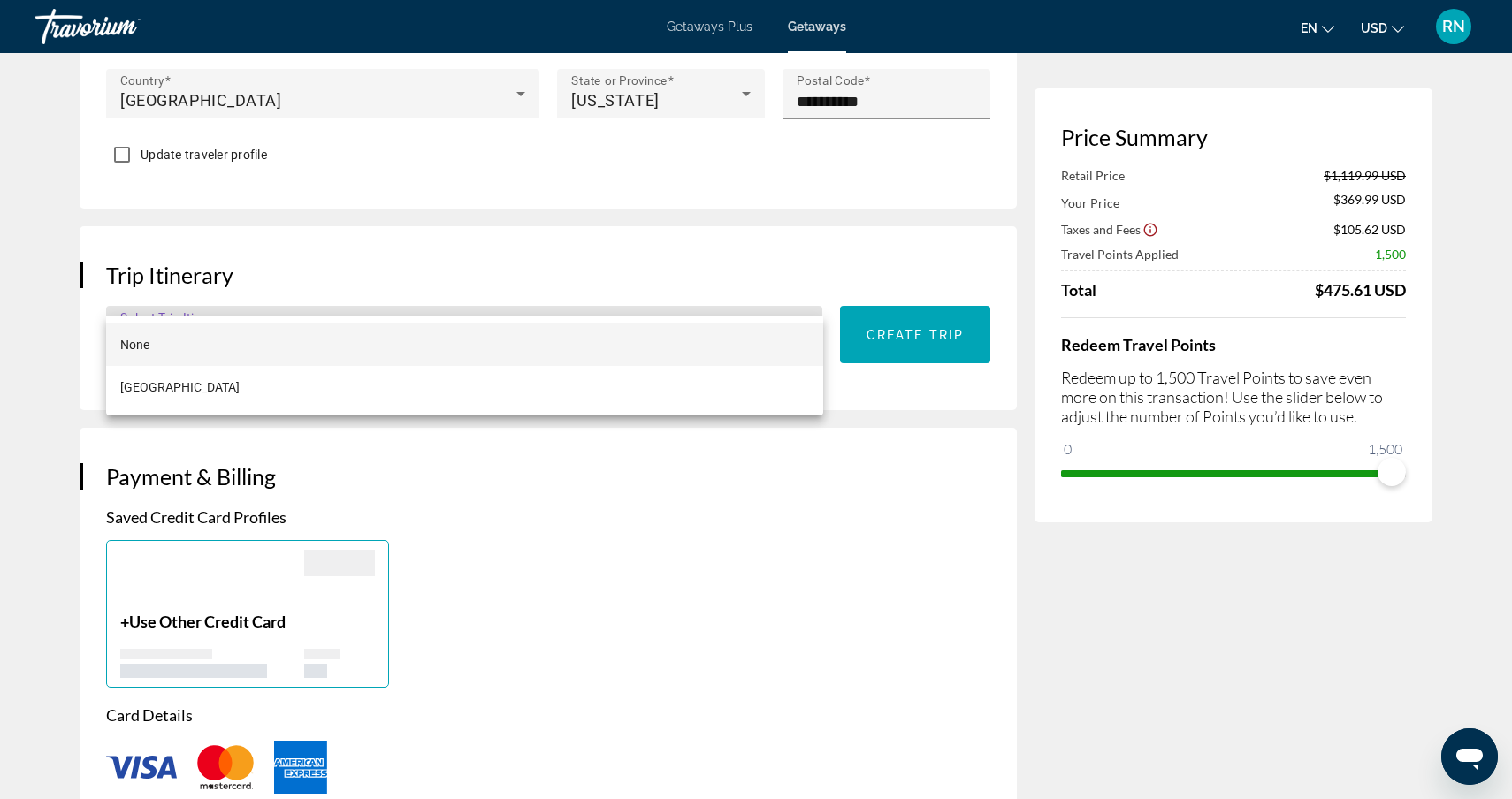
click at [790, 473] on div at bounding box center [756, 400] width 1512 height 799
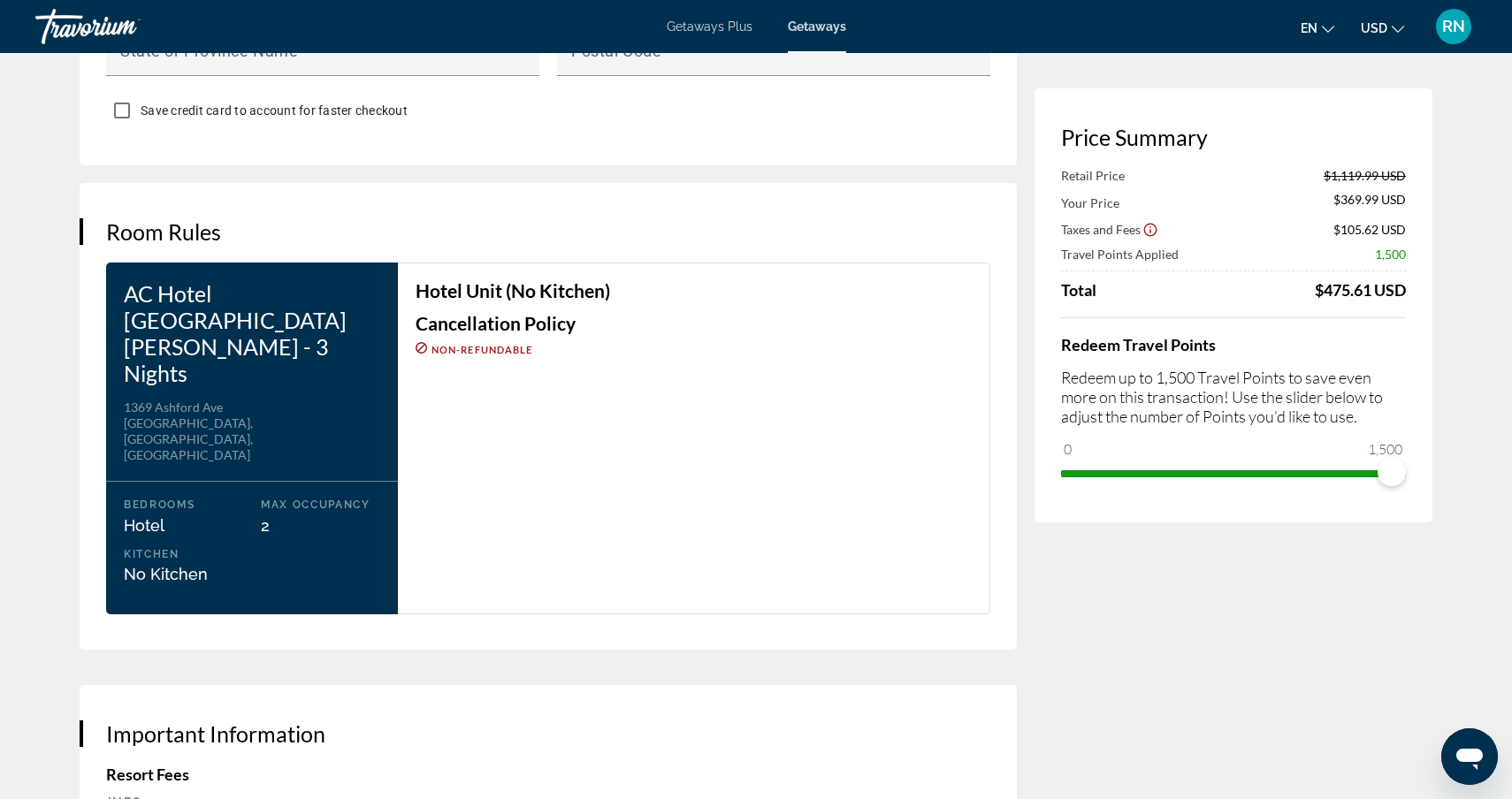
scroll to position [2060, 0]
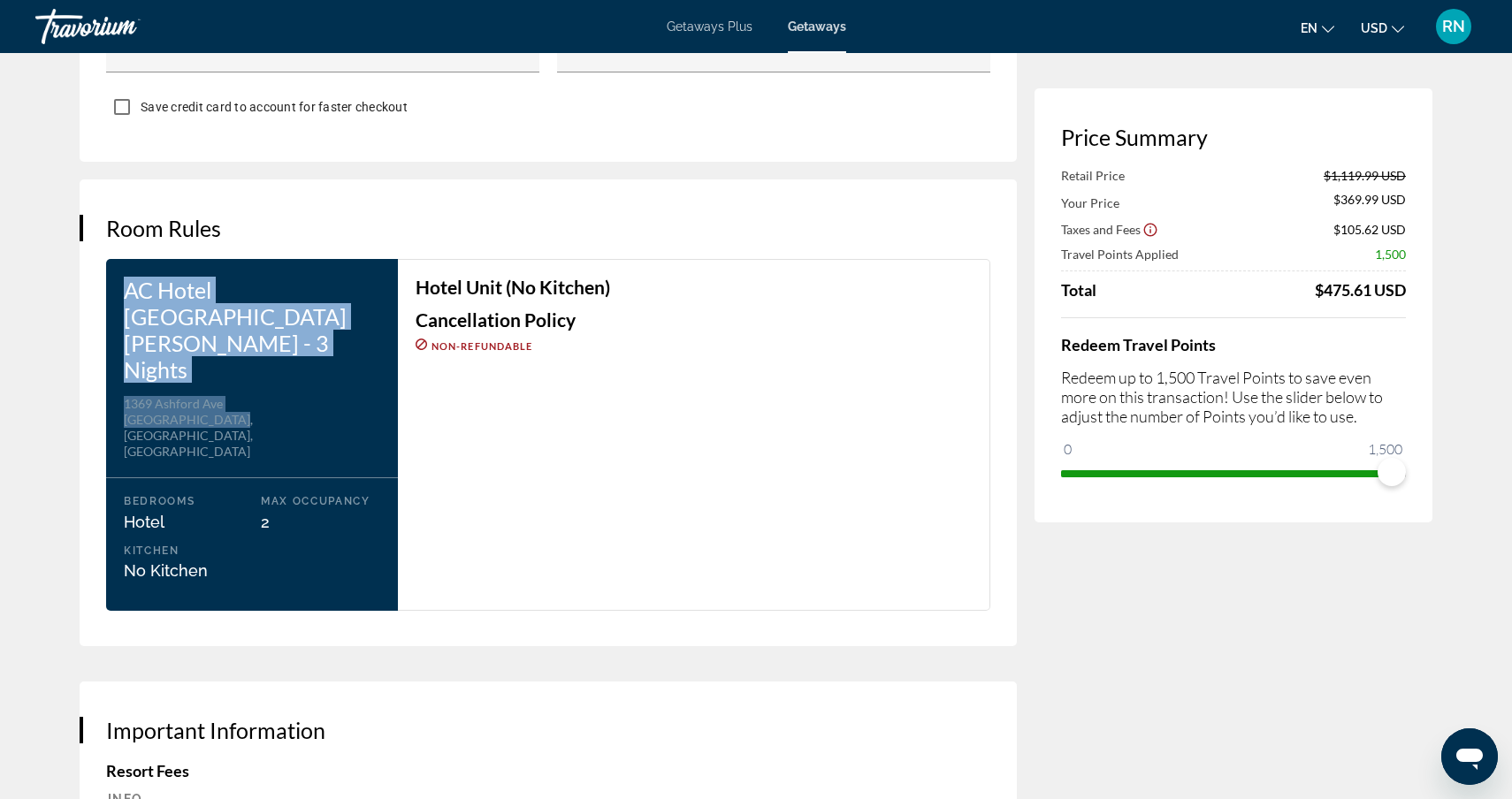
drag, startPoint x: 239, startPoint y: 324, endPoint x: 96, endPoint y: 231, distance: 170.6
click at [96, 231] on div "Room Rules AC Hotel [GEOGRAPHIC_DATA][PERSON_NAME] - 3 Nights Address [STREET_A…" at bounding box center [549, 412] width 937 height 467
copy div "AC Hotel [GEOGRAPHIC_DATA][PERSON_NAME] - 3 Nights Address [STREET_ADDRESS]"
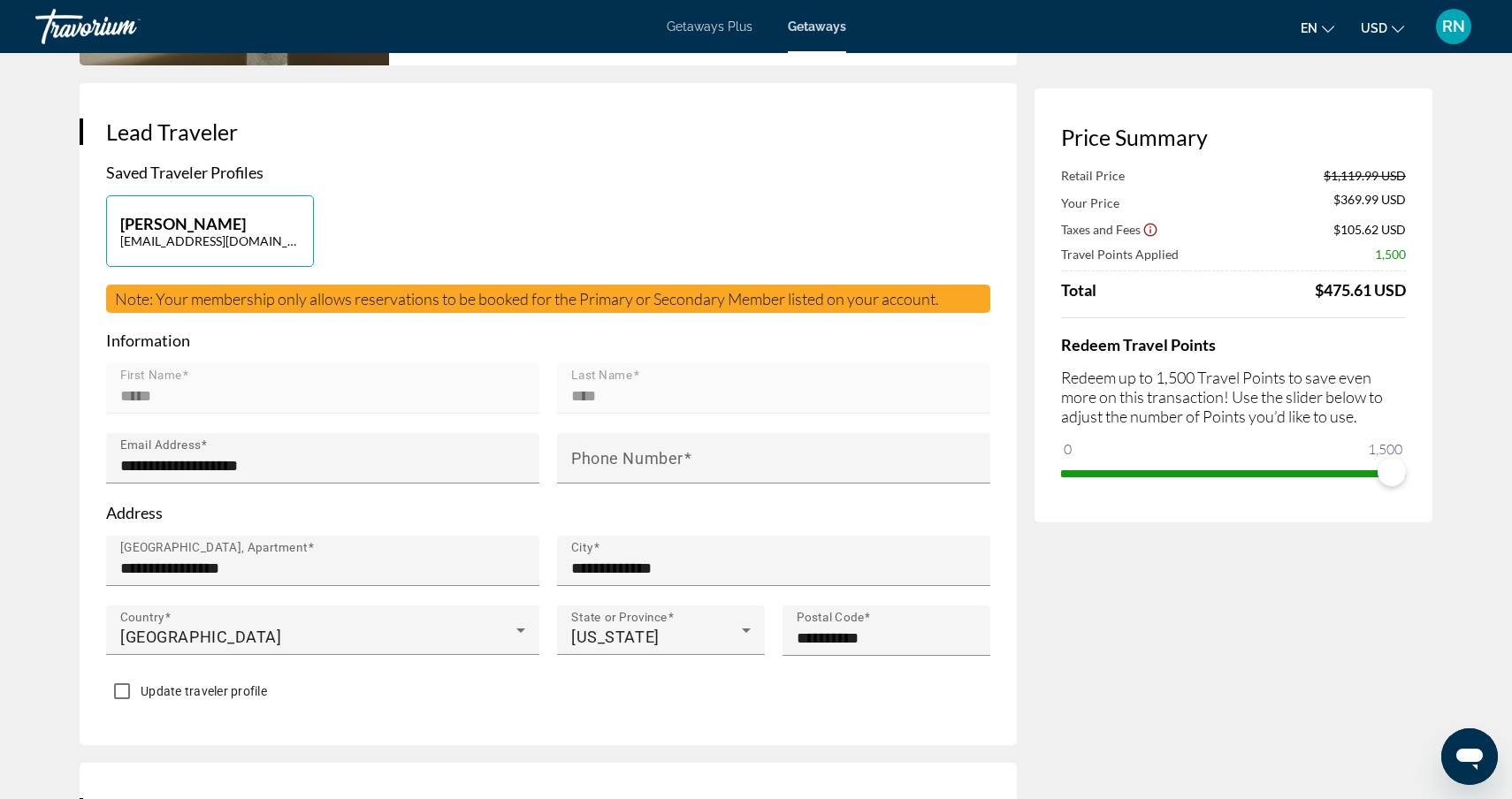
scroll to position [348, 0]
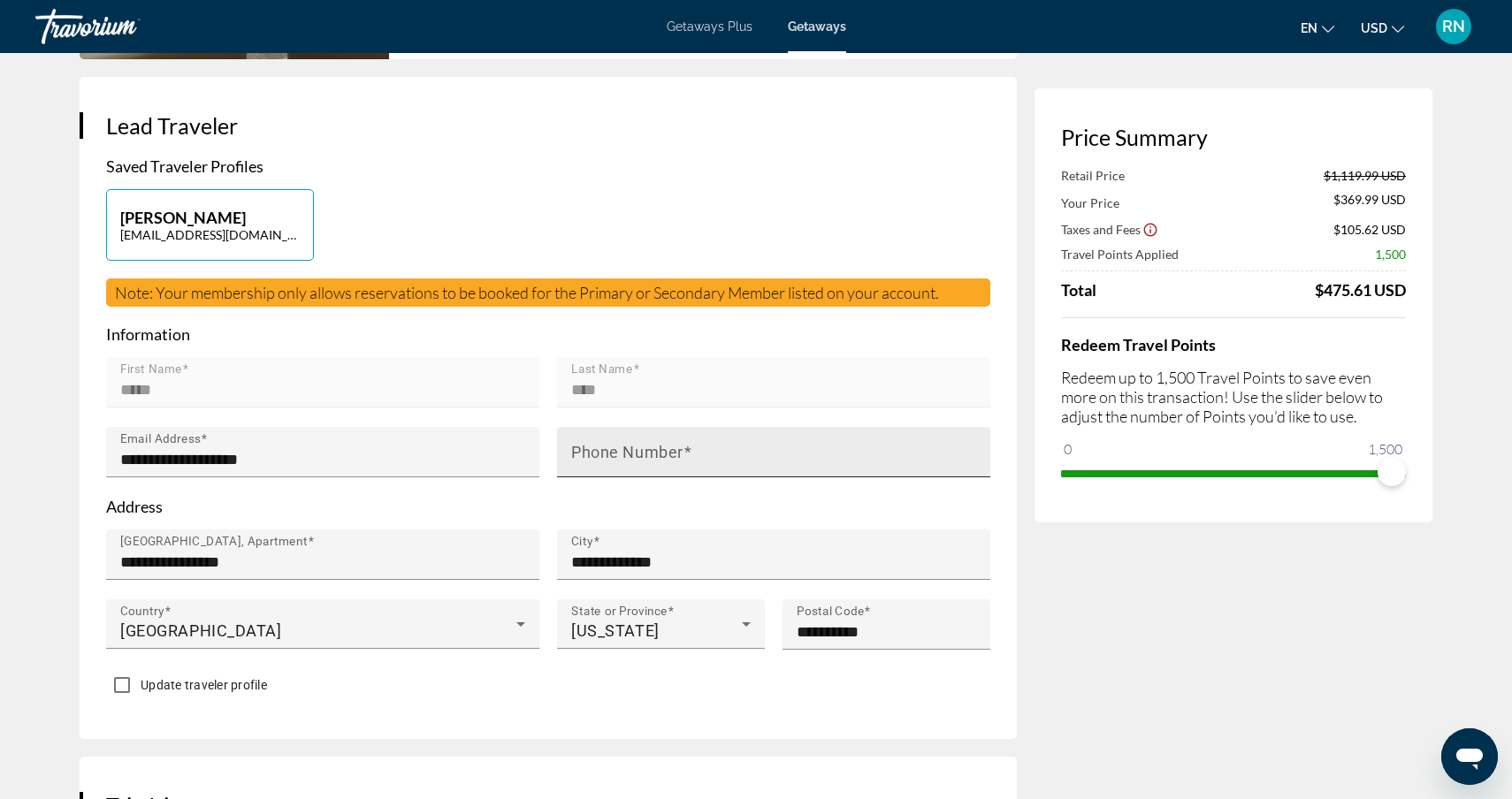
click at [672, 443] on mat-label "Phone Number" at bounding box center [627, 451] width 113 height 18
click at [672, 450] on input "Phone Number" at bounding box center [779, 460] width 416 height 21
type input "**********"
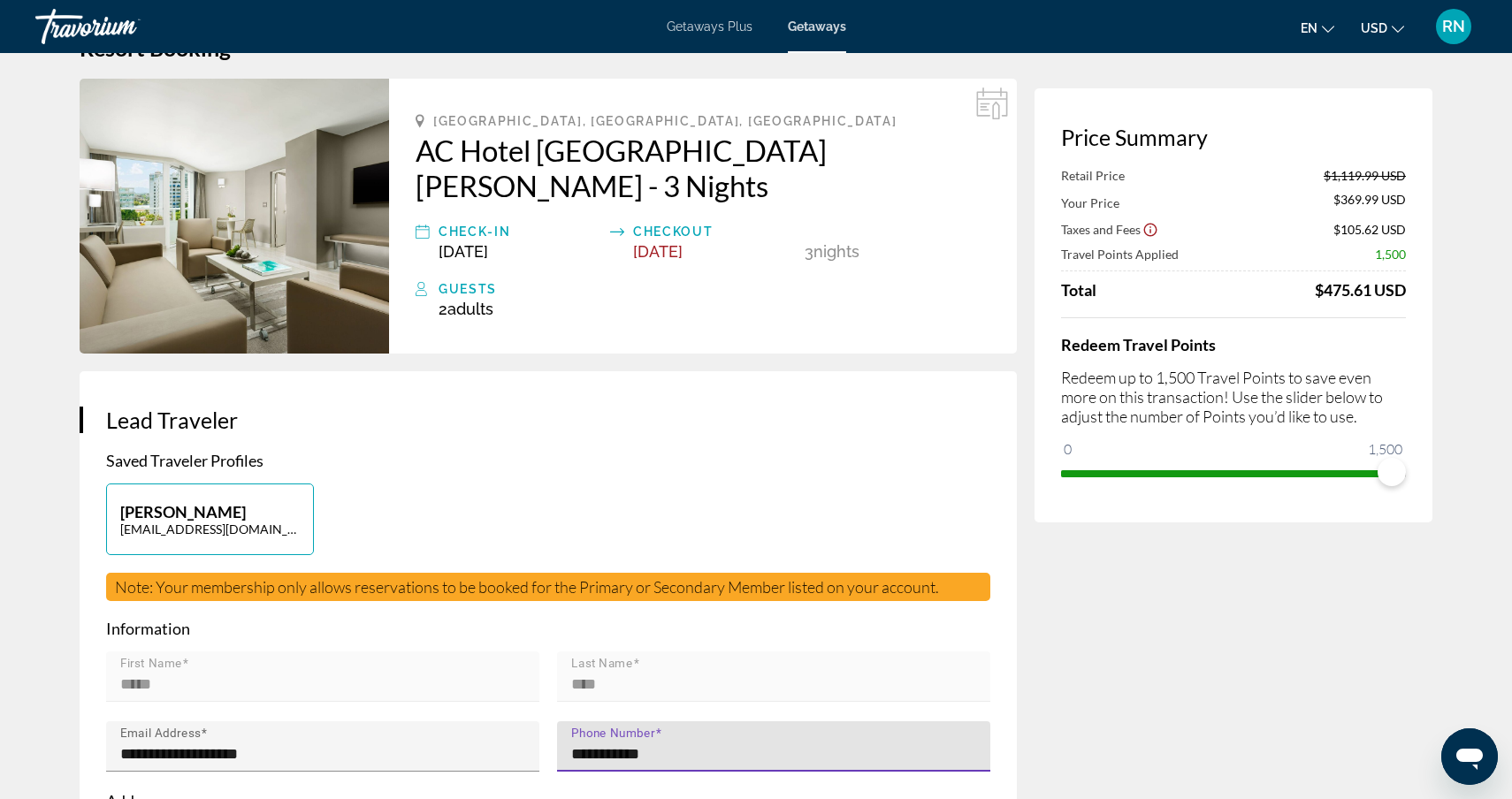
scroll to position [0, 0]
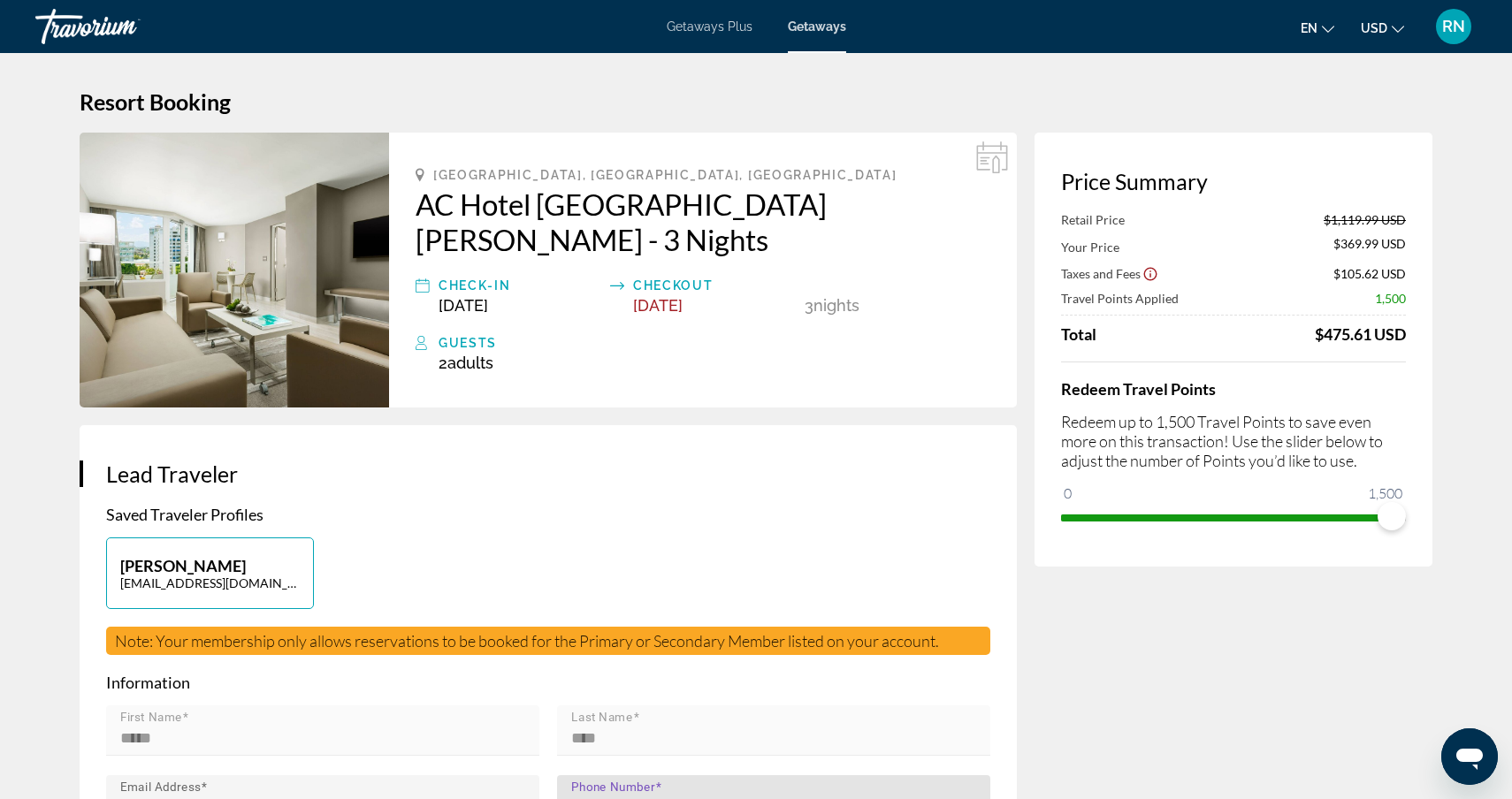
click at [705, 505] on p "Saved Traveler Profiles" at bounding box center [548, 515] width 884 height 19
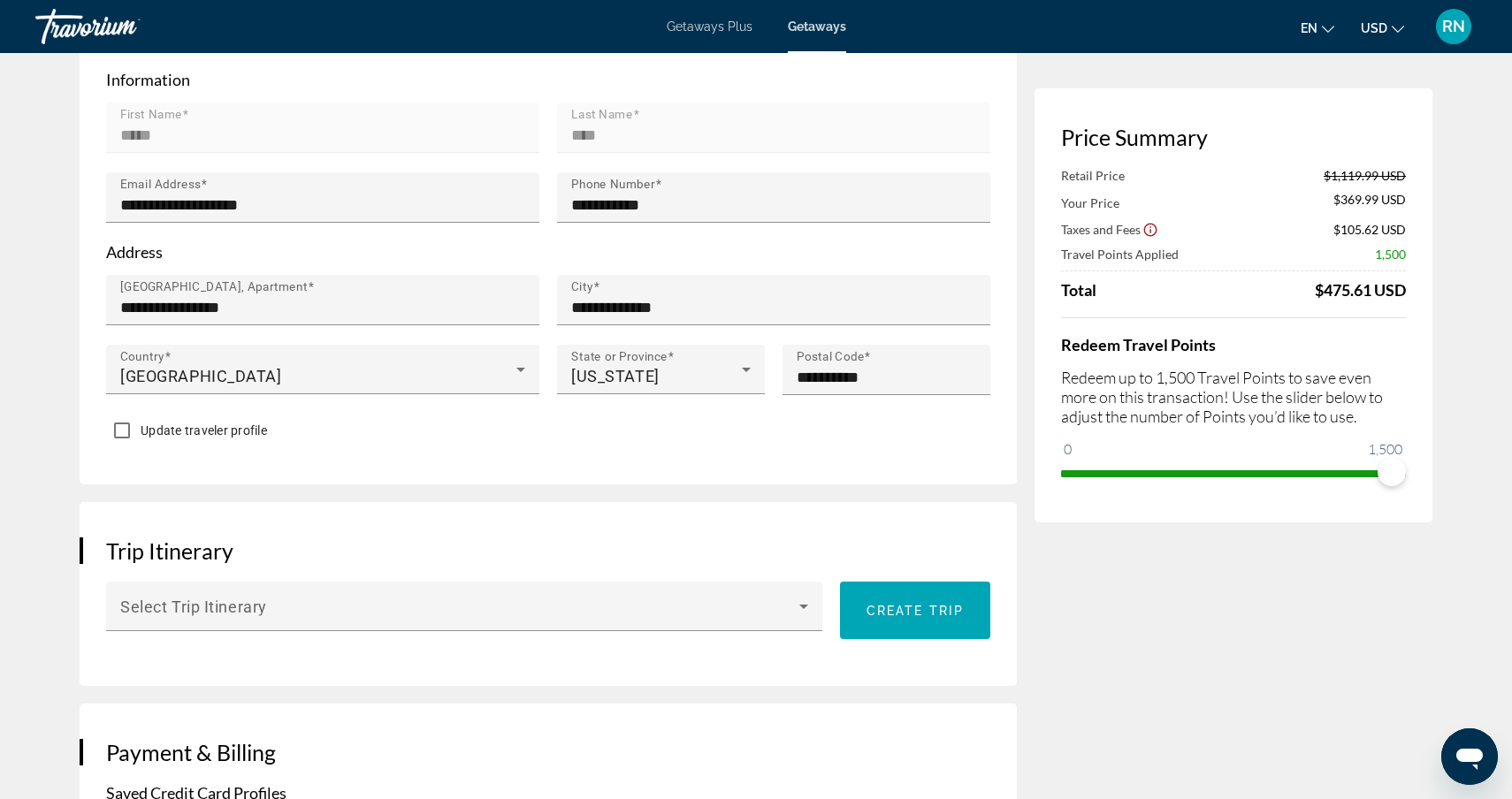
scroll to position [629, 0]
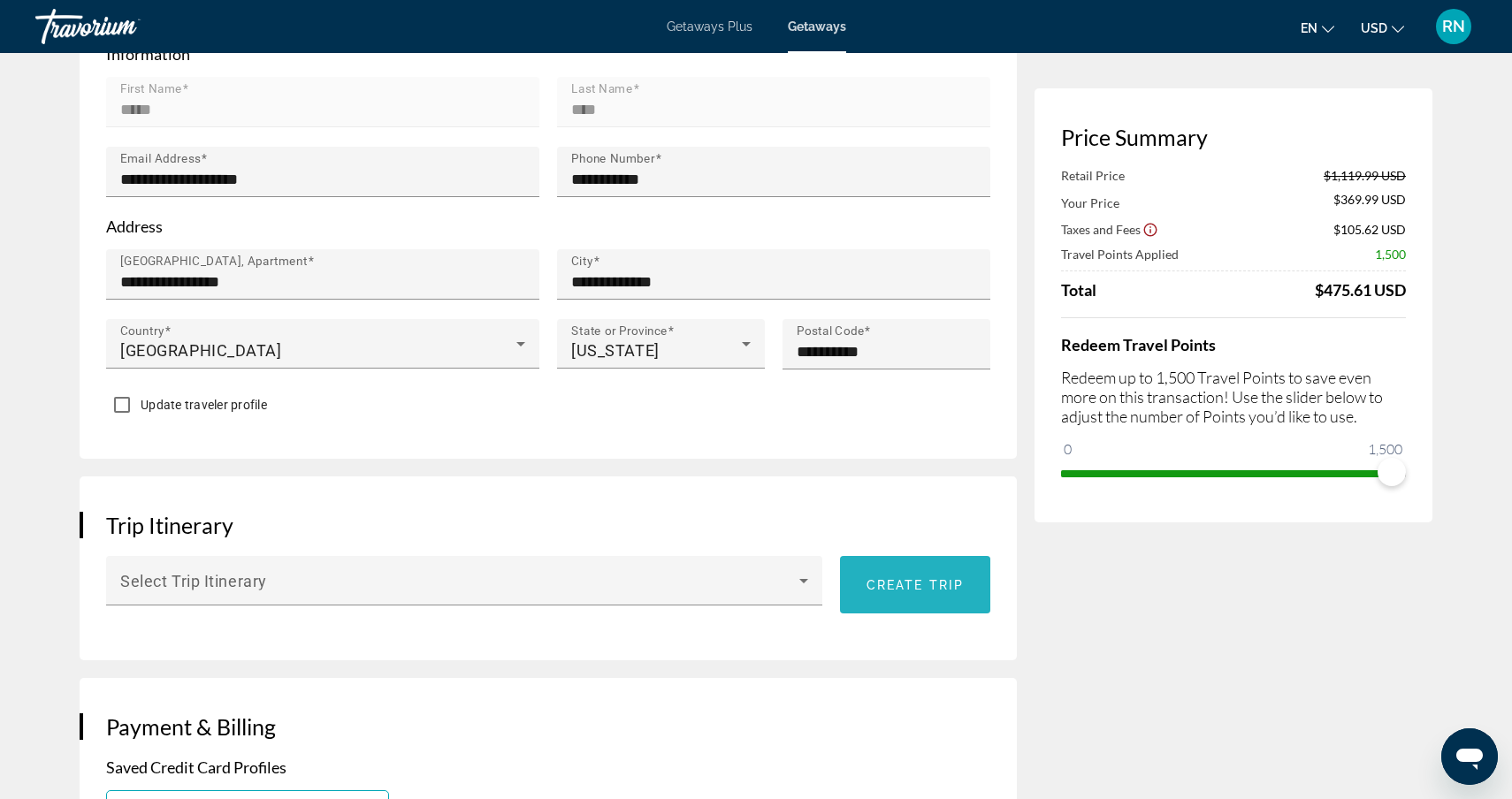
click at [896, 564] on span "Main content" at bounding box center [915, 585] width 150 height 42
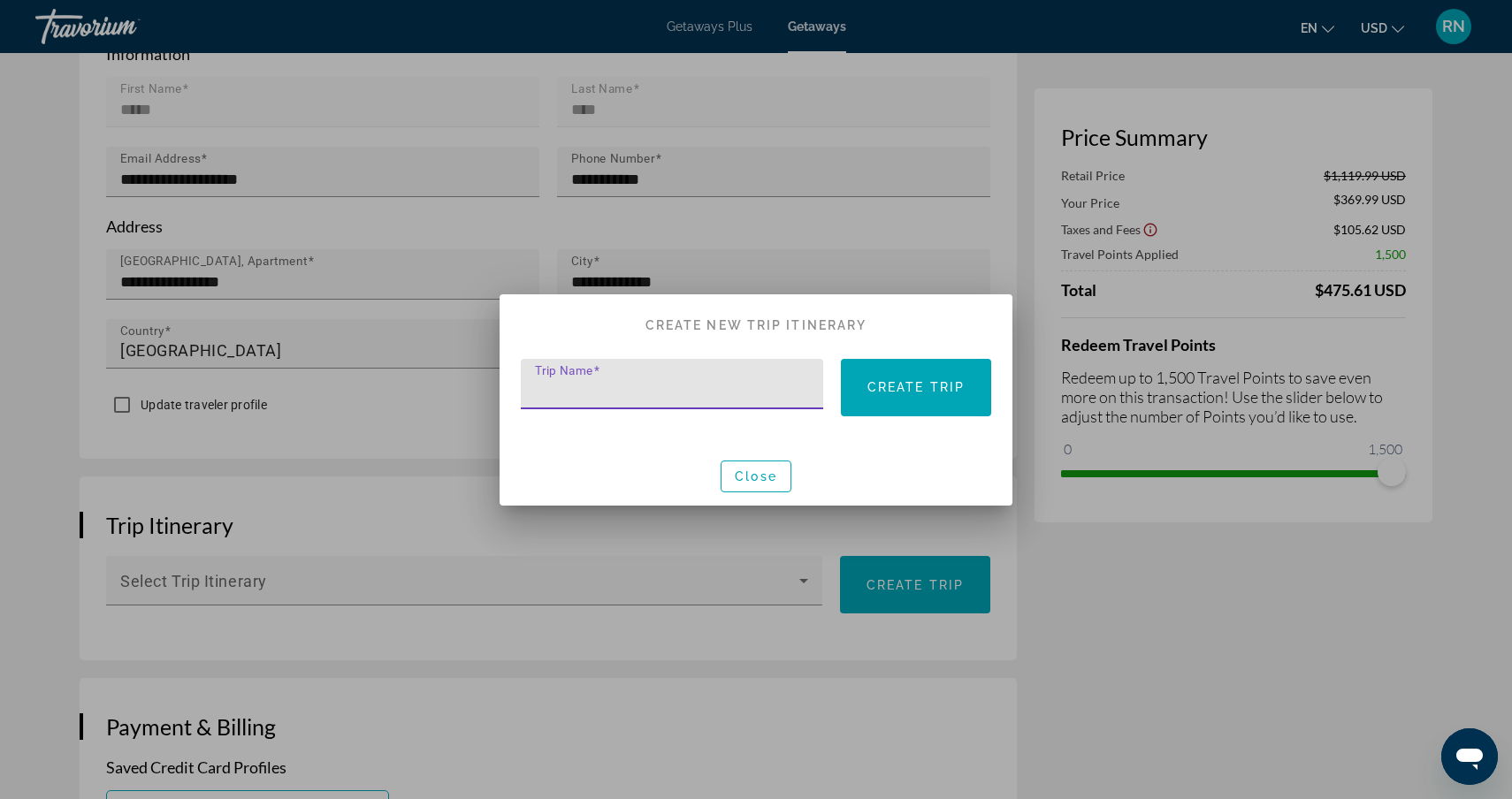
click at [666, 385] on input "Trip Name" at bounding box center [678, 392] width 285 height 21
type input "**********"
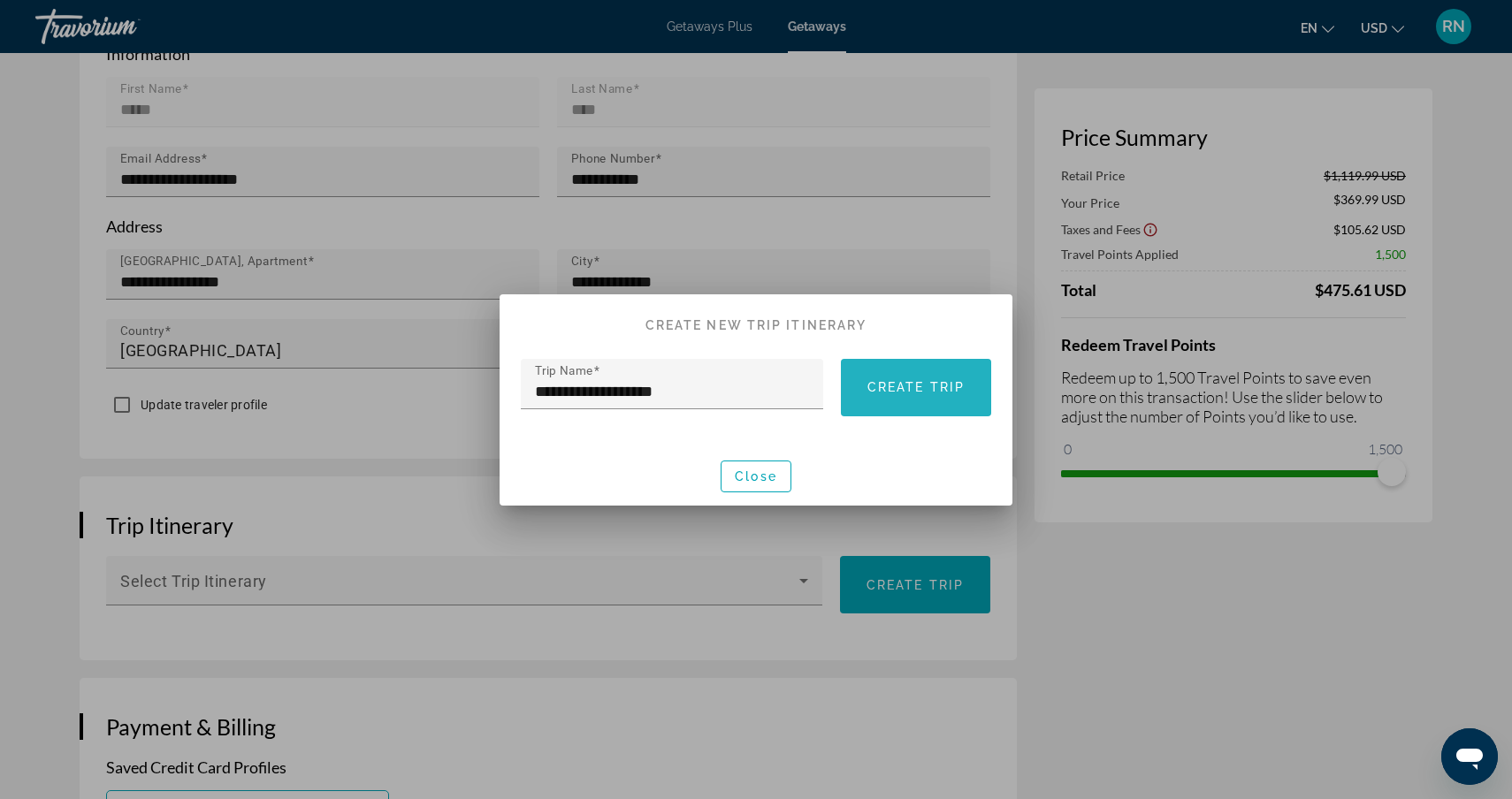
click at [929, 382] on span "Create trip" at bounding box center [915, 387] width 97 height 14
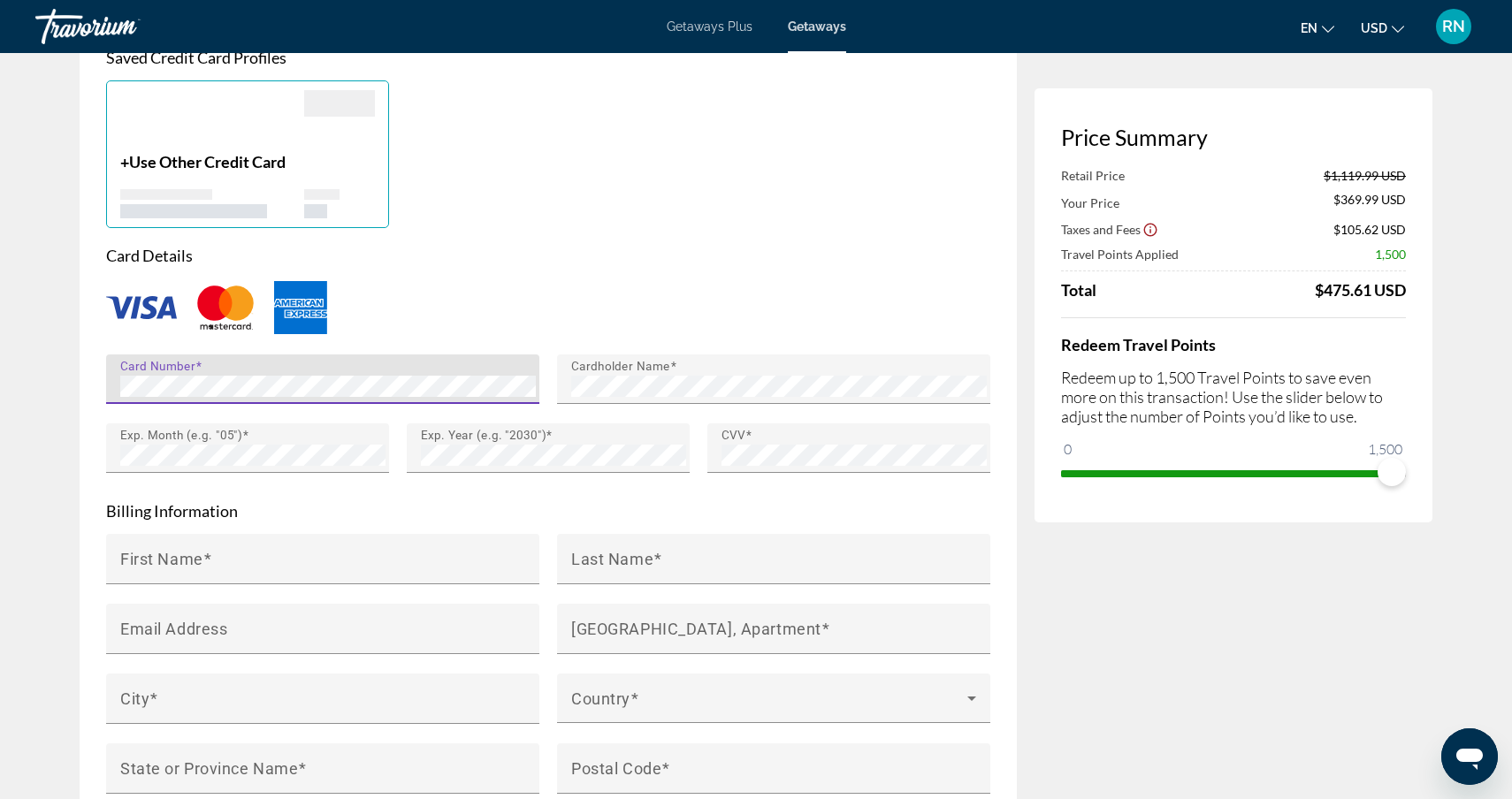
scroll to position [1386, 0]
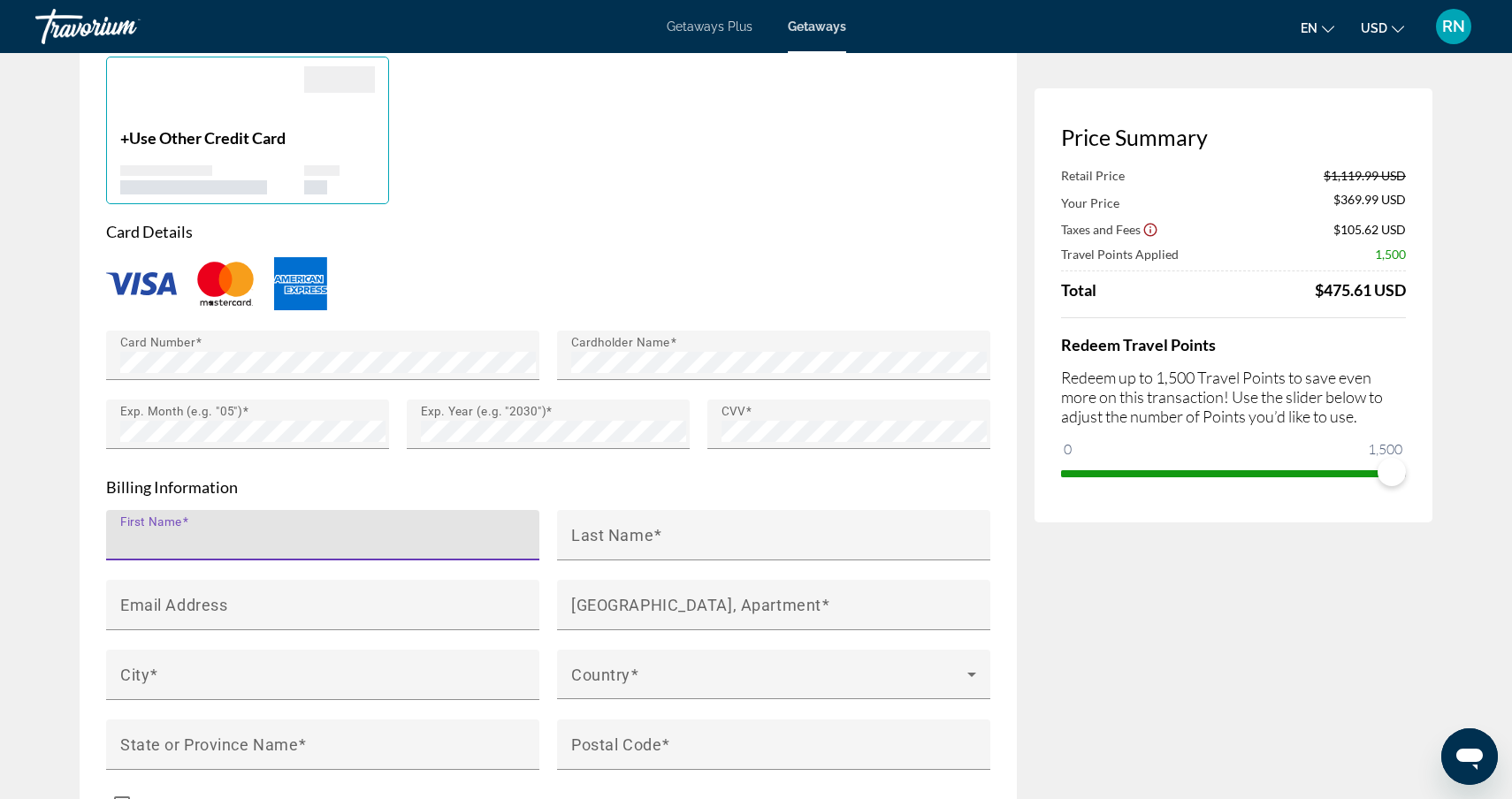
click at [267, 532] on input "First Name" at bounding box center [328, 543] width 416 height 21
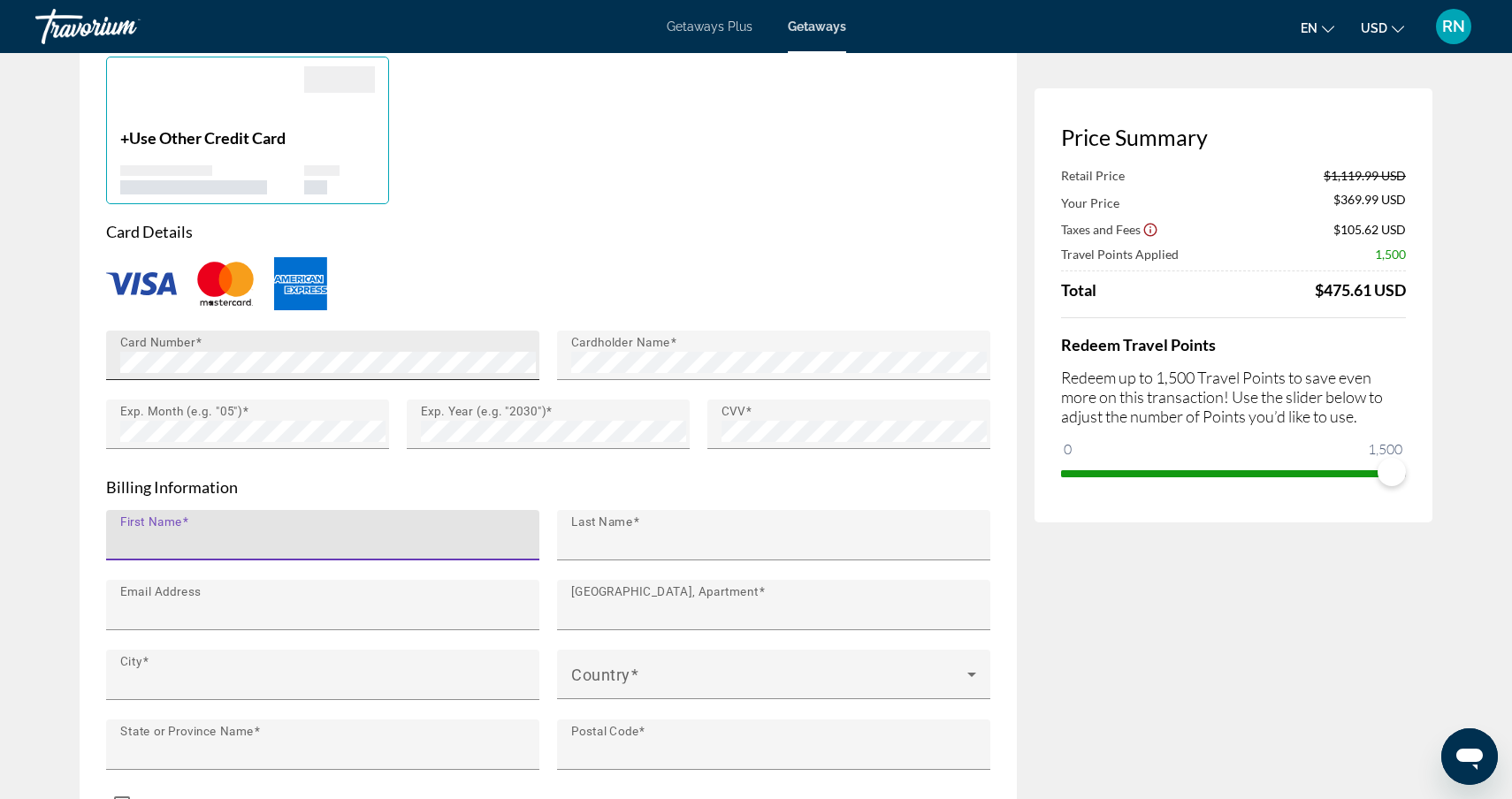
type input "*****"
type input "****"
type input "**********"
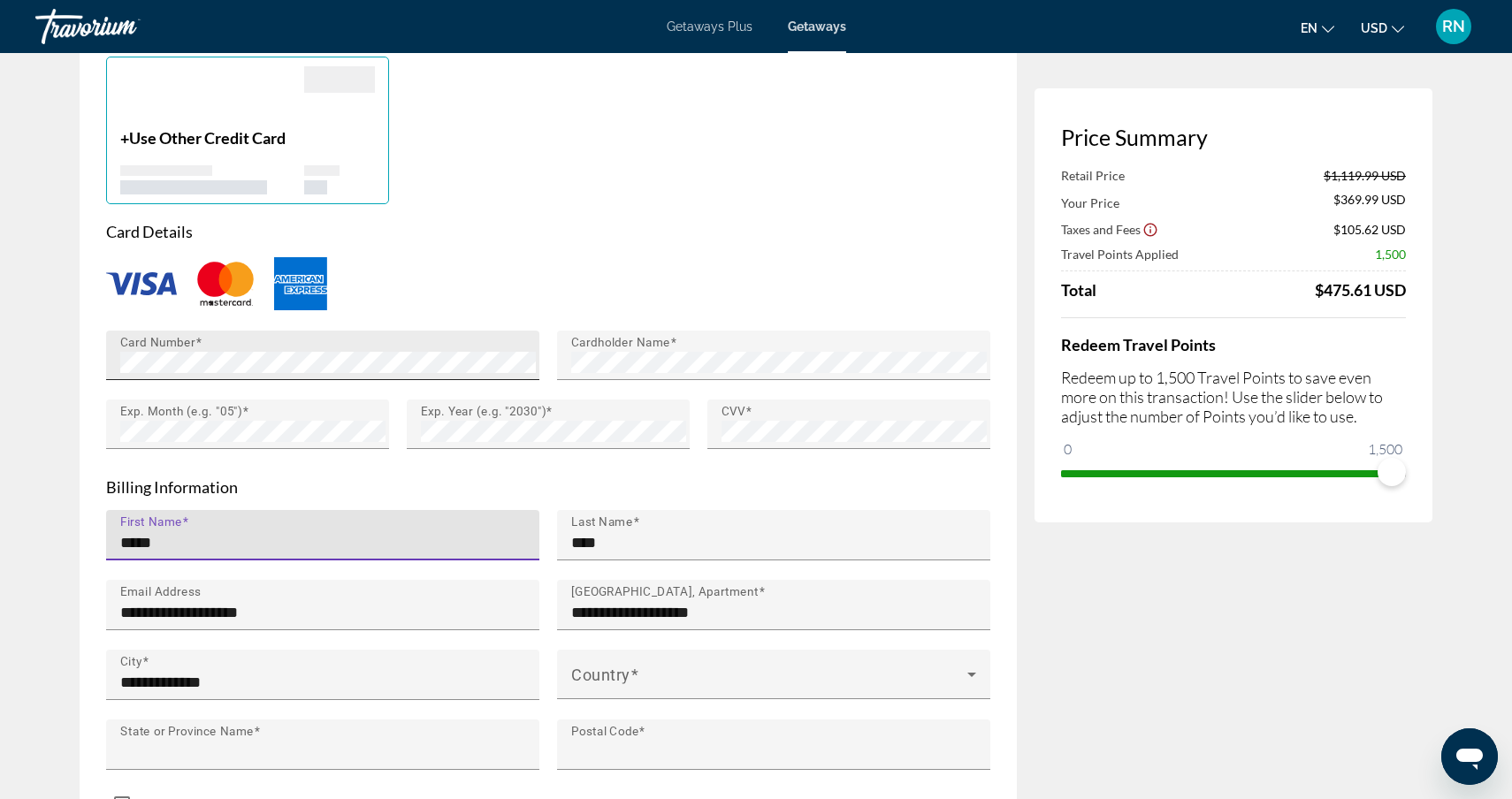
type input "**"
type input "*****"
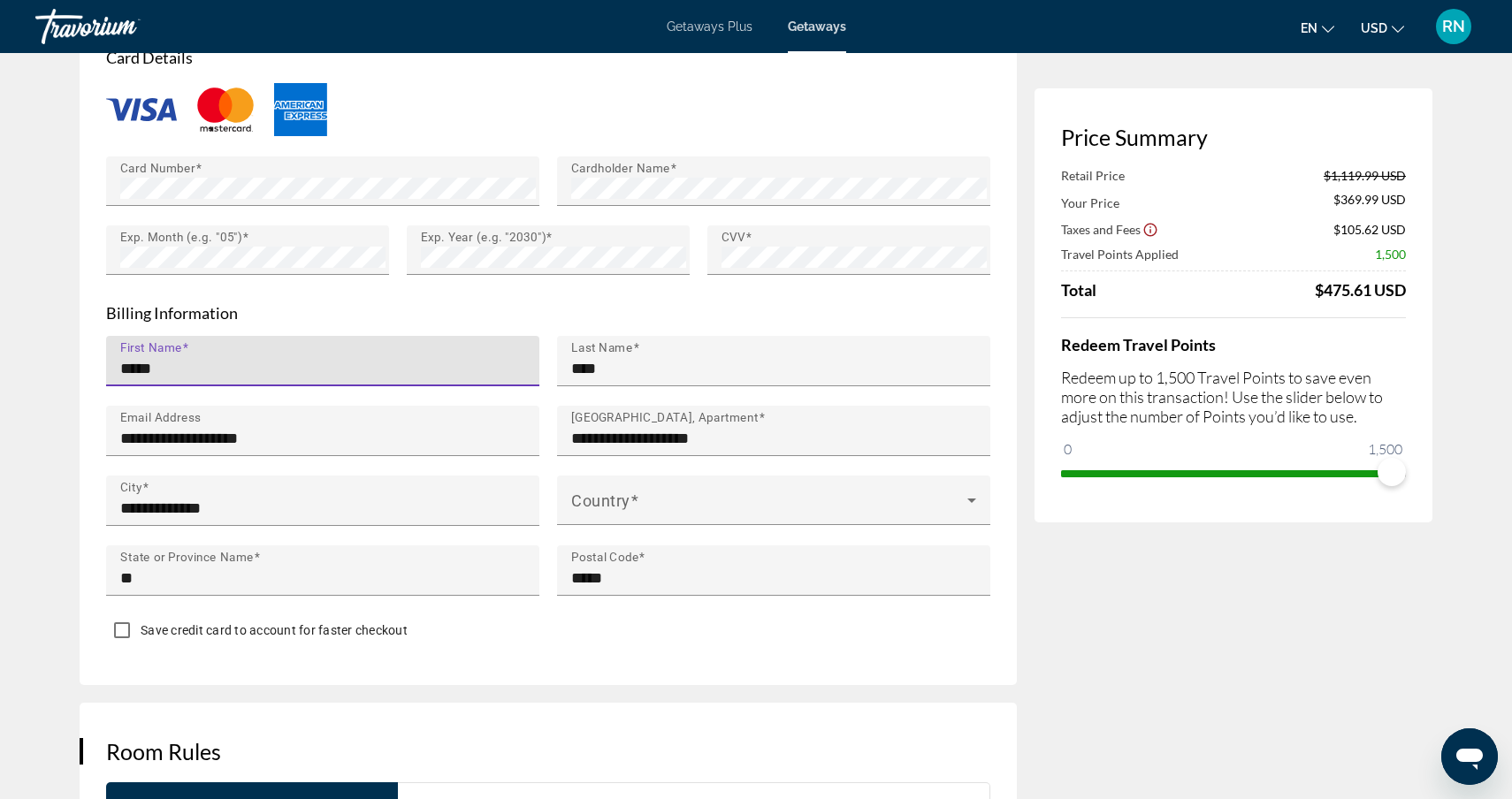
scroll to position [1563, 0]
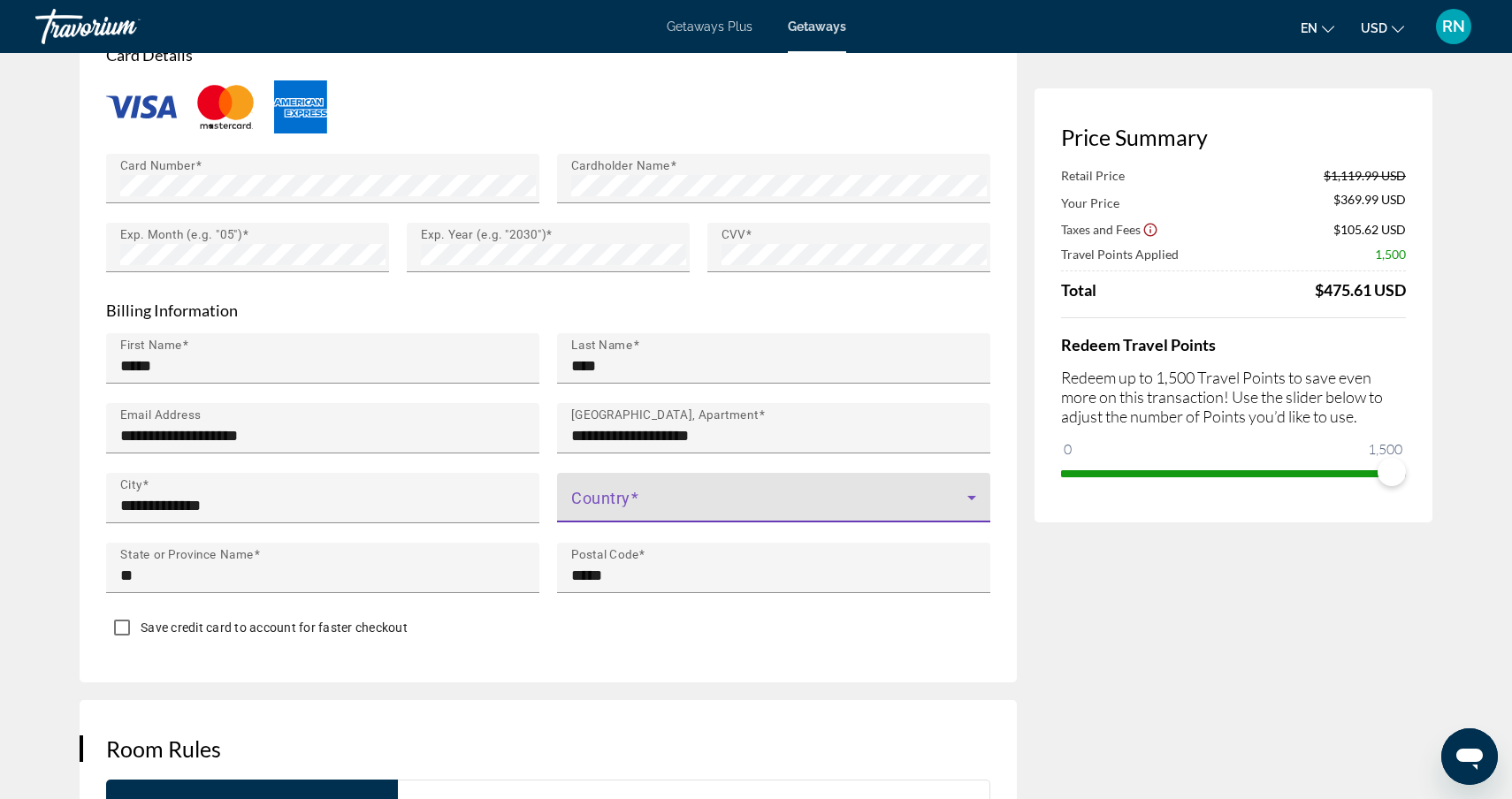
click at [653, 495] on span "Main content" at bounding box center [769, 505] width 397 height 21
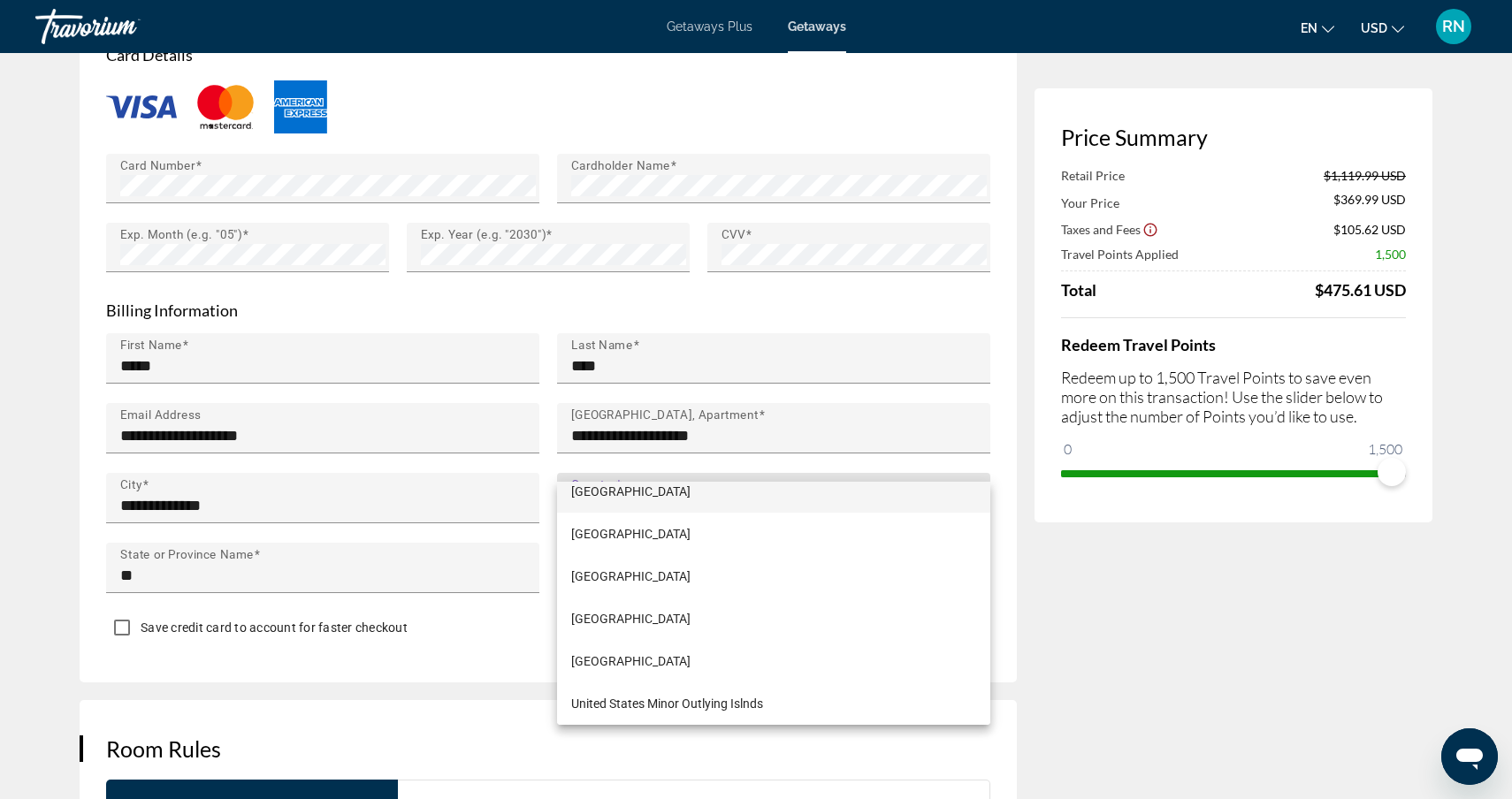
scroll to position [10144, 0]
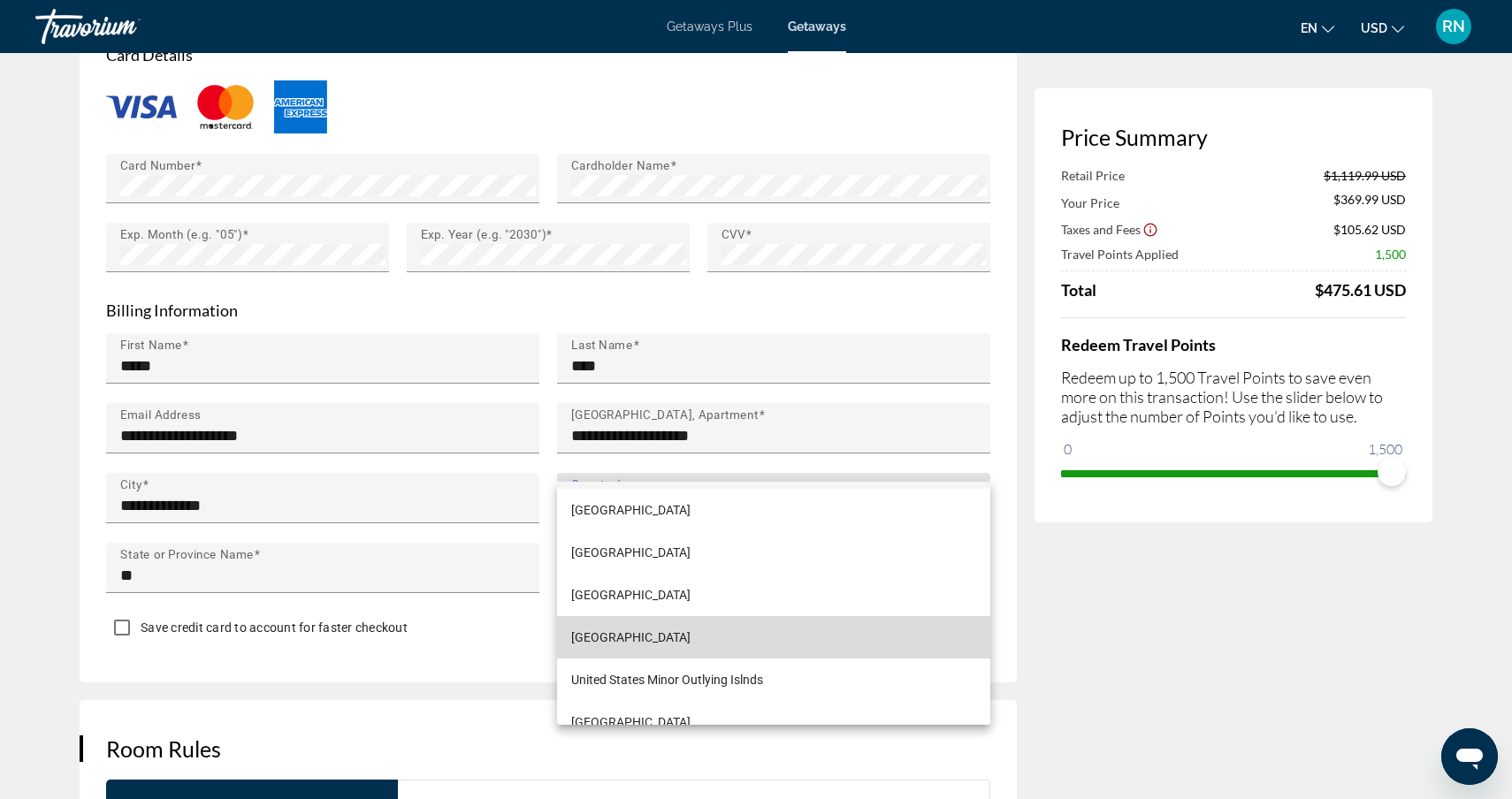
click at [666, 632] on span "[GEOGRAPHIC_DATA]" at bounding box center [630, 637] width 119 height 21
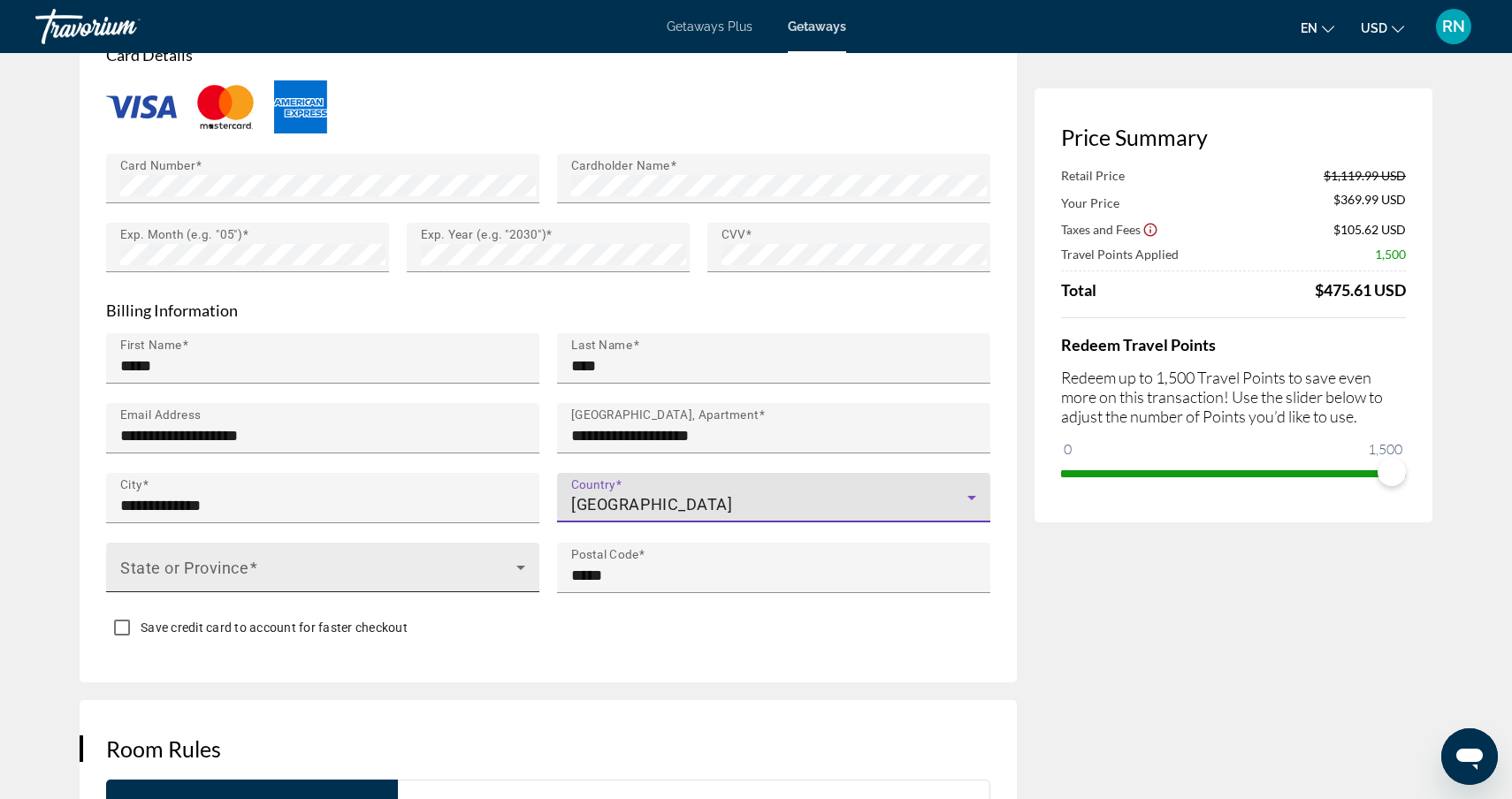
click at [286, 564] on span "Main content" at bounding box center [319, 575] width 397 height 21
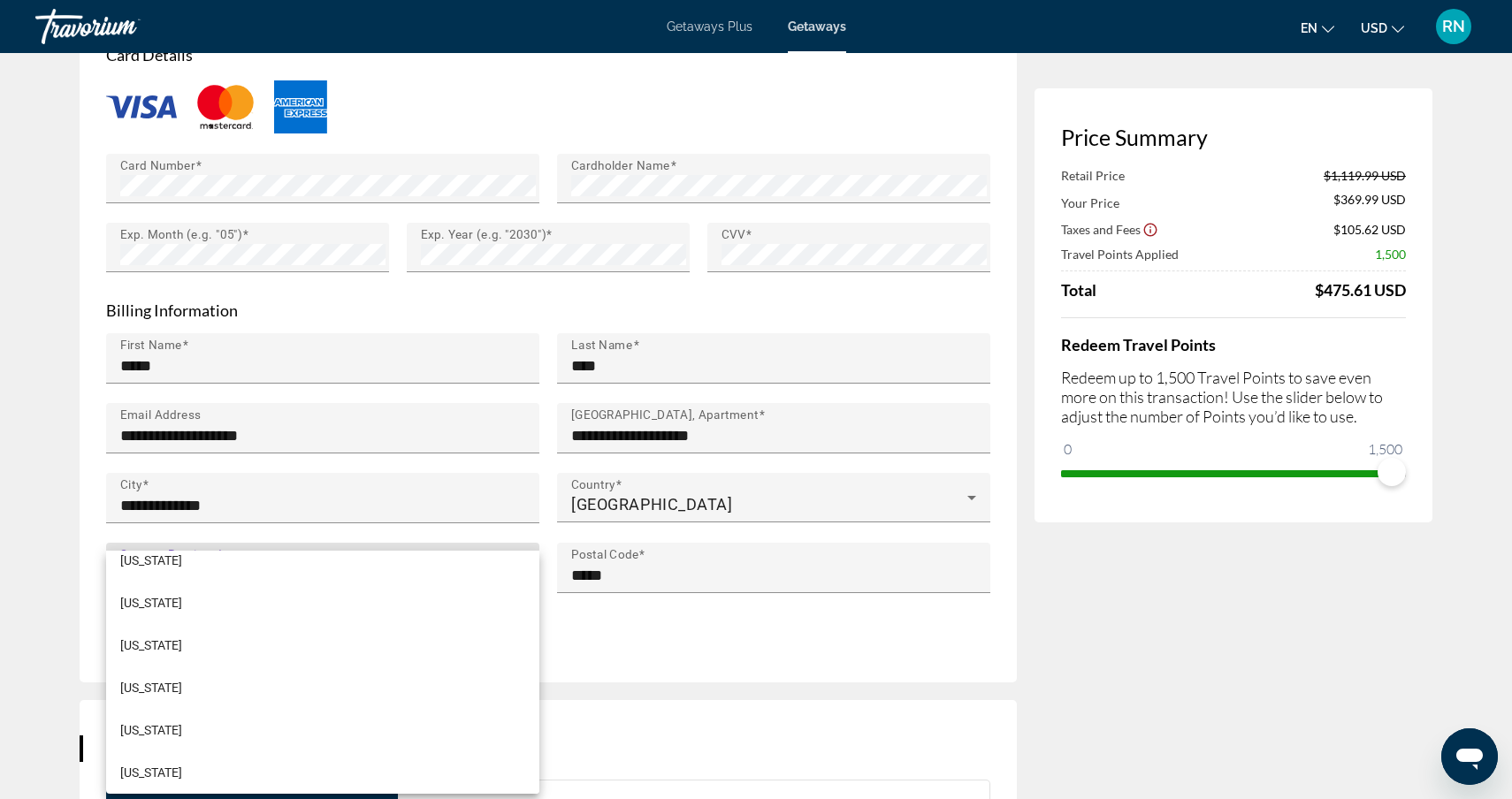
scroll to position [571, 0]
click at [218, 530] on div at bounding box center [756, 400] width 1512 height 799
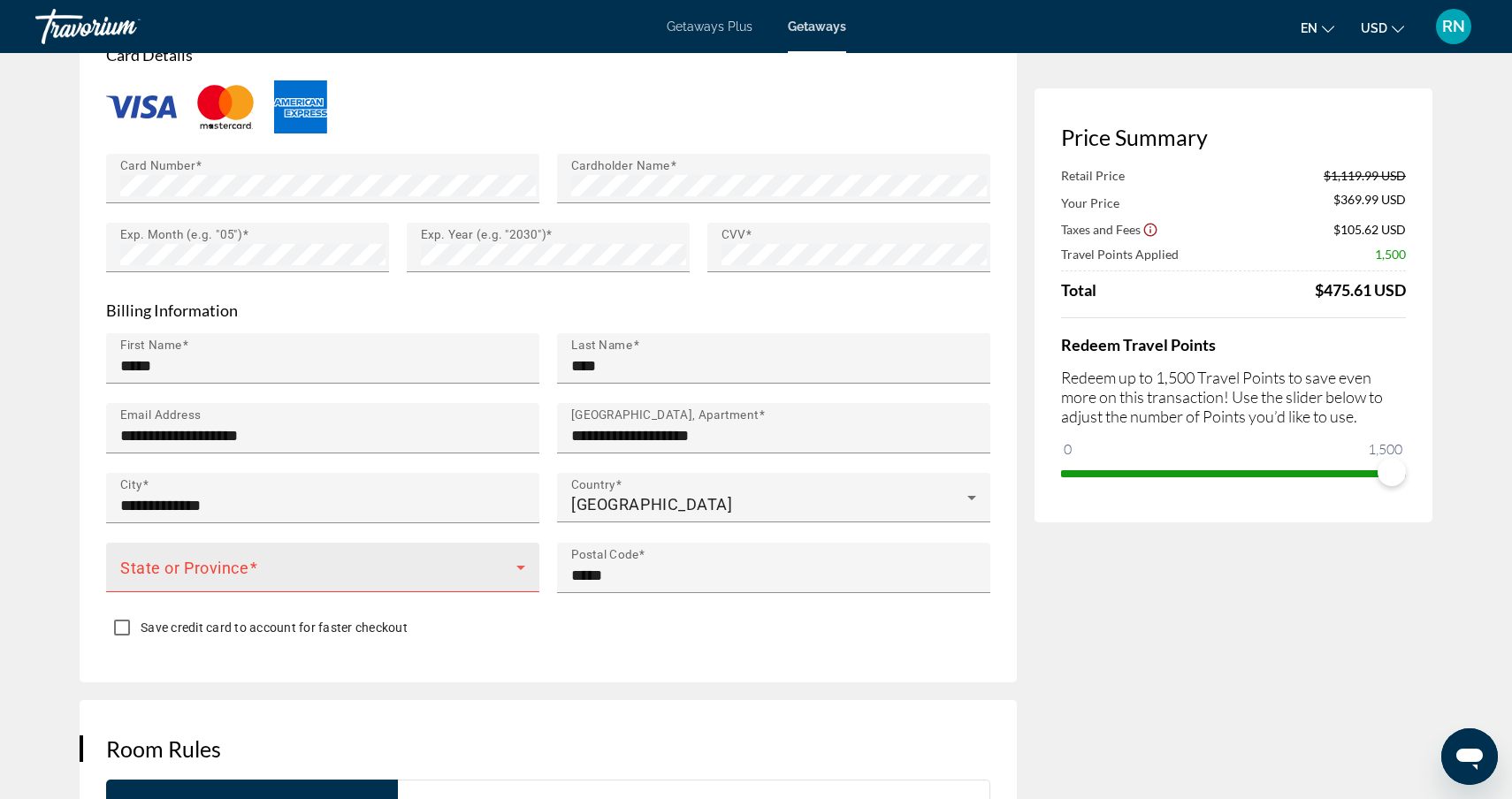
click at [212, 558] on mat-label "State or Province" at bounding box center [185, 567] width 129 height 18
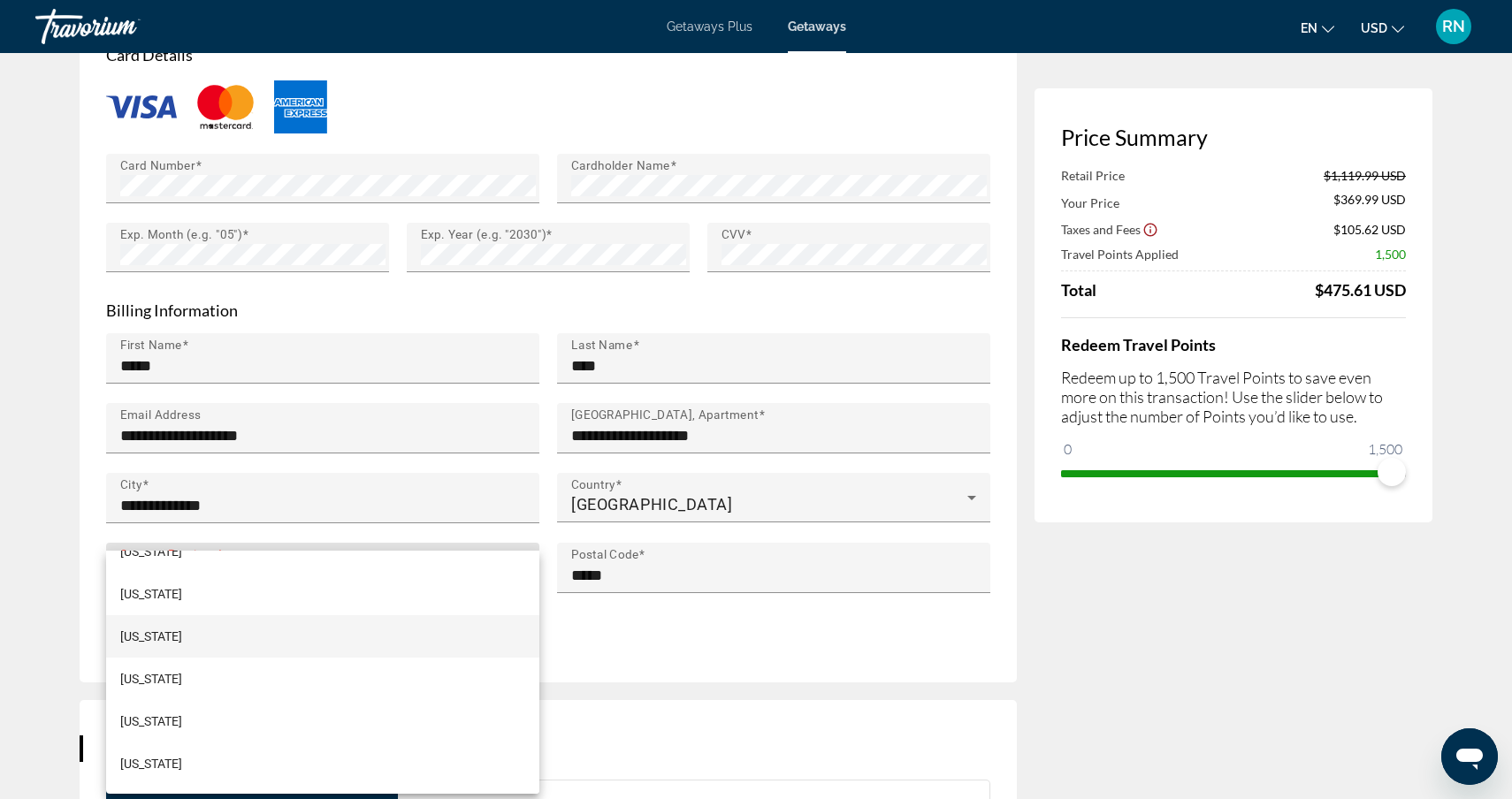
scroll to position [374, 0]
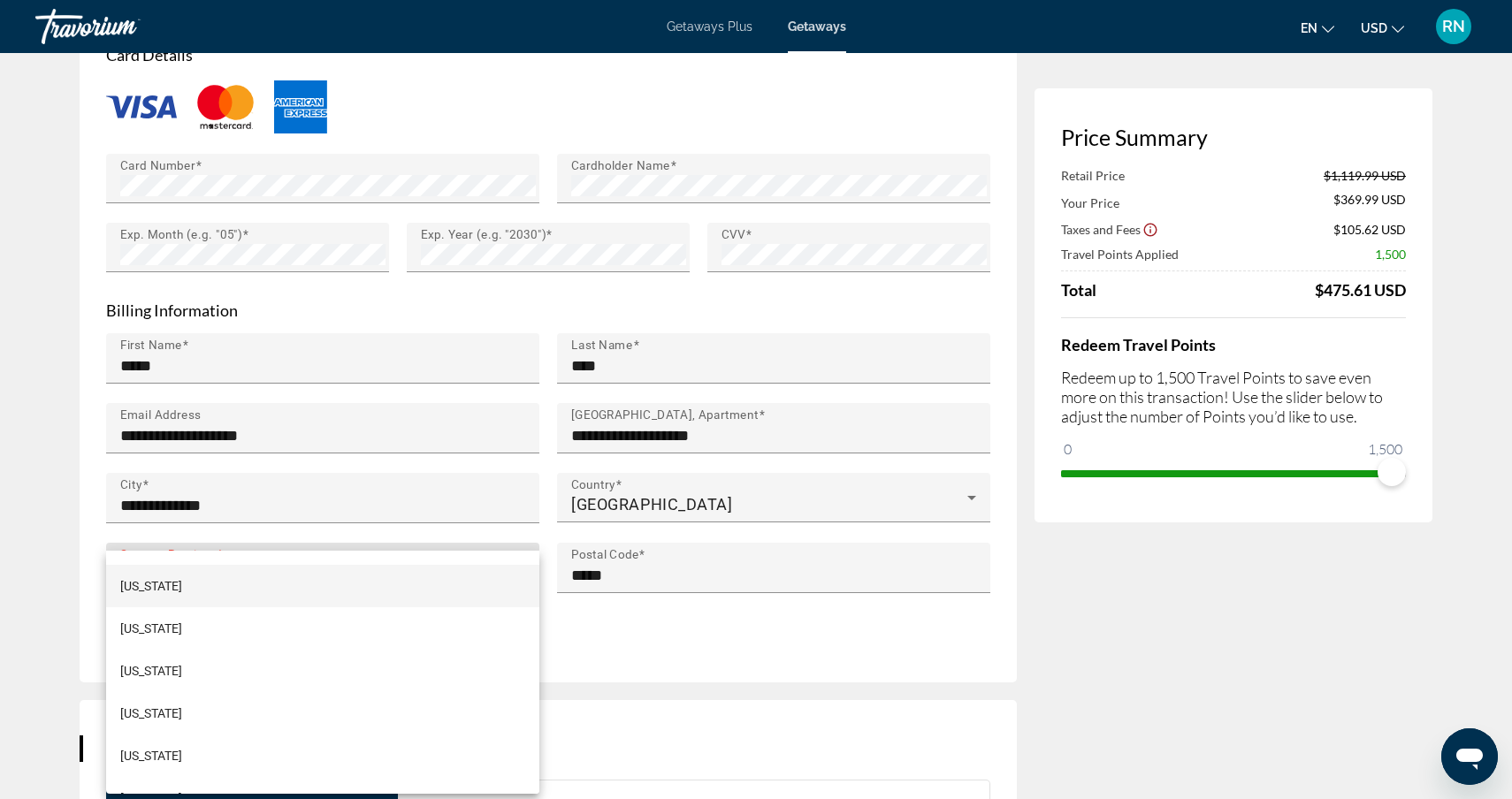
click at [178, 592] on mat-option "[US_STATE]" at bounding box center [322, 586] width 433 height 42
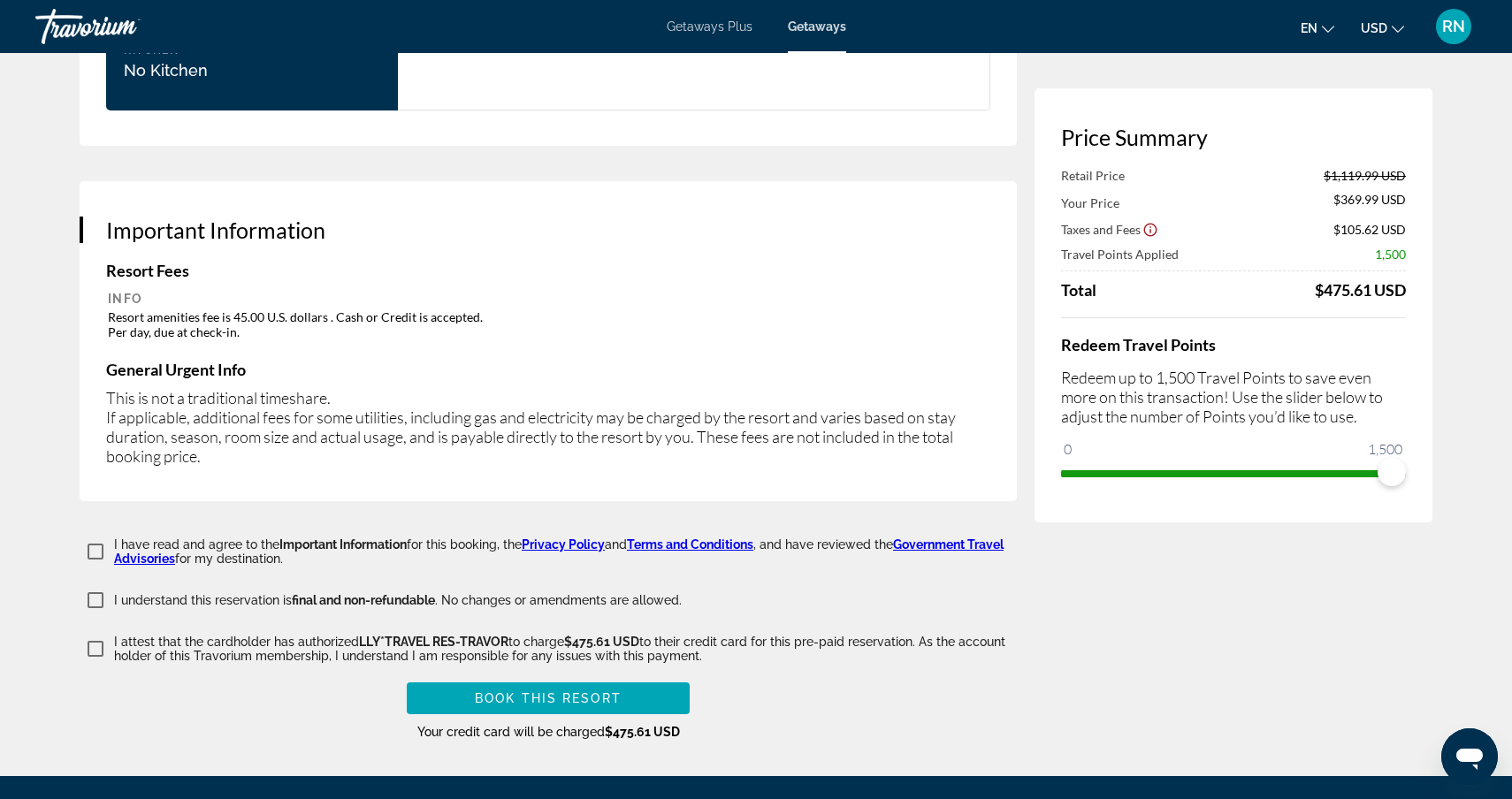
scroll to position [2650, 0]
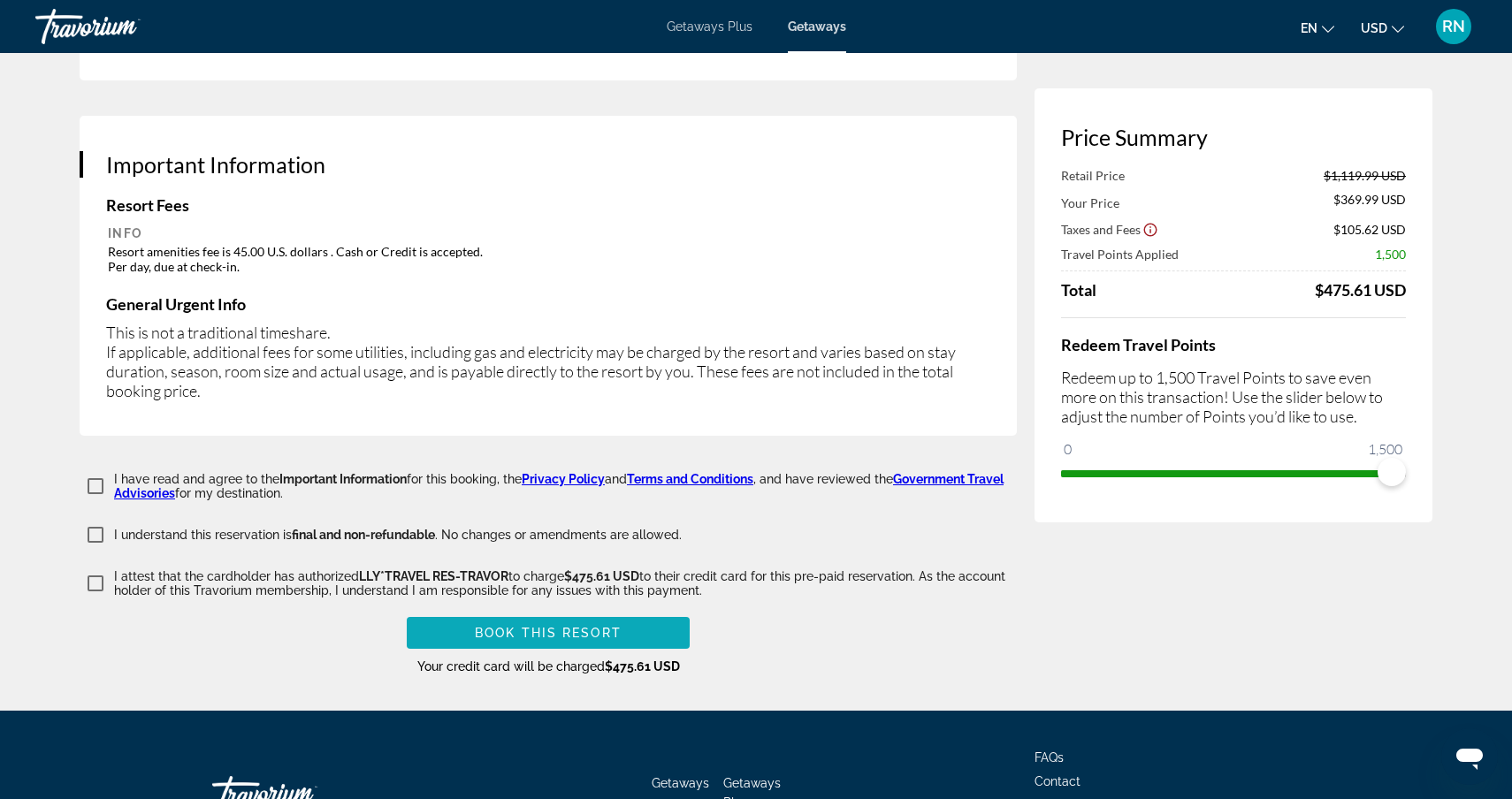
click at [603, 626] on span "Book this Resort" at bounding box center [548, 632] width 146 height 14
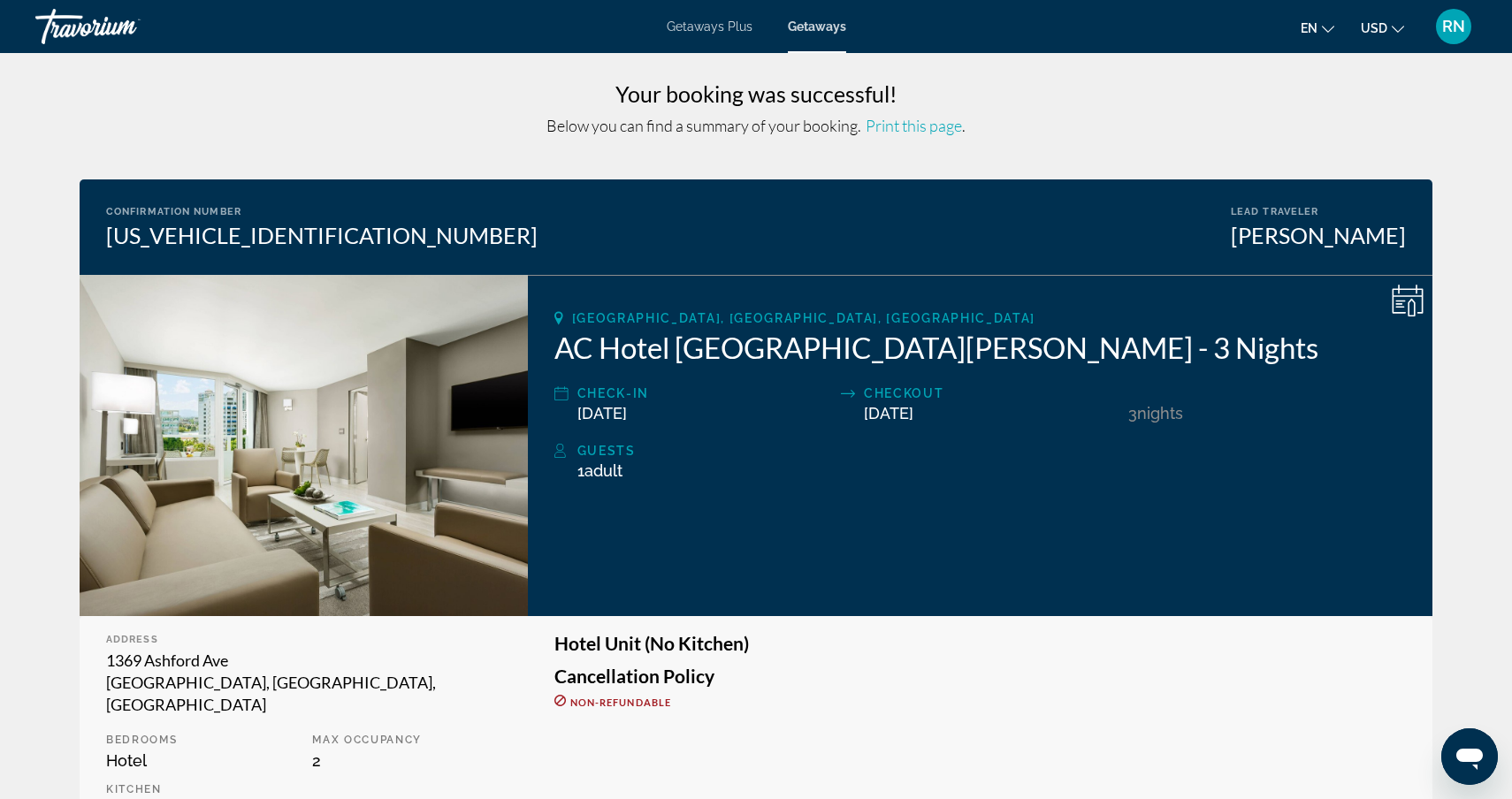
scroll to position [6, 0]
